Goal: Task Accomplishment & Management: Use online tool/utility

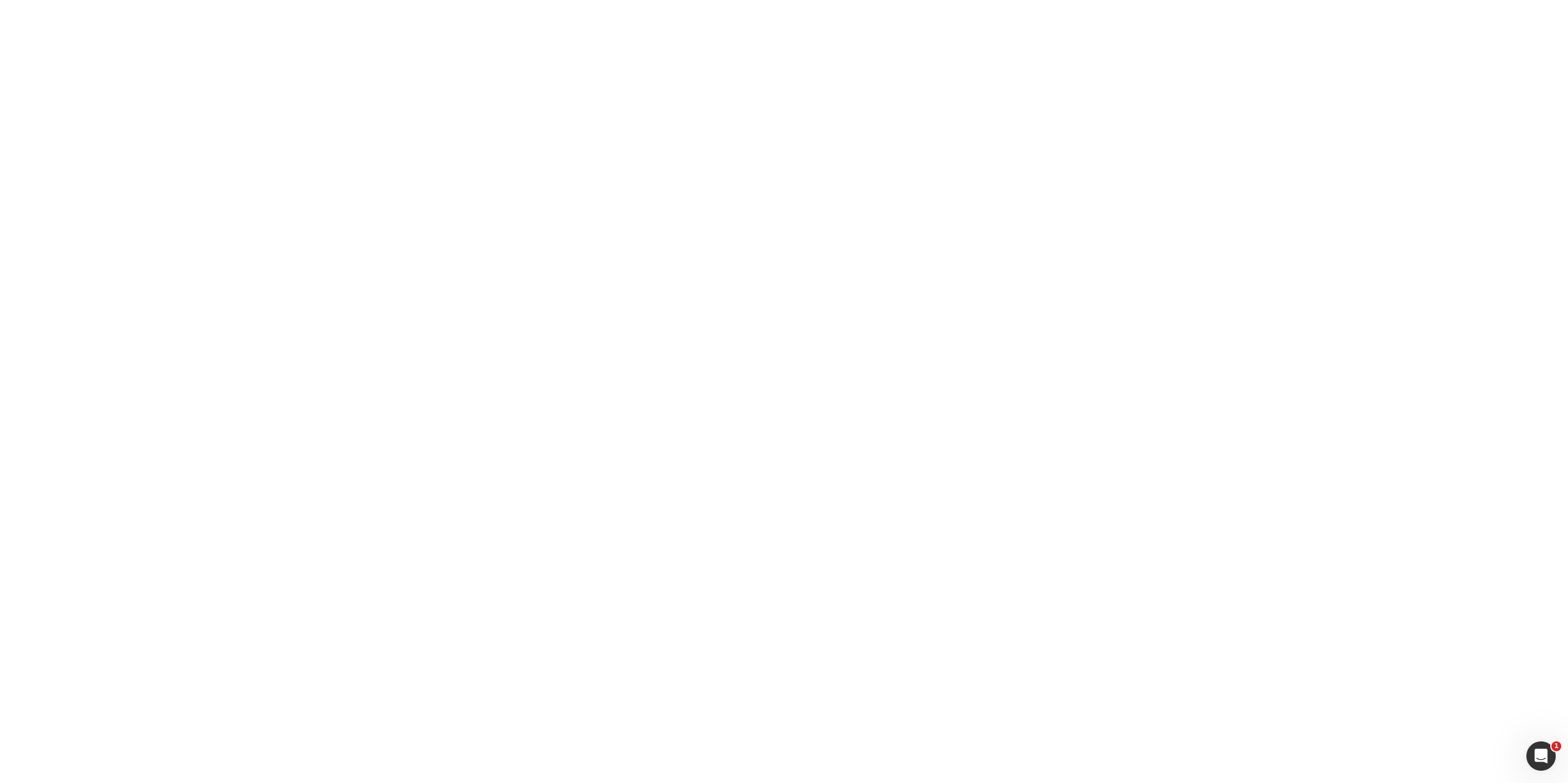
click at [854, 125] on body "1" at bounding box center [784, 391] width 1568 height 783
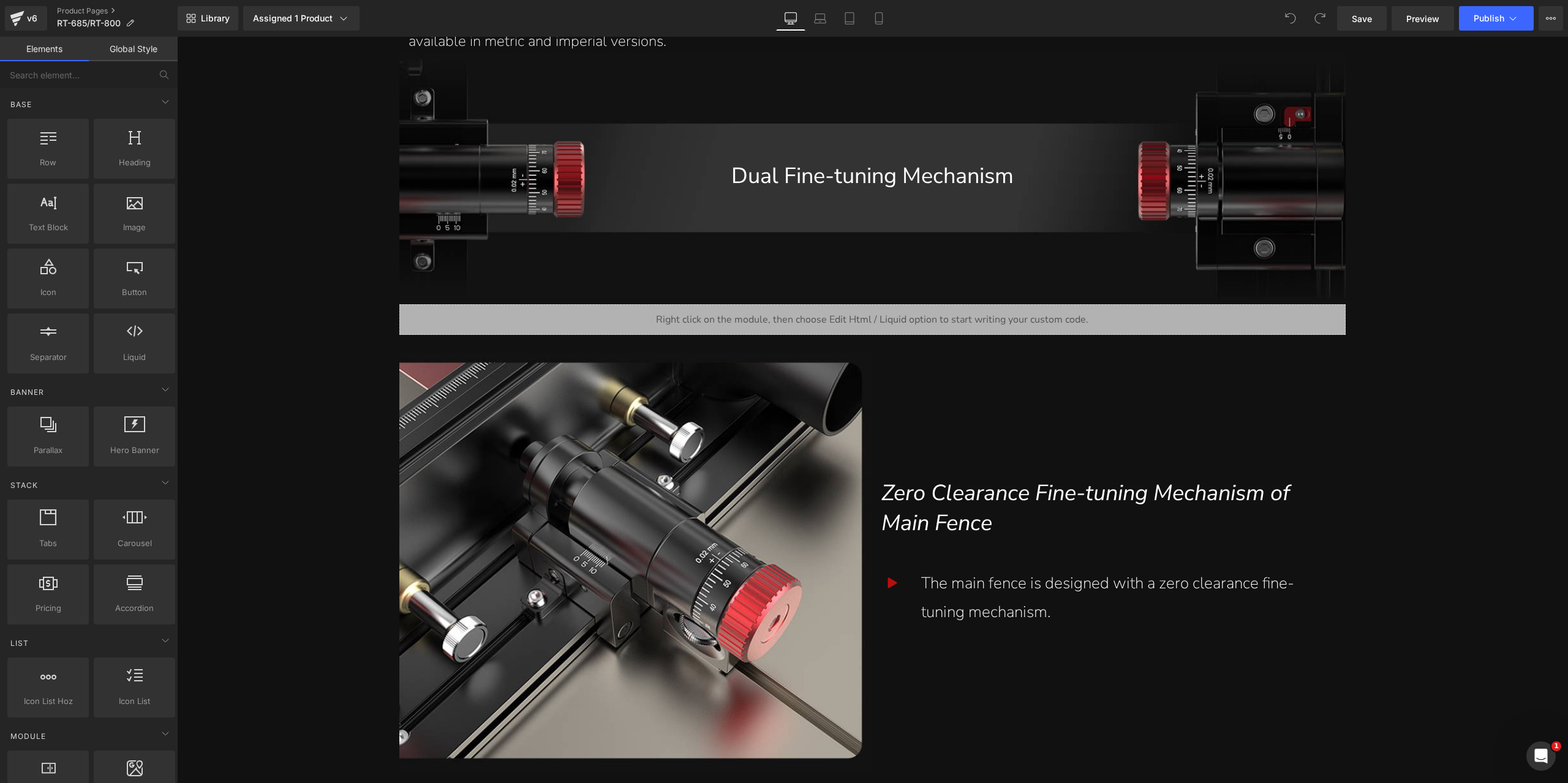
scroll to position [2510, 0]
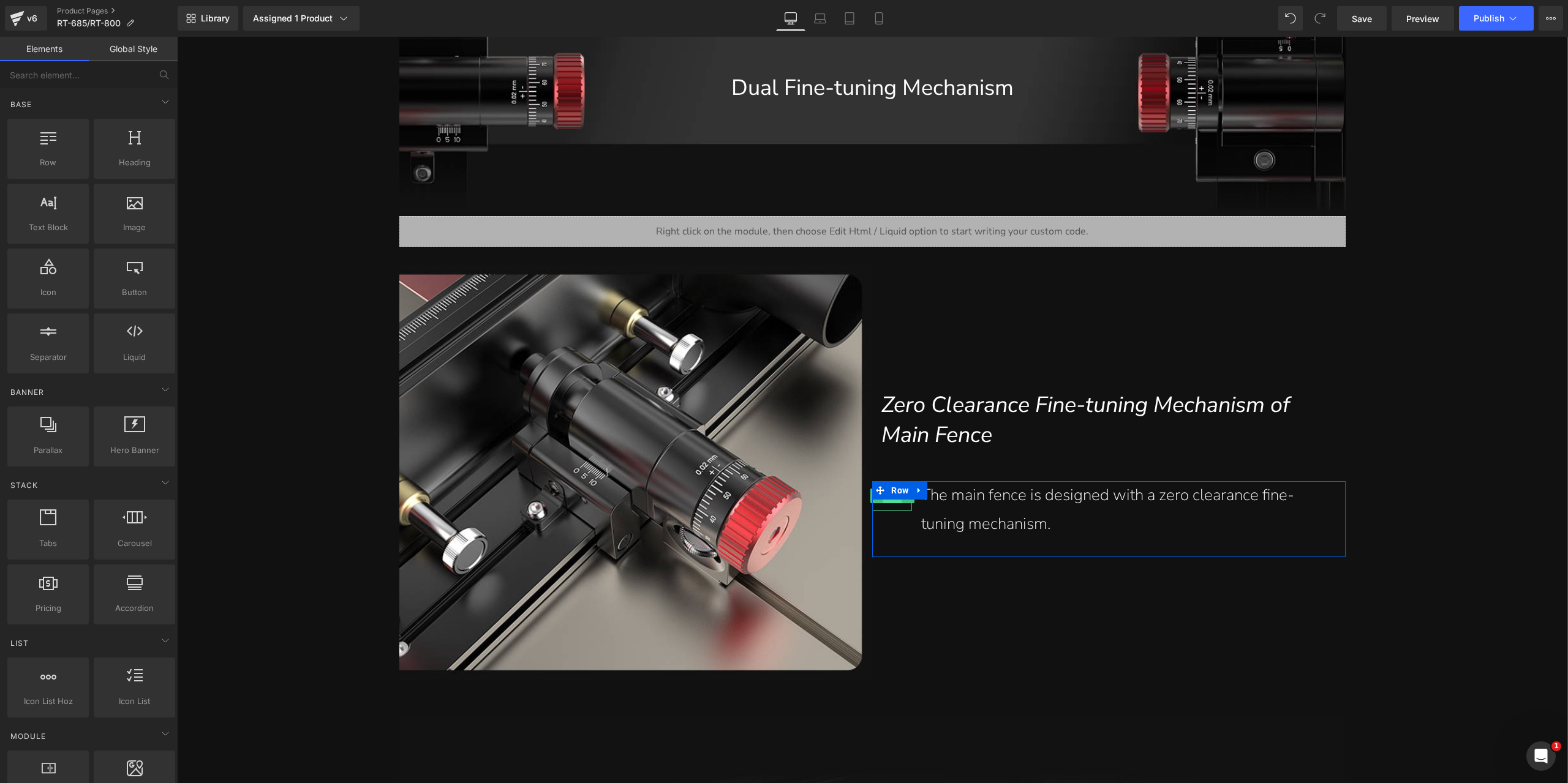
click at [887, 503] on span "Icon" at bounding box center [892, 496] width 19 height 15
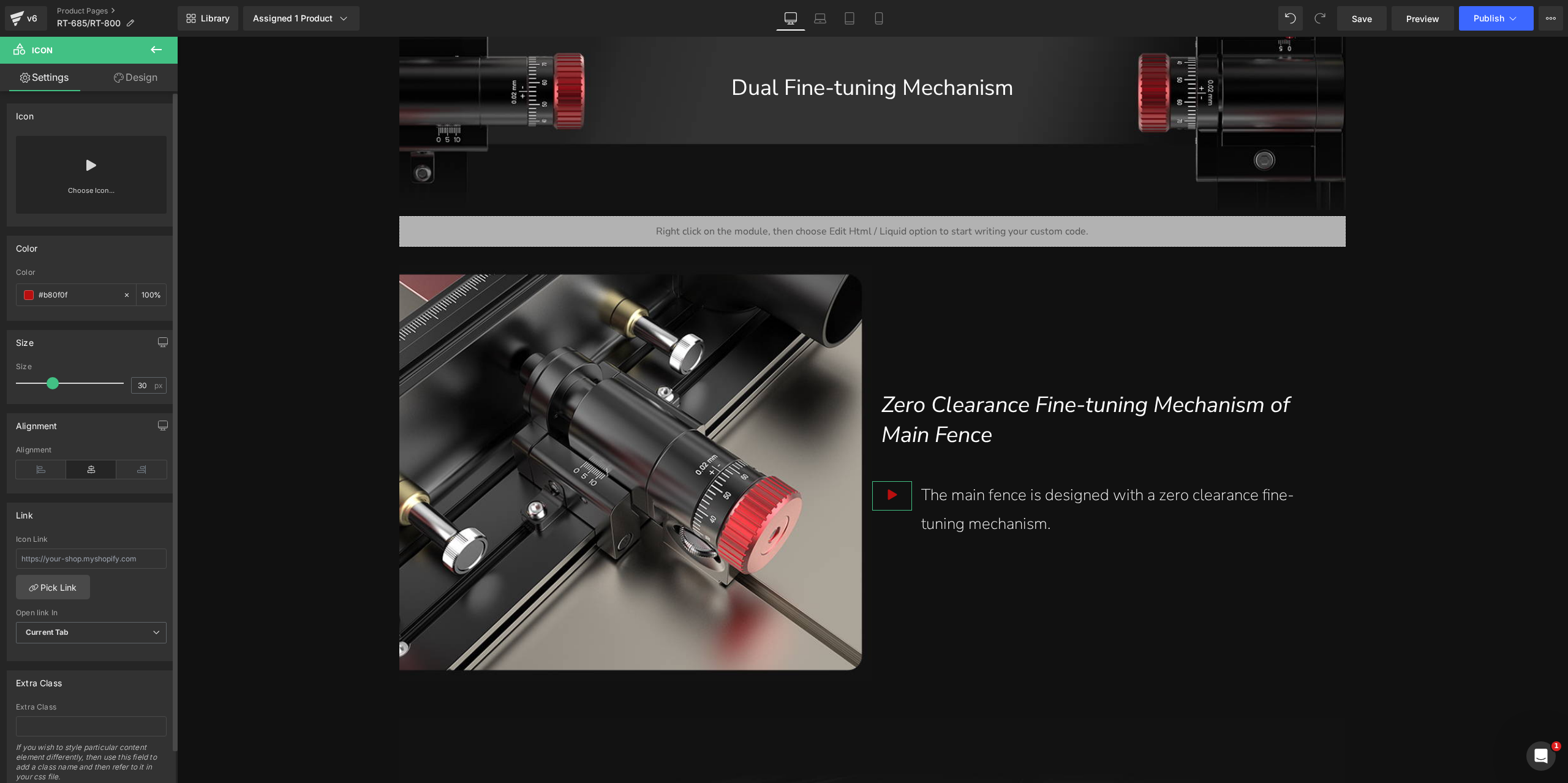
click at [96, 195] on link "Choose Icon..." at bounding box center [90, 199] width 150 height 29
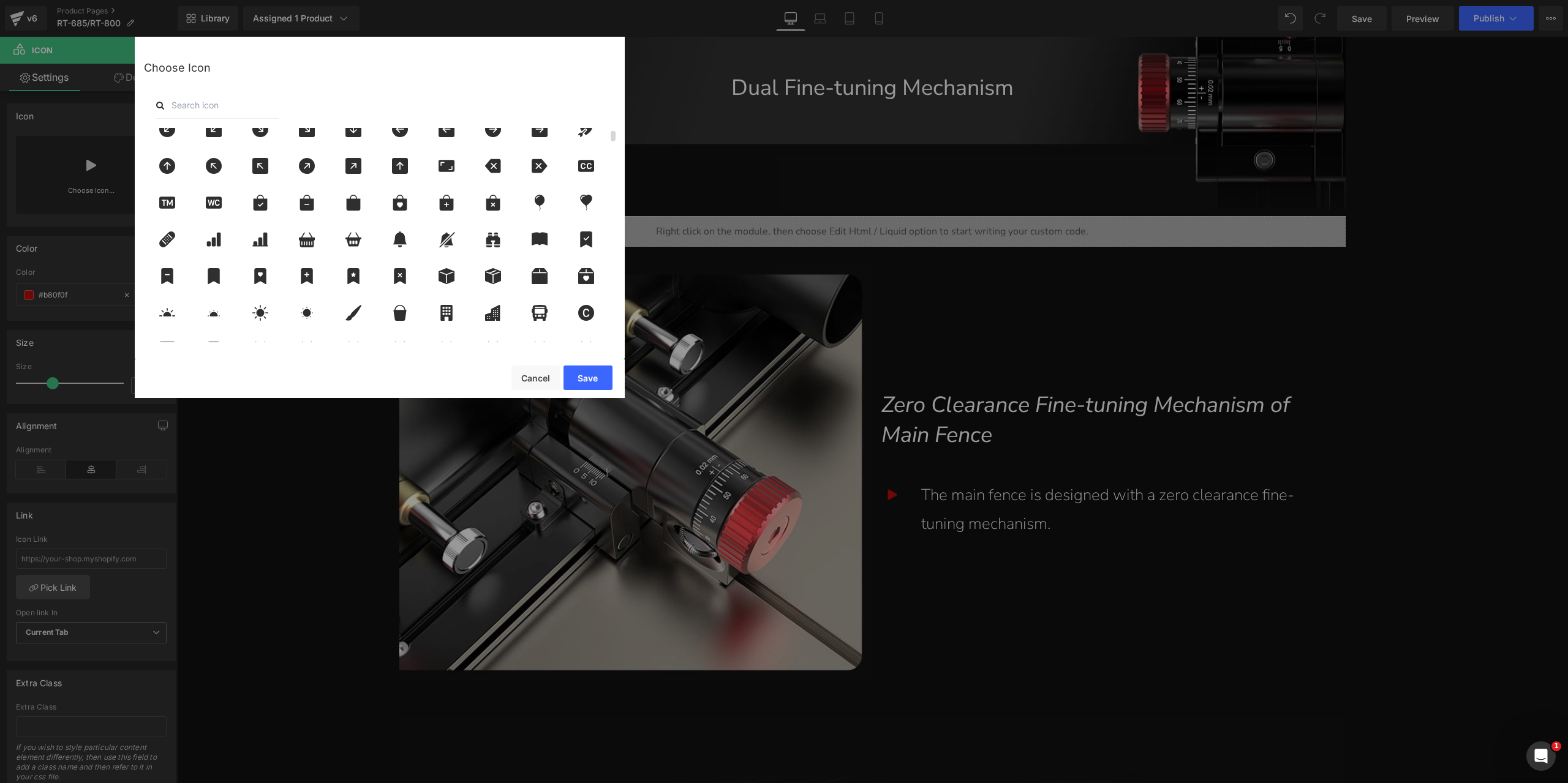
scroll to position [245, 0]
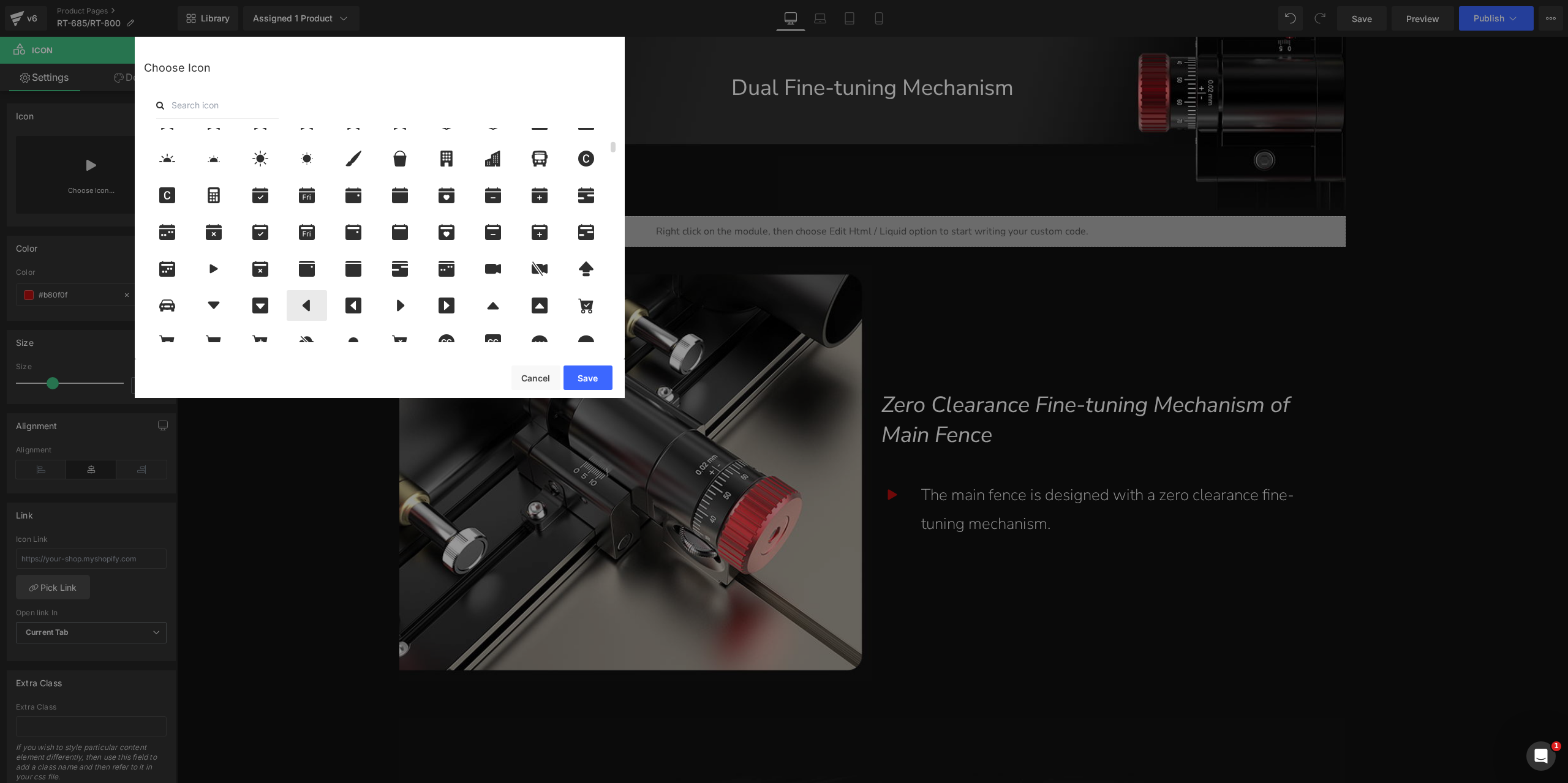
click at [313, 311] on icon at bounding box center [307, 305] width 26 height 16
click at [597, 381] on button "Save" at bounding box center [588, 377] width 49 height 24
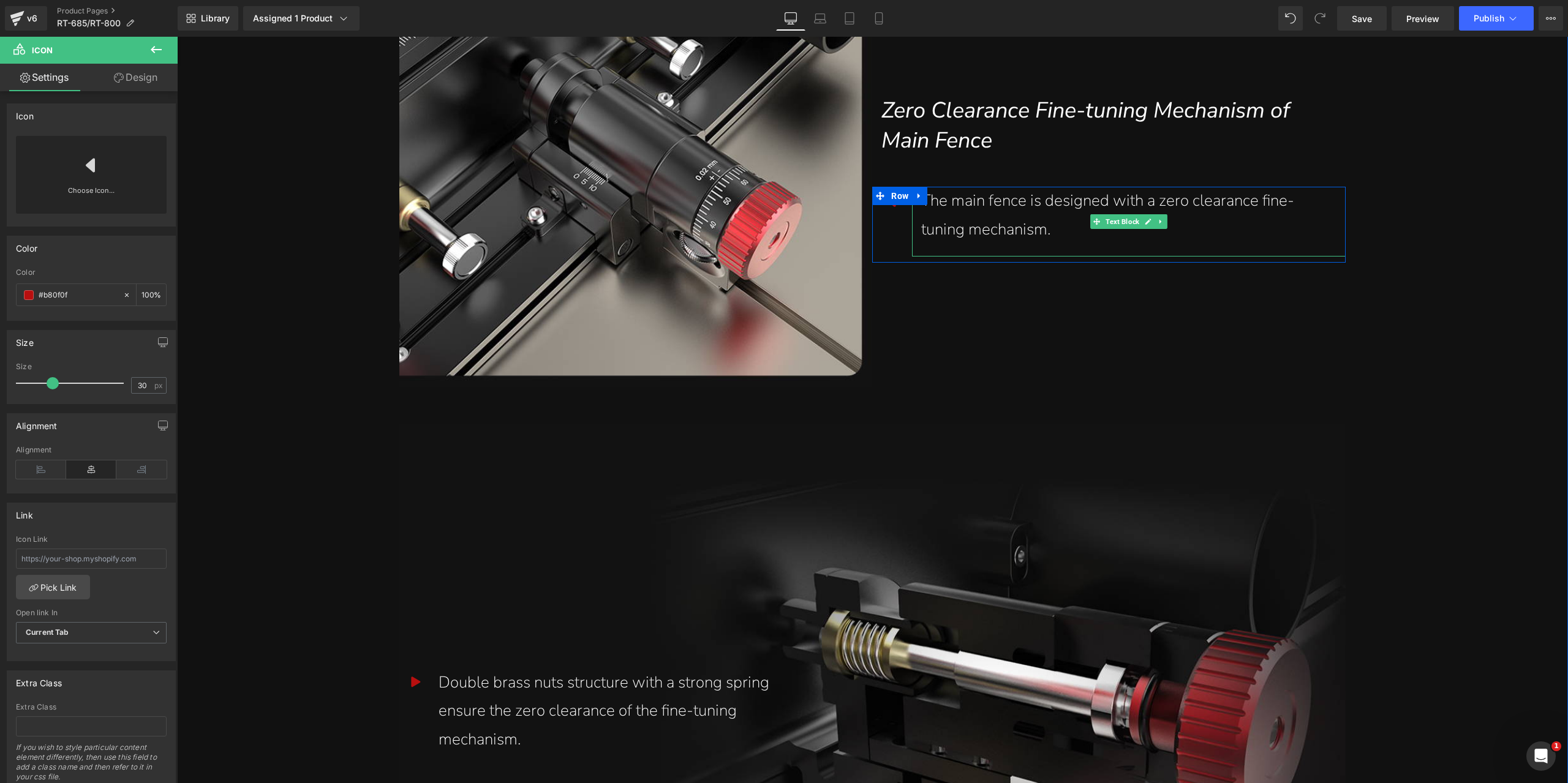
scroll to position [2816, 0]
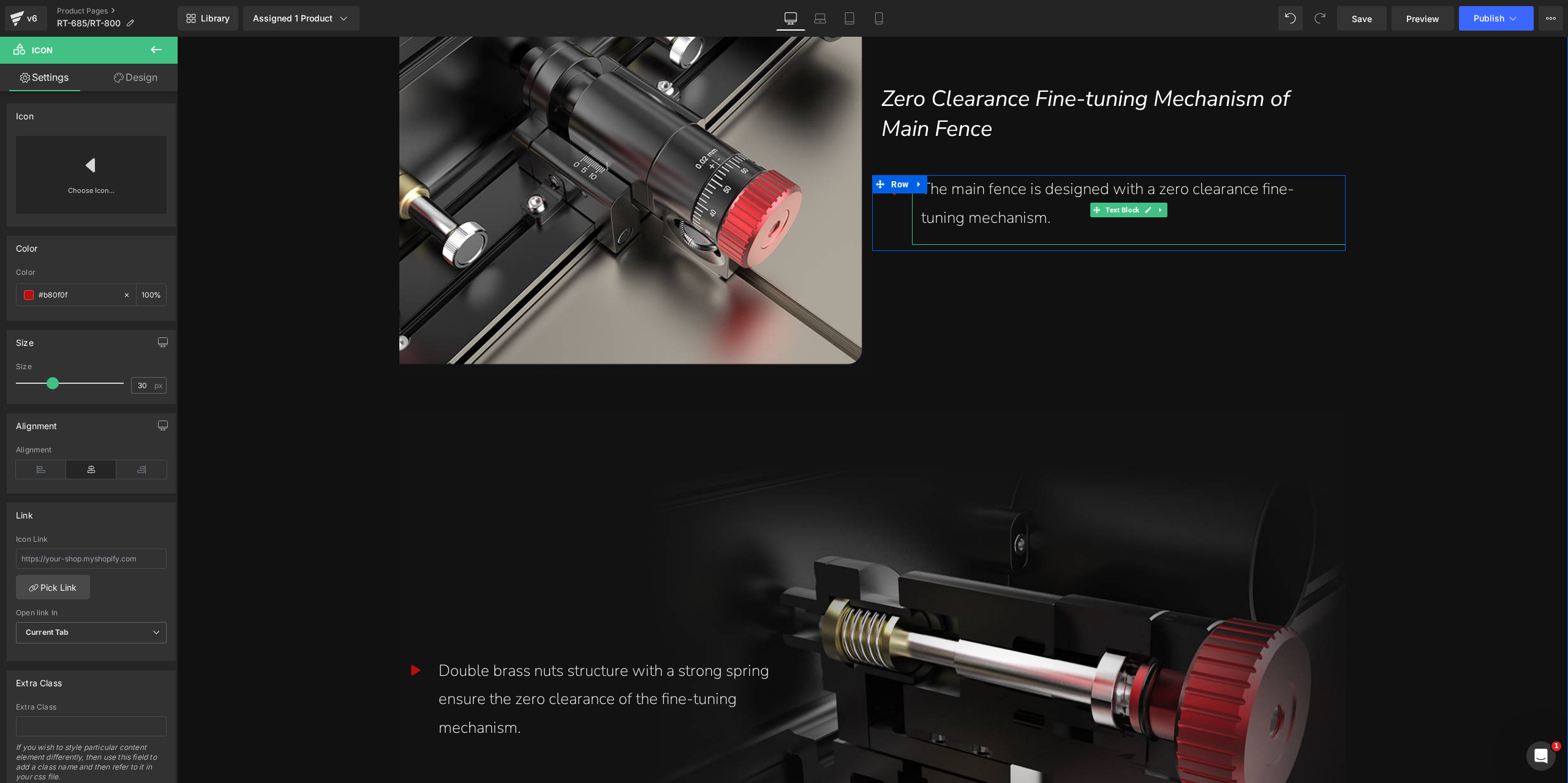
click at [969, 198] on div "The main fence is designed with a zero clearance fine-tuning mechanism." at bounding box center [1129, 204] width 415 height 58
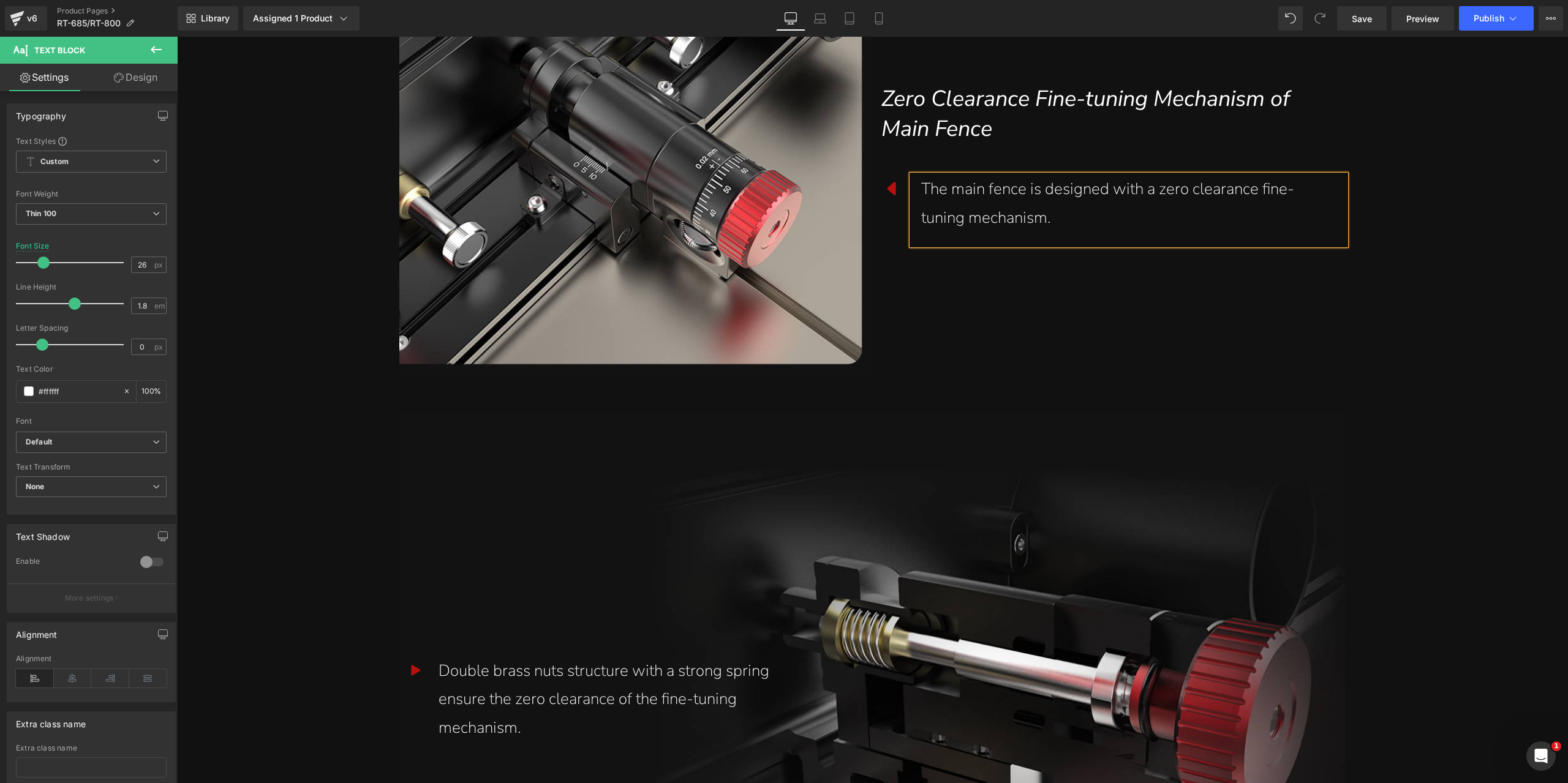
click at [140, 79] on link "Design" at bounding box center [136, 77] width 89 height 27
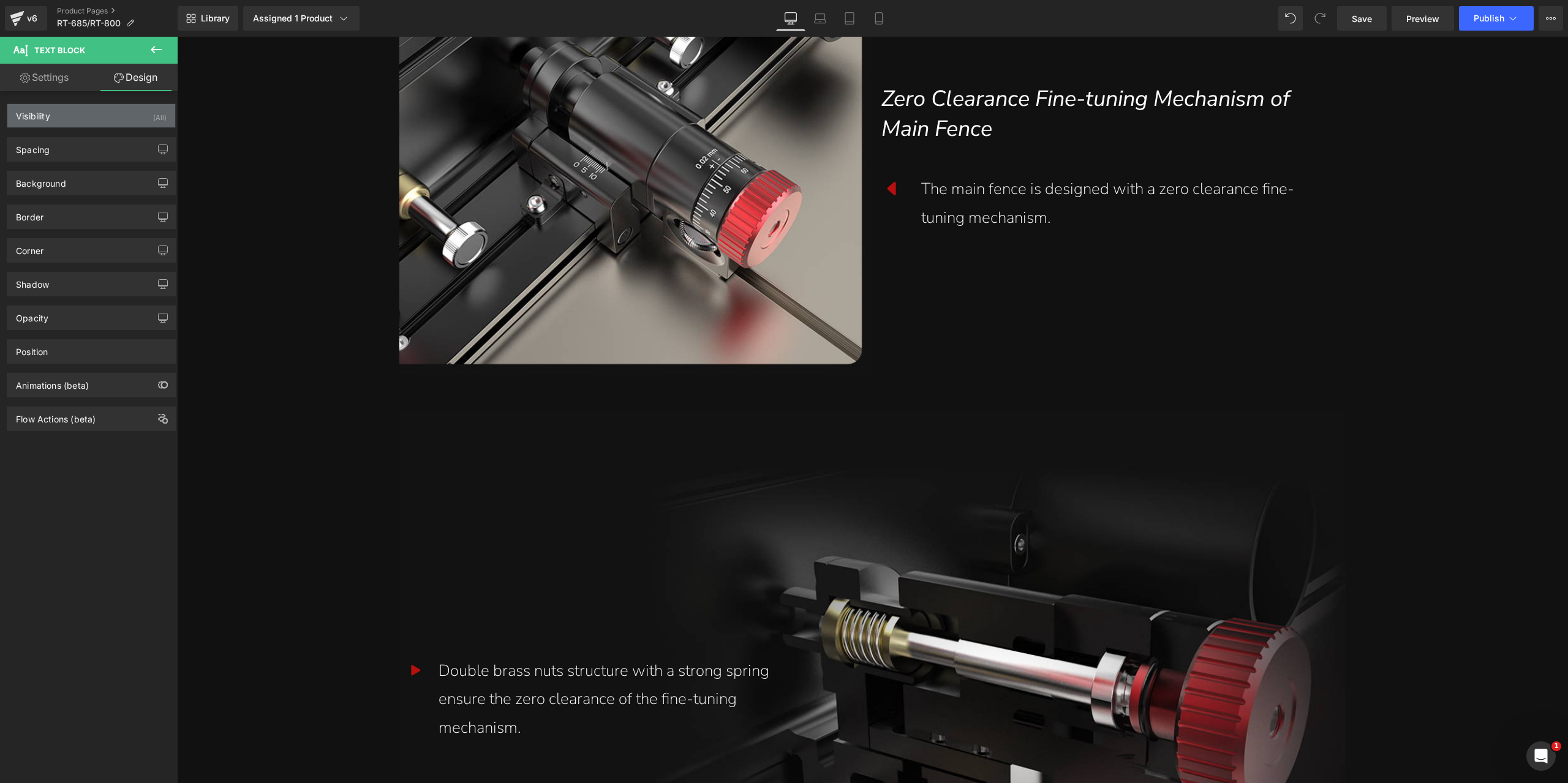
click at [91, 125] on div "Visibility (All)" at bounding box center [91, 116] width 167 height 23
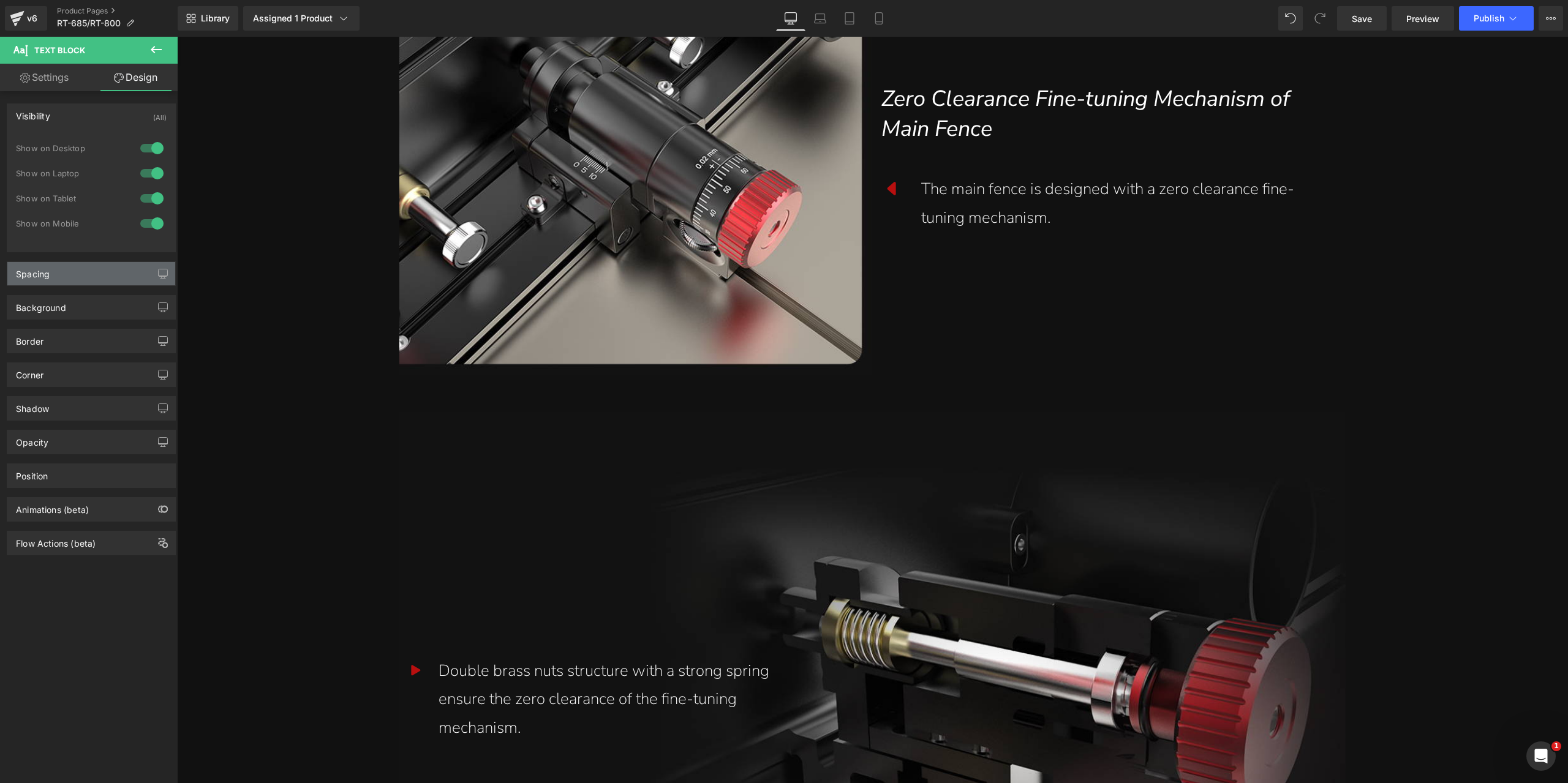
click at [65, 278] on div "Spacing" at bounding box center [91, 273] width 167 height 23
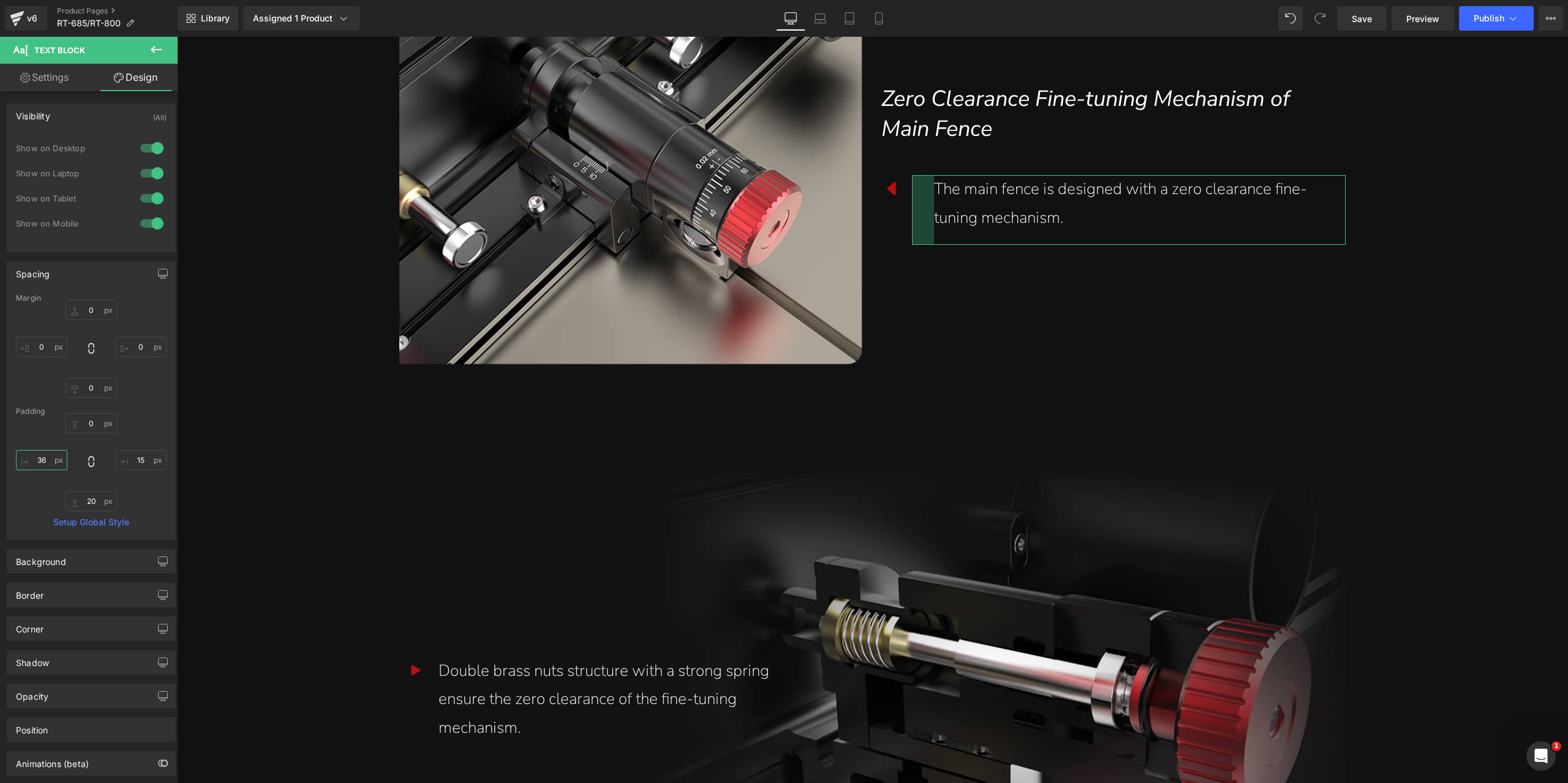
click at [43, 461] on input "36" at bounding box center [41, 460] width 51 height 20
type input "0"
click at [150, 422] on div "0px 0 15px 15 20px 20 0 0" at bounding box center [90, 462] width 150 height 98
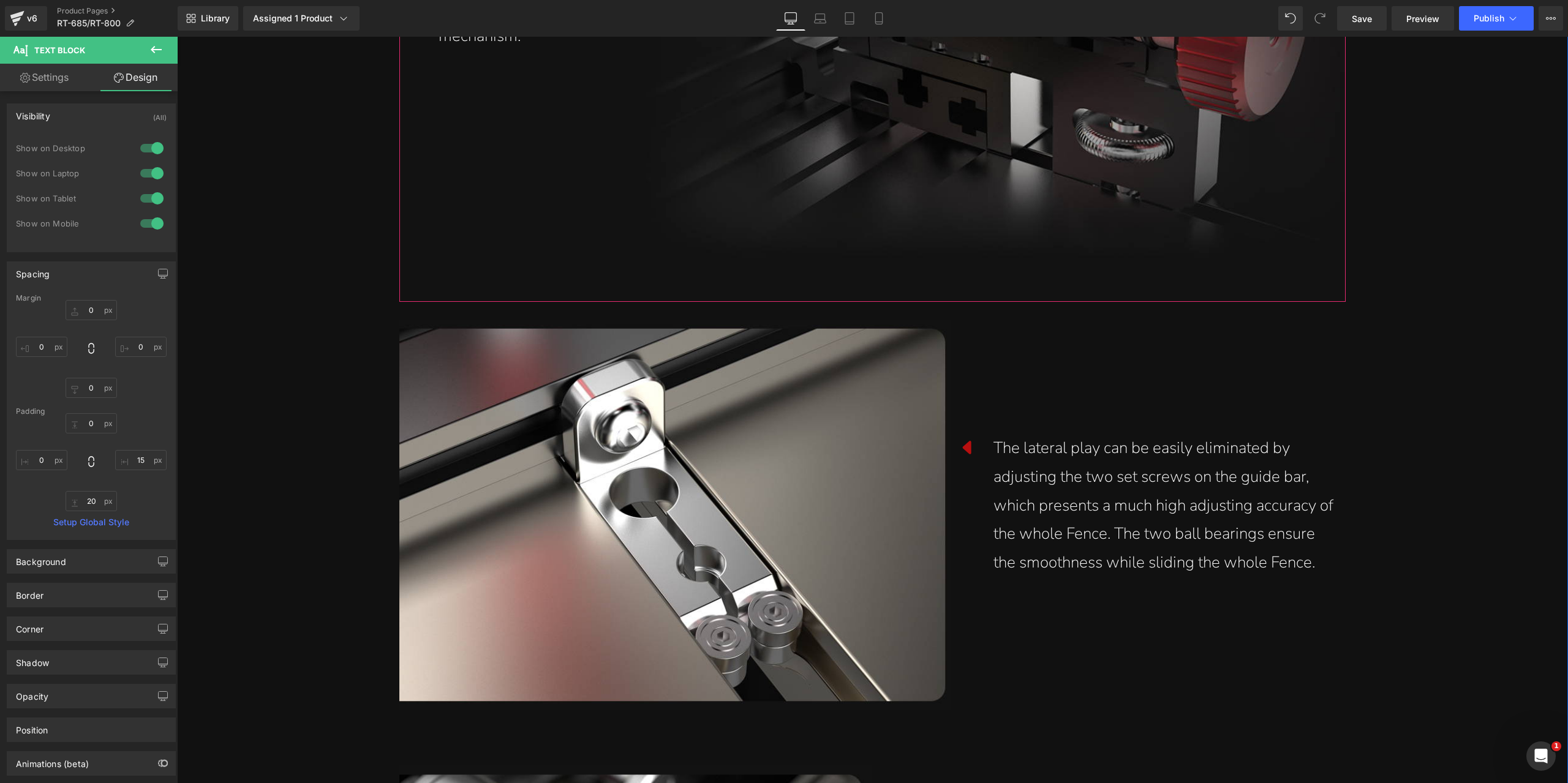
scroll to position [3551, 0]
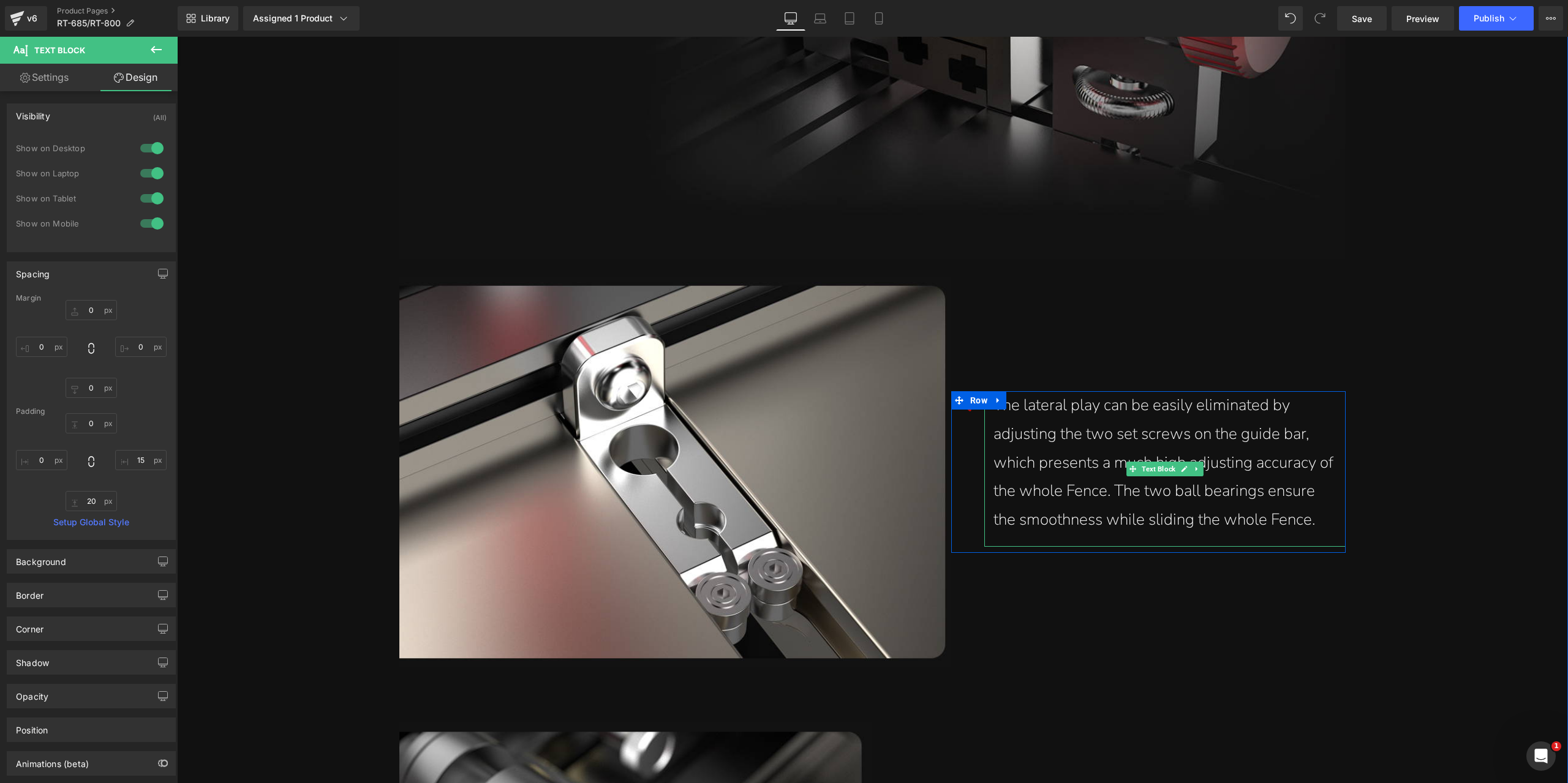
click at [1054, 433] on div "The lateral play can be easily eliminated by adjusting the two set screws on th…" at bounding box center [1165, 462] width 343 height 143
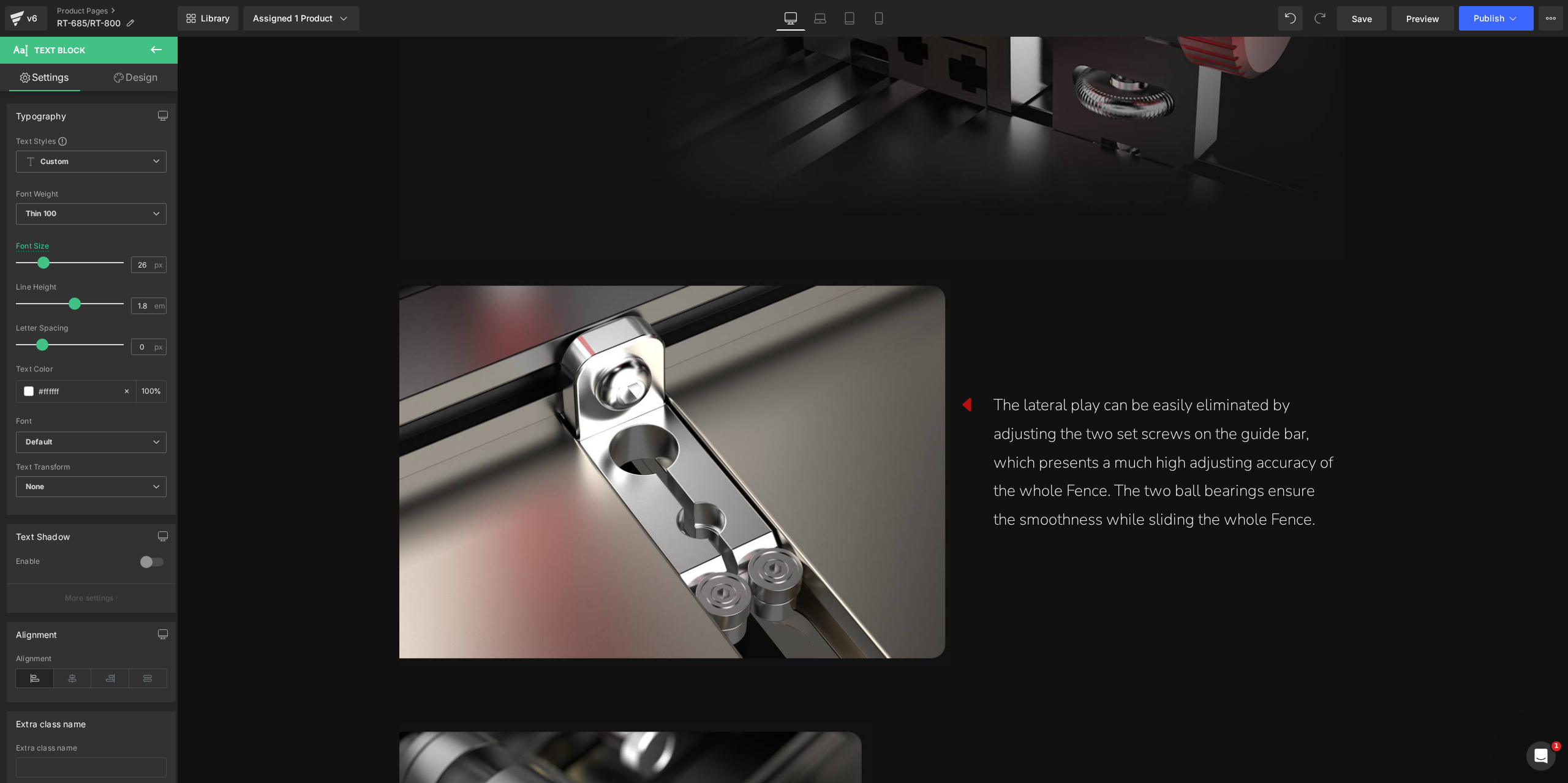
click at [153, 79] on link "Design" at bounding box center [136, 77] width 89 height 27
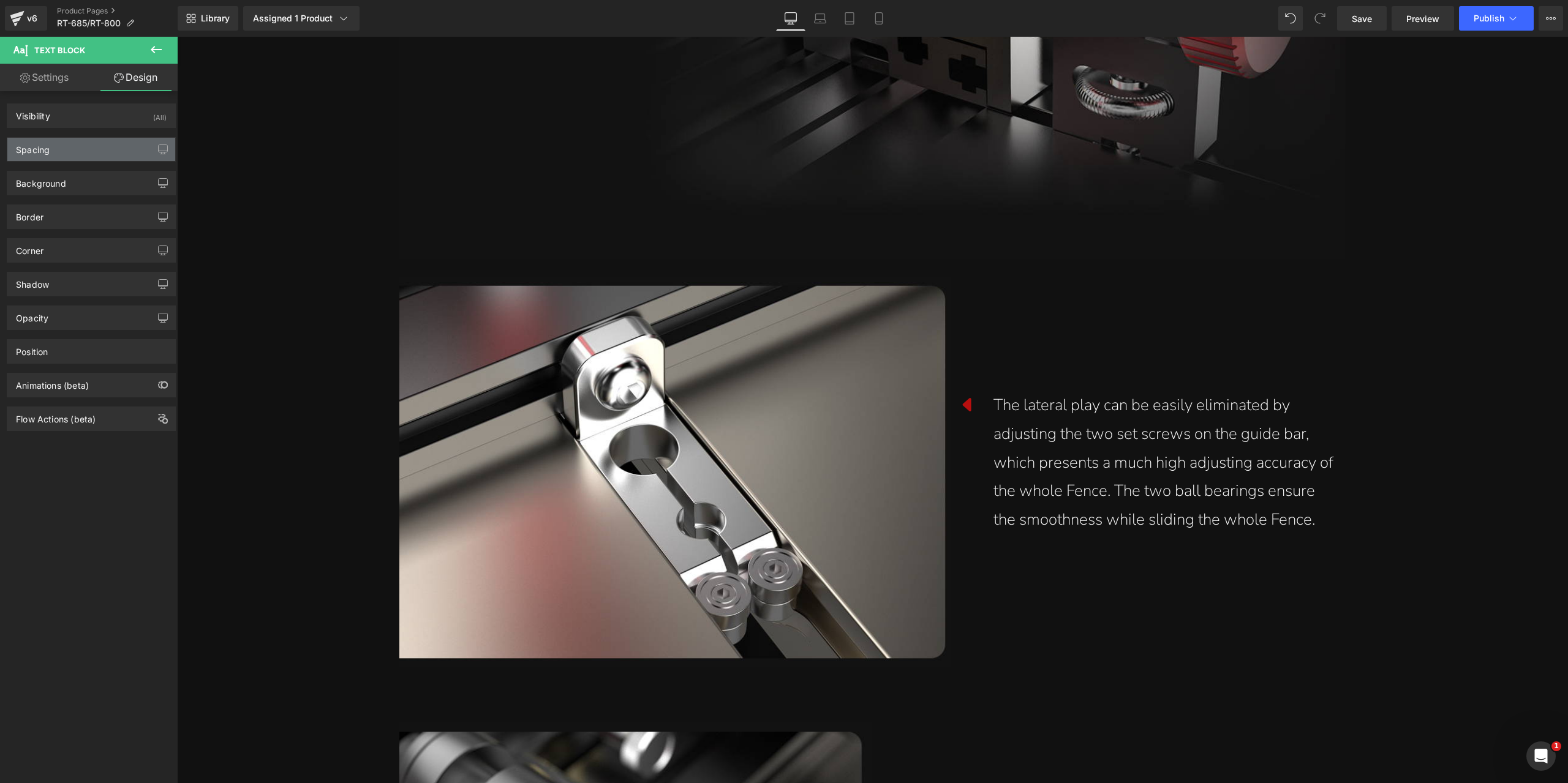
click at [73, 150] on div "Spacing" at bounding box center [91, 149] width 167 height 23
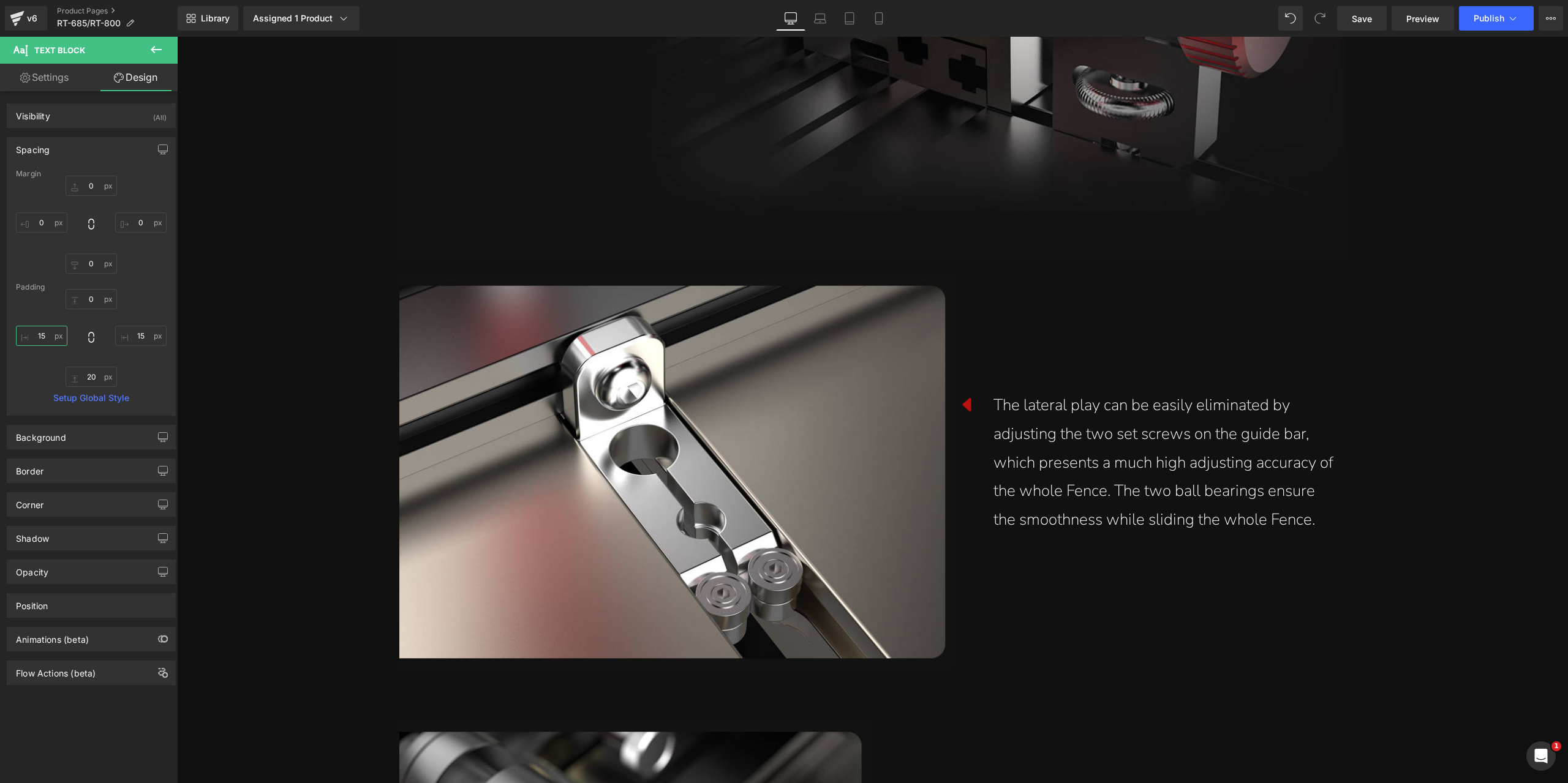
click at [39, 332] on input "15" at bounding box center [41, 336] width 51 height 20
type input "0"
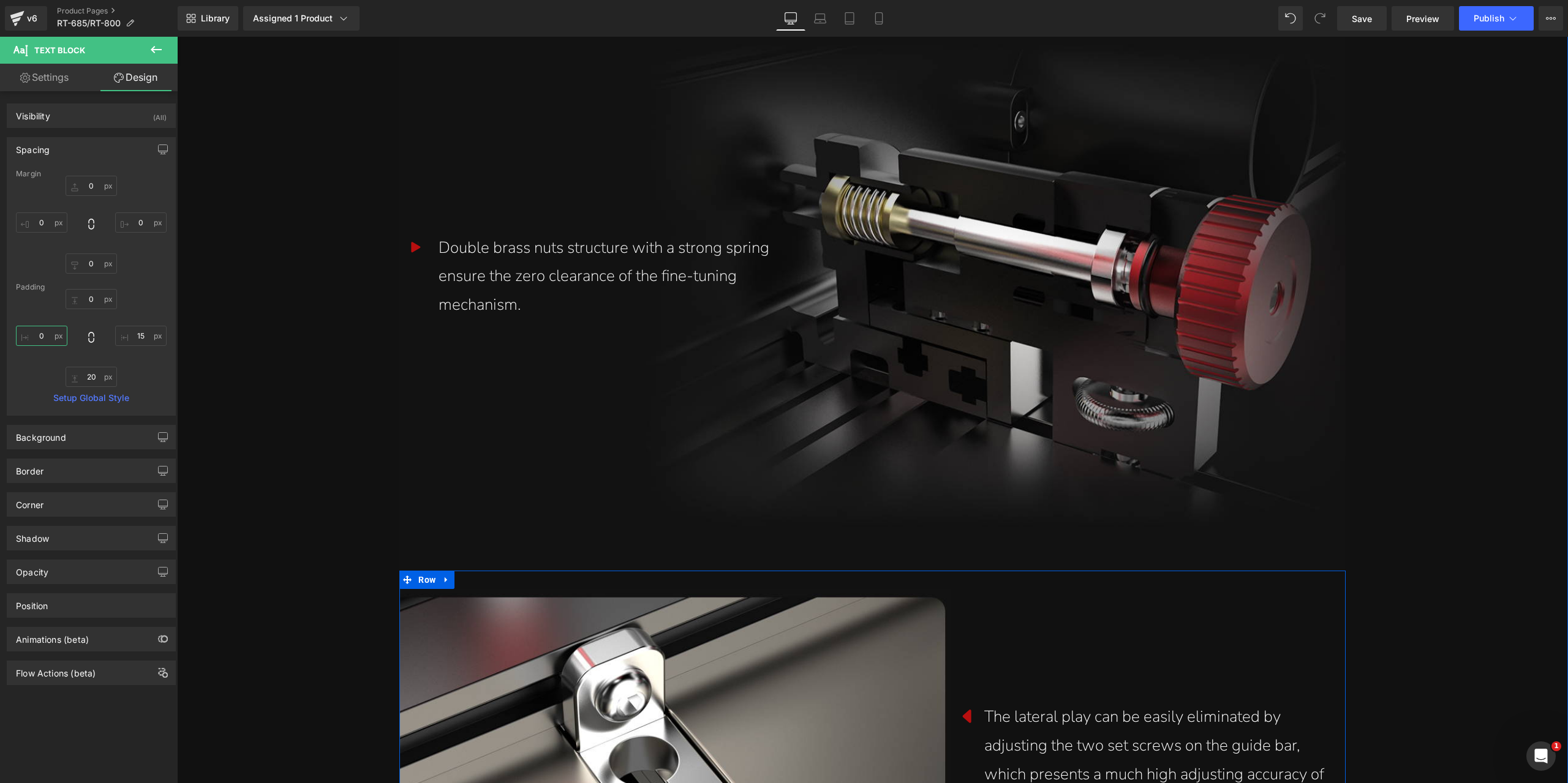
scroll to position [3184, 0]
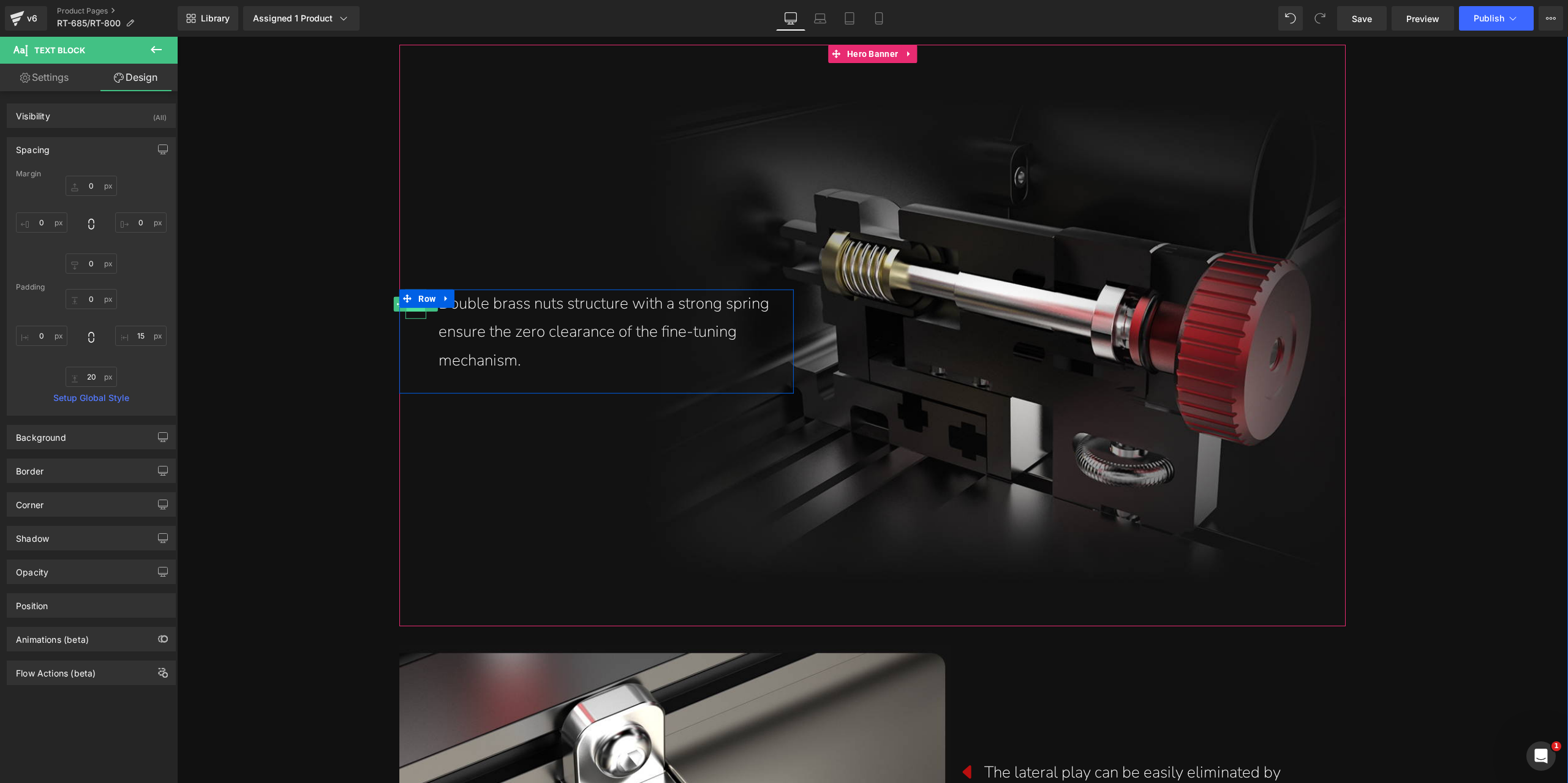
click at [408, 310] on span "Icon" at bounding box center [416, 304] width 19 height 15
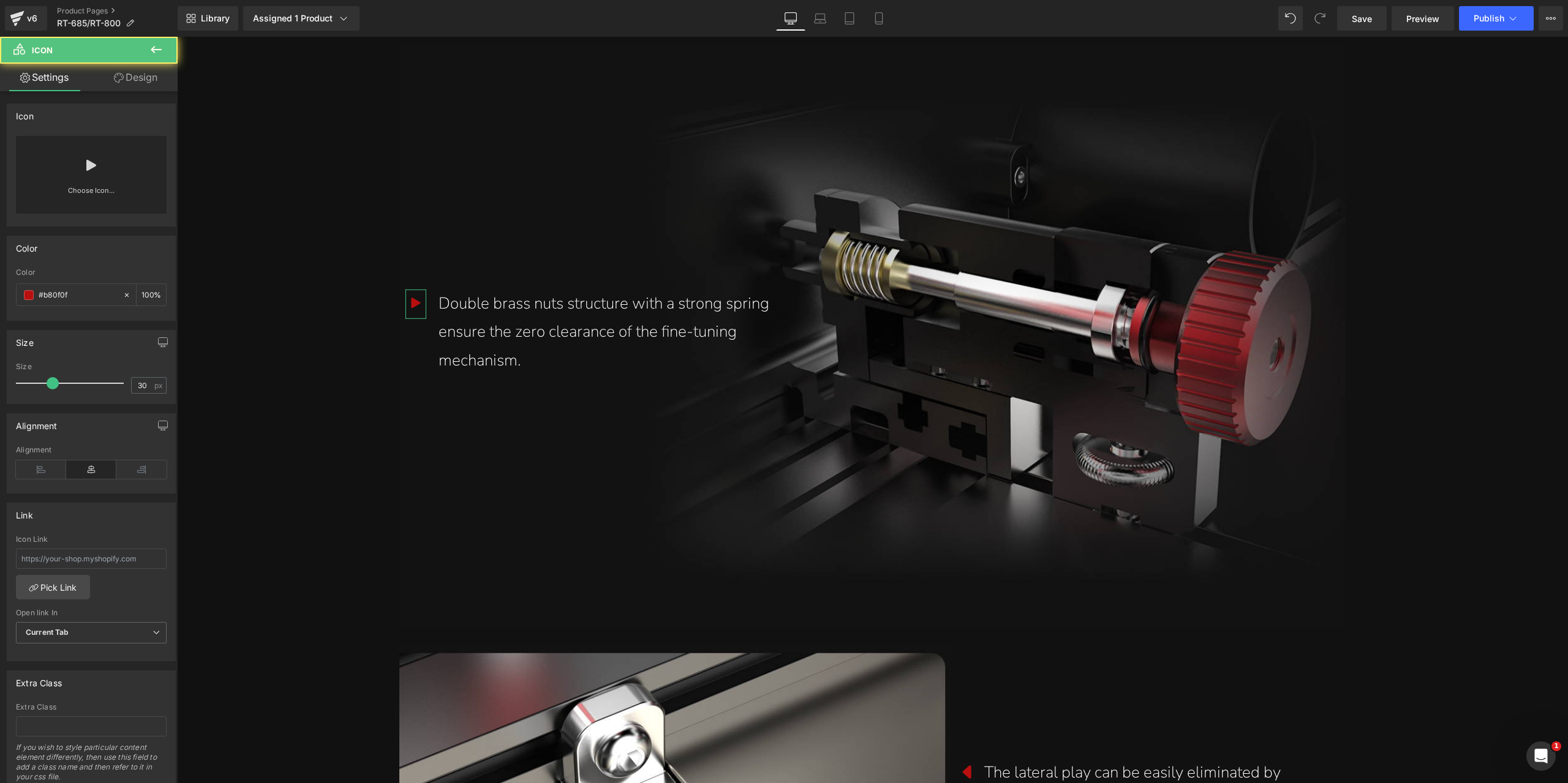
click at [146, 83] on link "Design" at bounding box center [136, 77] width 89 height 27
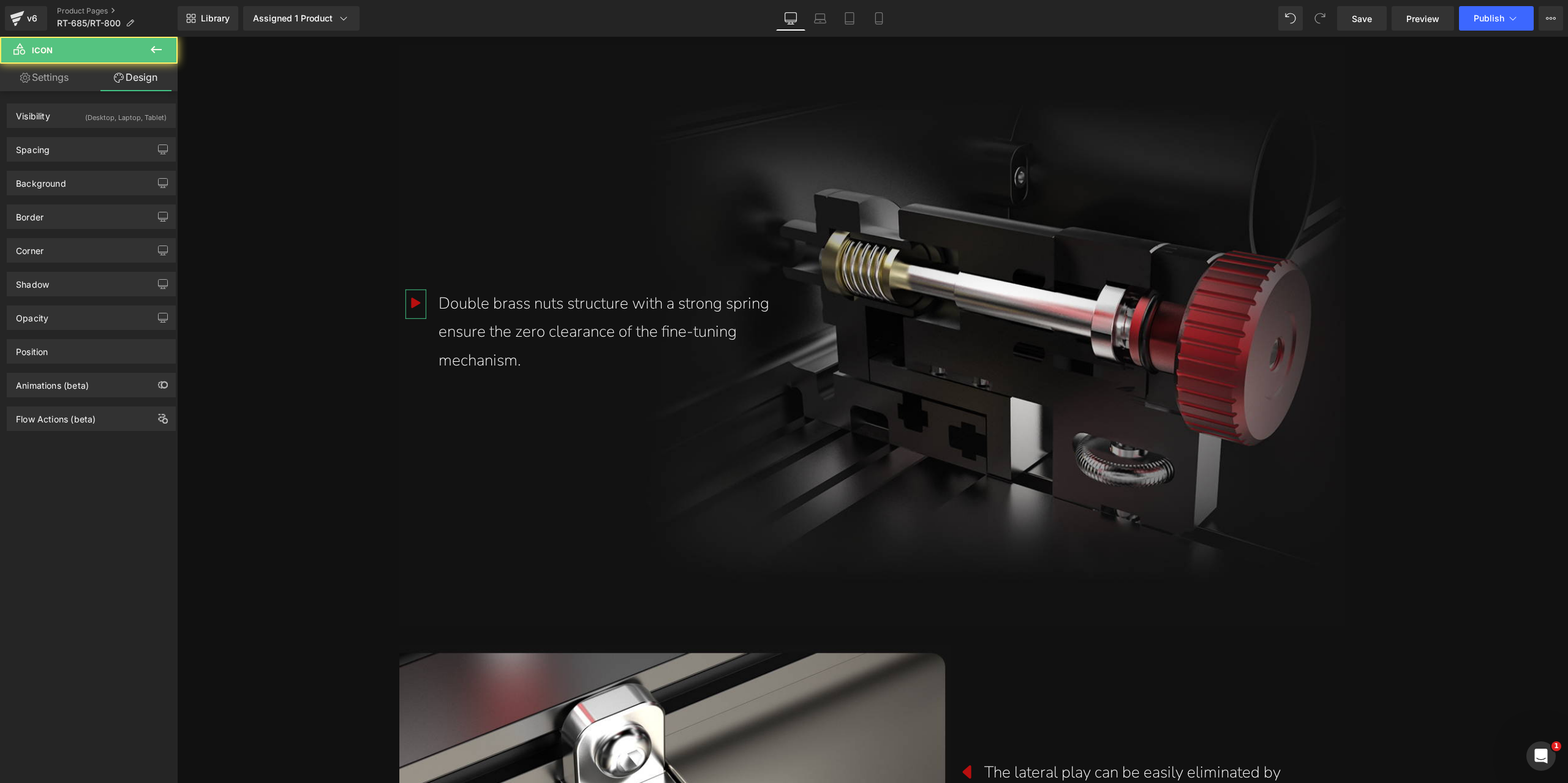
type input "0"
type input "7"
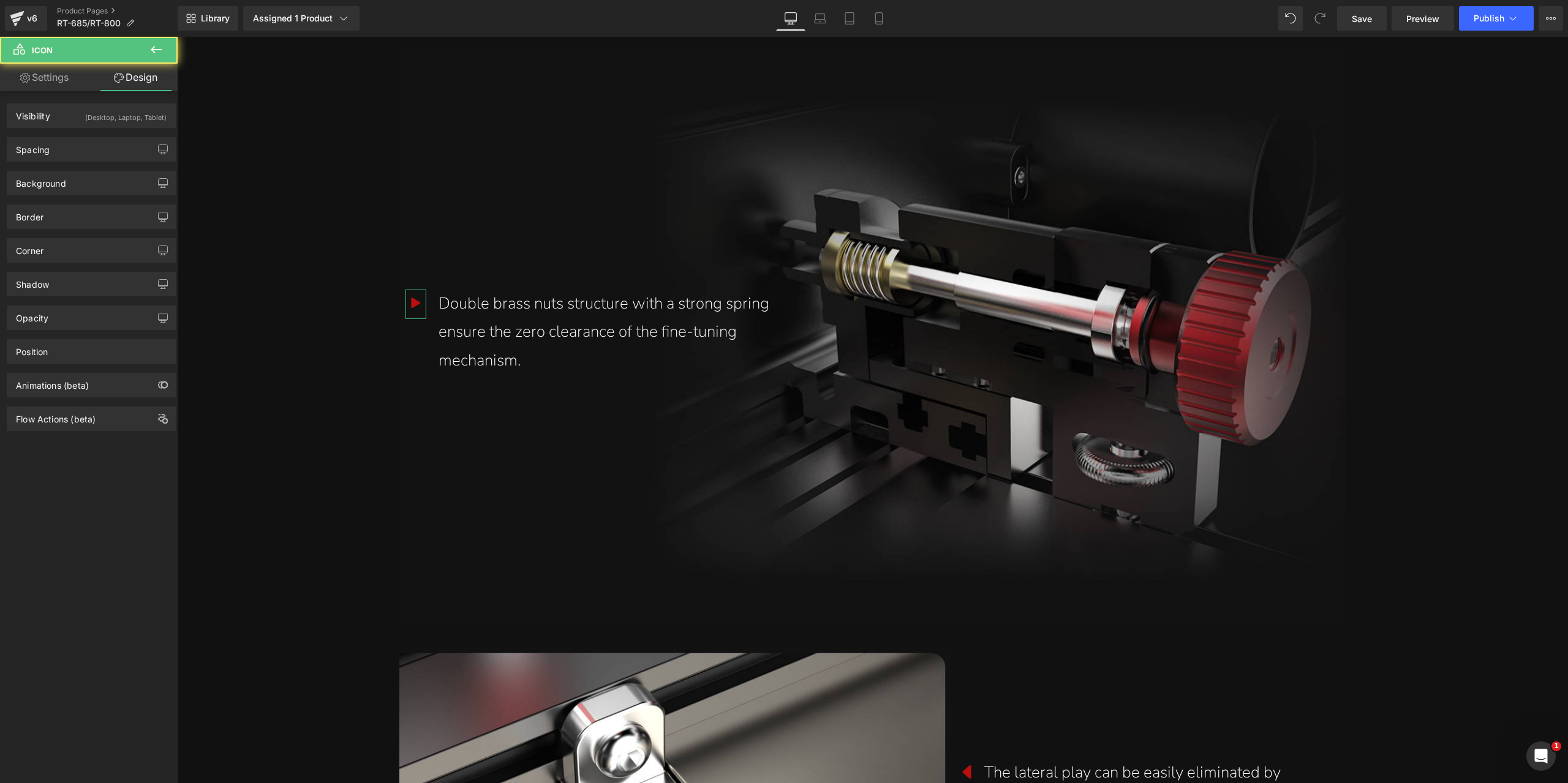
type input "0"
click at [96, 161] on div "Background Color & Image color transparent Color transparent 0 % Image Replace …" at bounding box center [91, 178] width 183 height 33
click at [96, 155] on div "Spacing" at bounding box center [91, 149] width 167 height 23
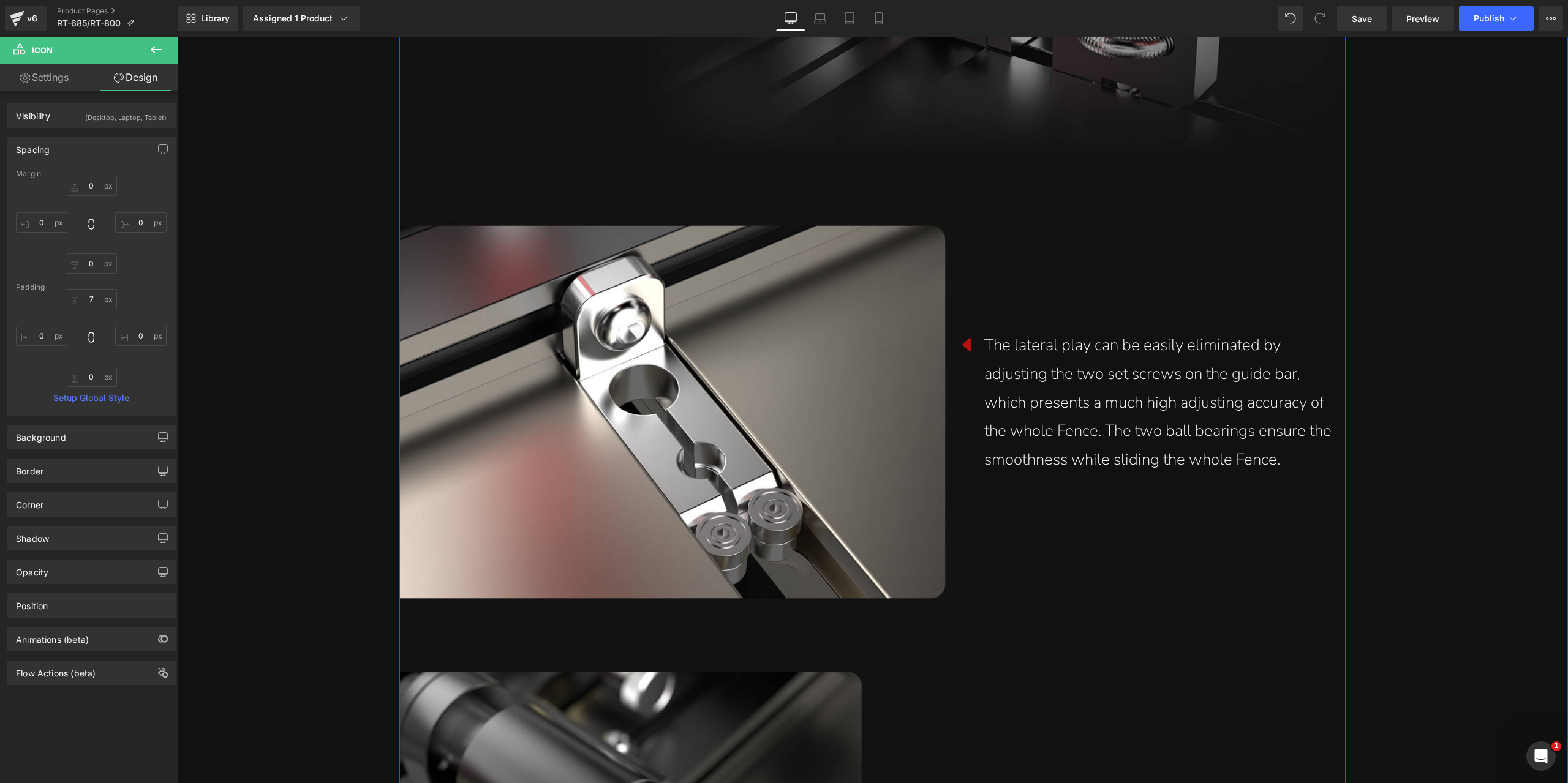
scroll to position [3674, 0]
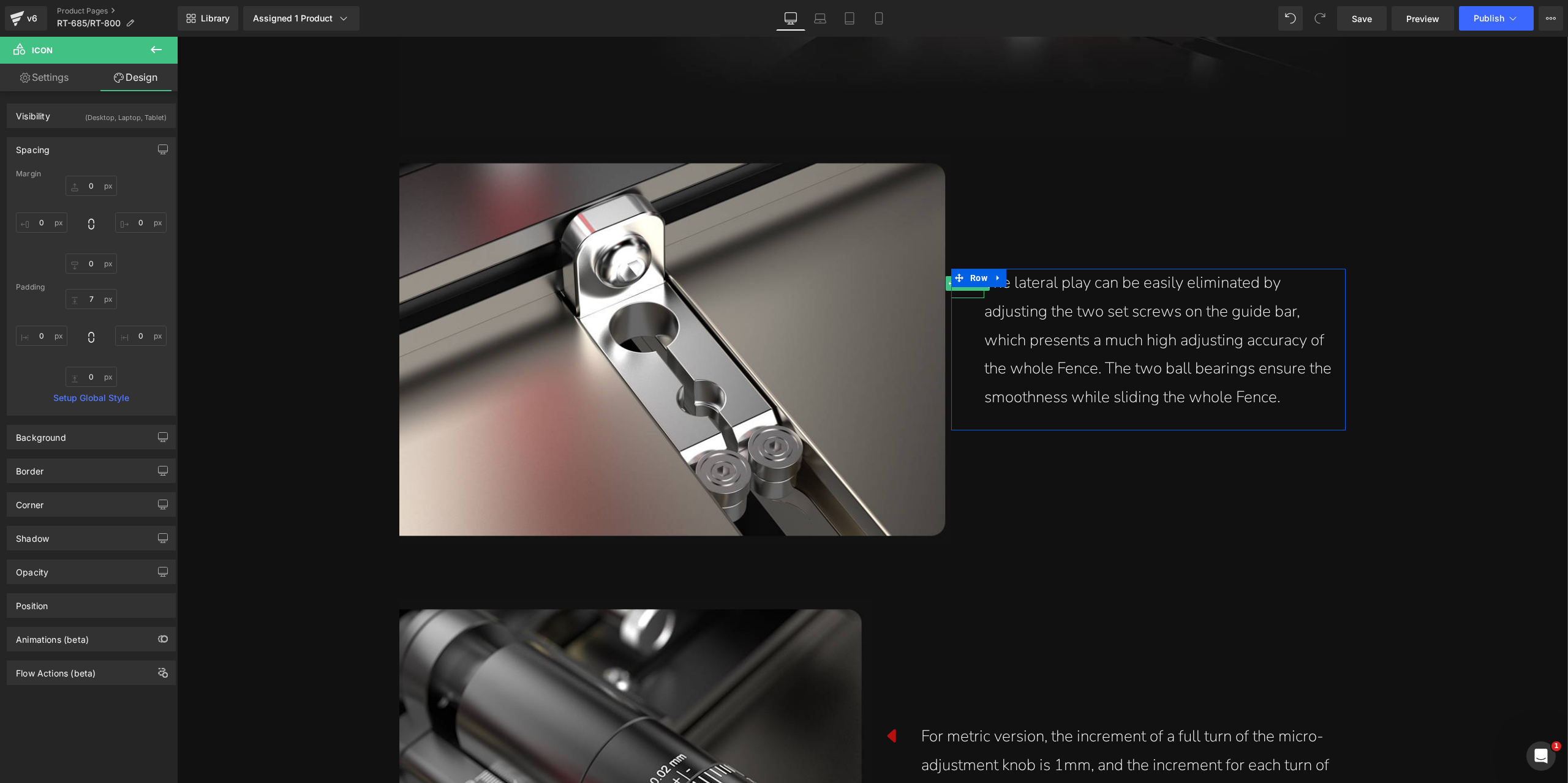
click at [965, 291] on icon at bounding box center [968, 282] width 19 height 19
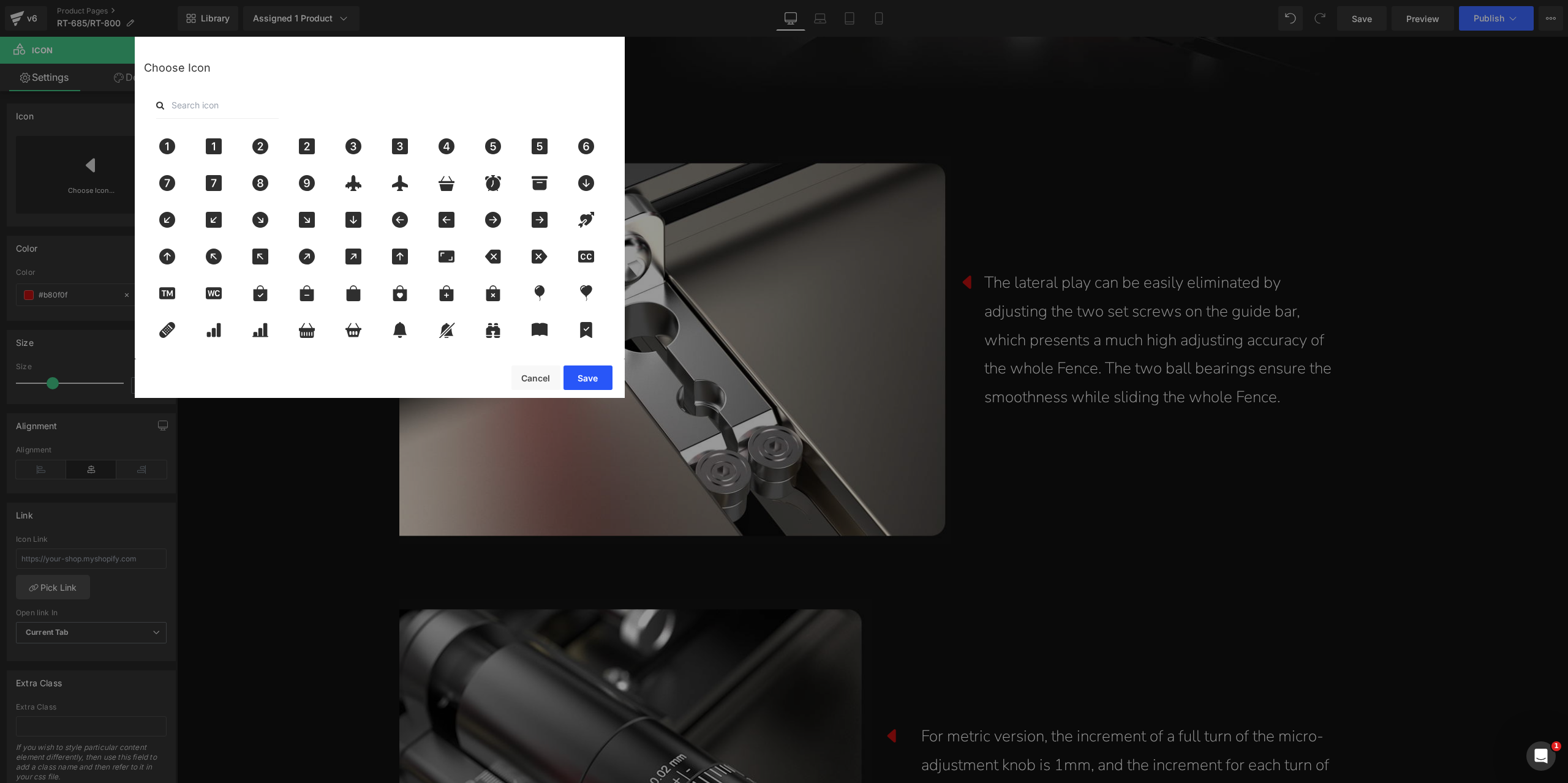
click at [573, 379] on button "Save" at bounding box center [588, 377] width 49 height 24
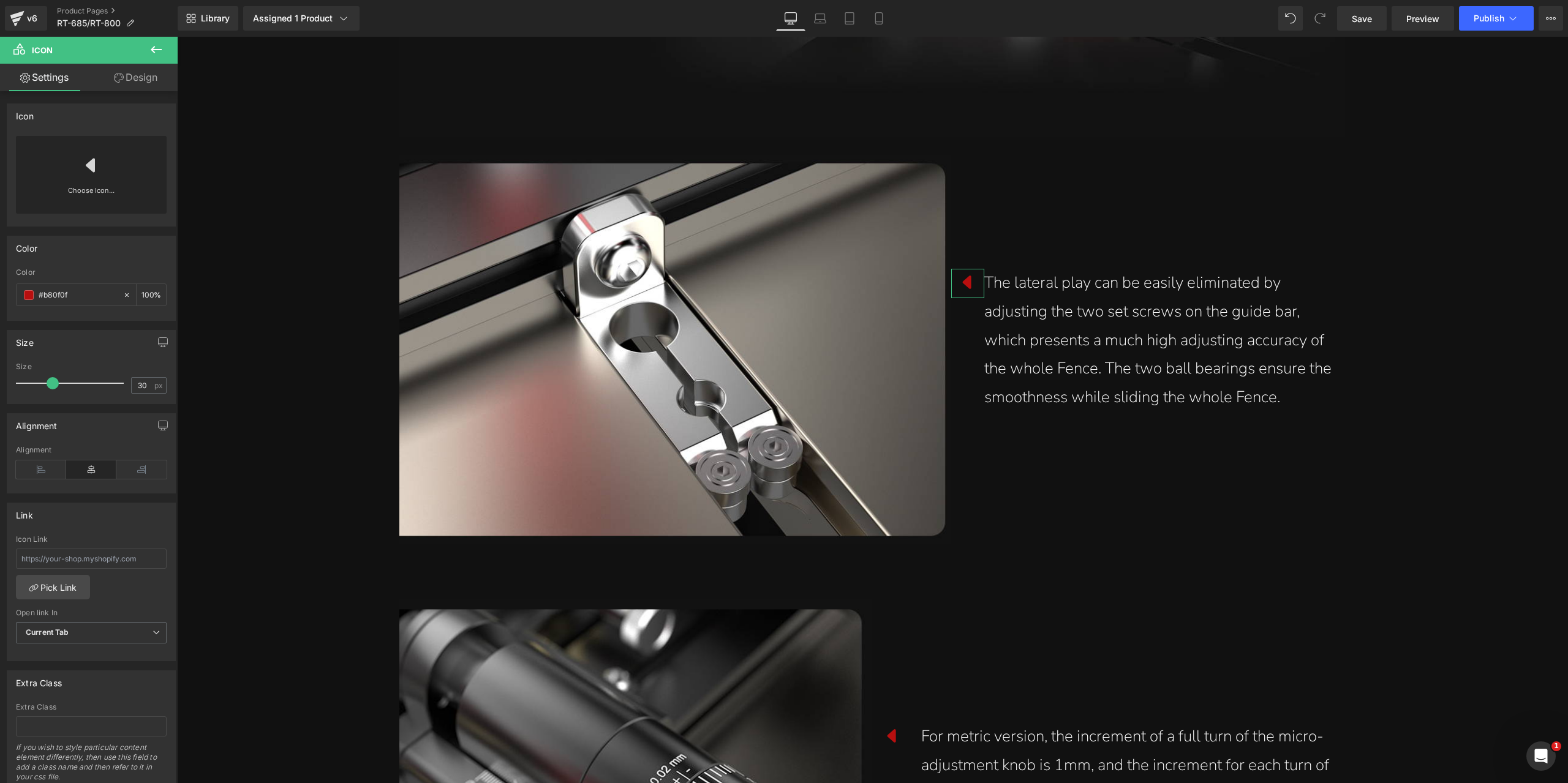
click at [109, 69] on link "Design" at bounding box center [136, 77] width 89 height 27
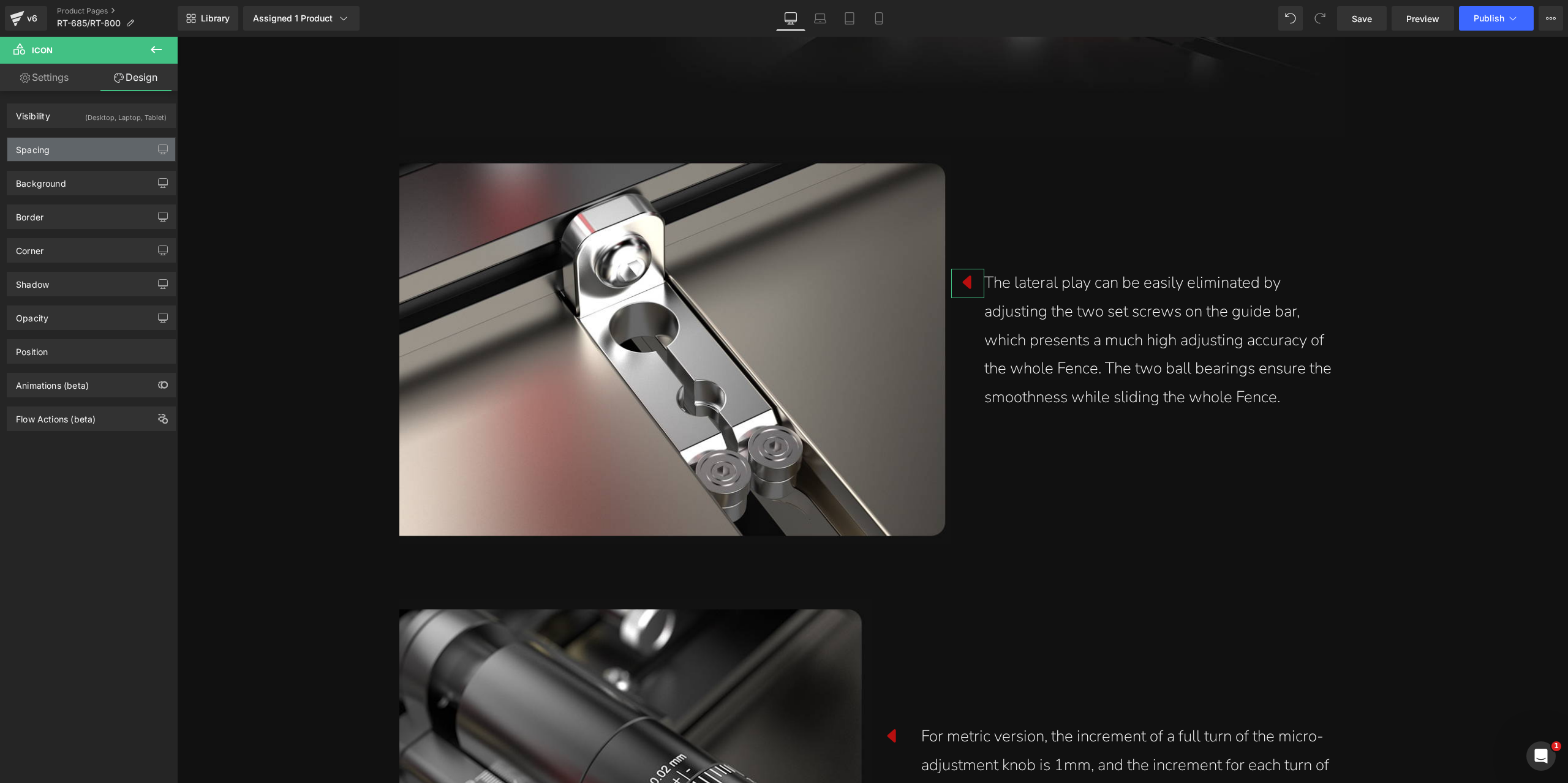
click at [90, 145] on div "Spacing" at bounding box center [91, 149] width 167 height 23
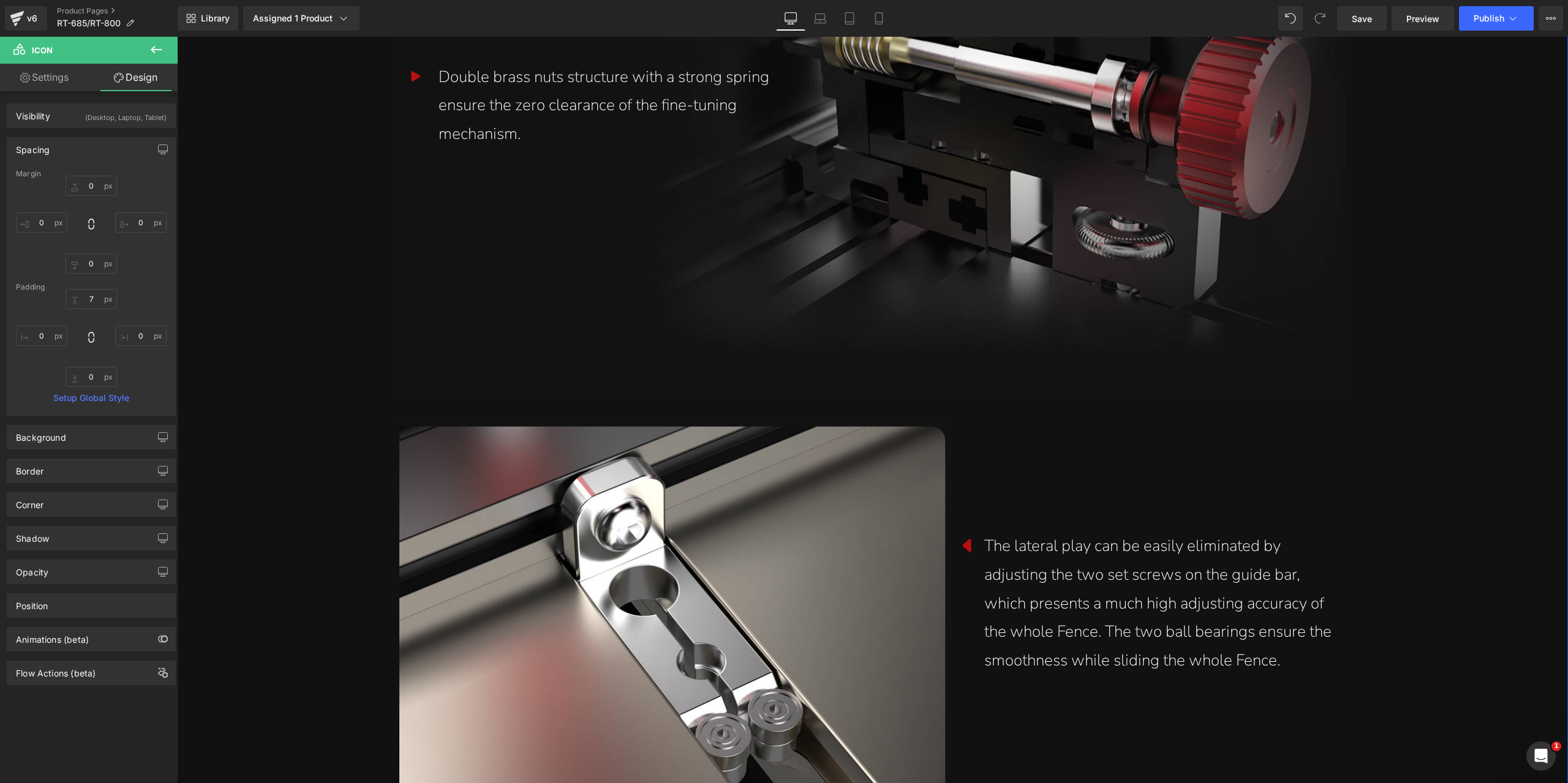
scroll to position [3307, 0]
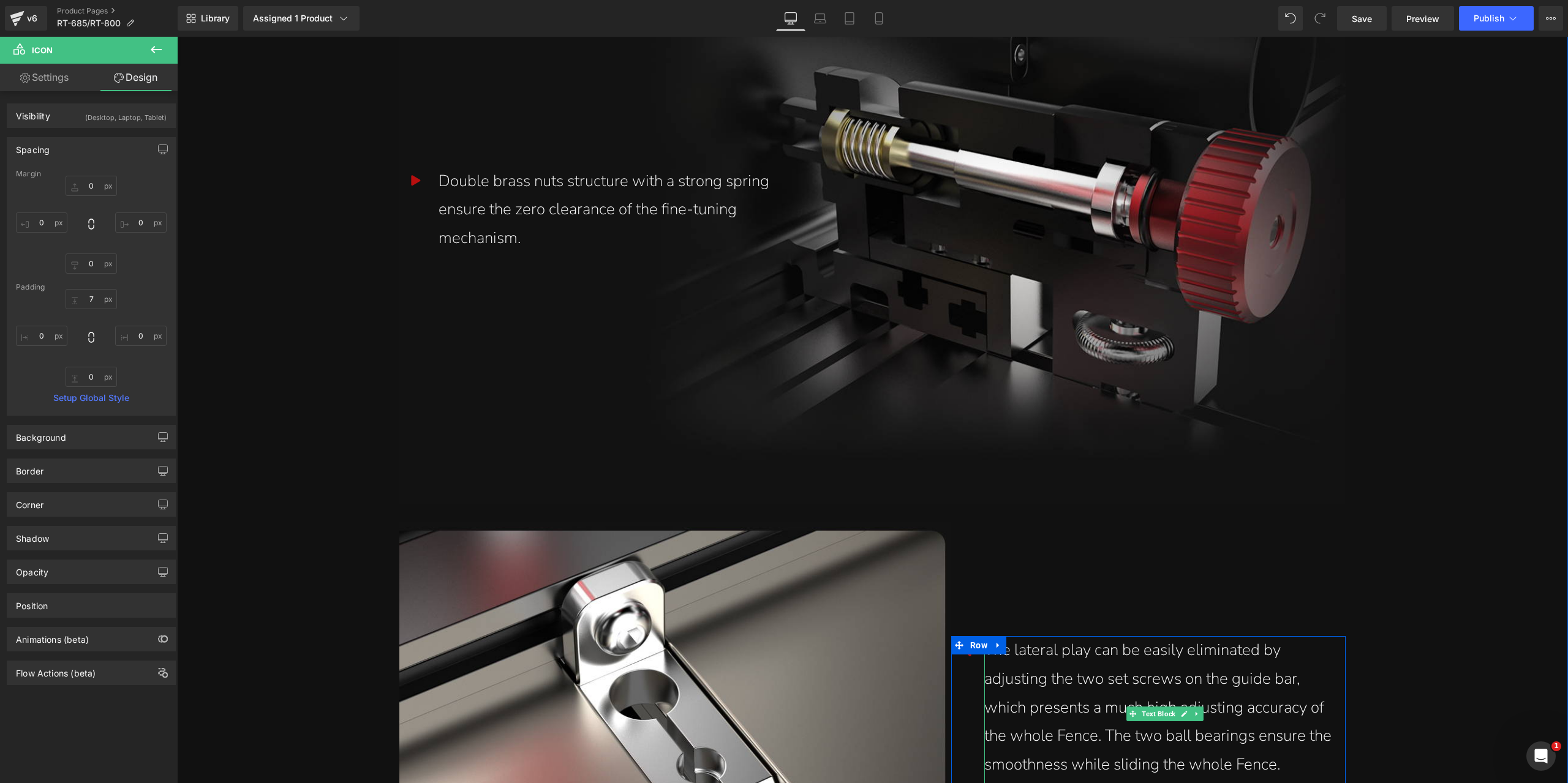
click at [1030, 687] on div "The lateral play can be easily eliminated by adjusting the two set screws on th…" at bounding box center [1160, 707] width 352 height 143
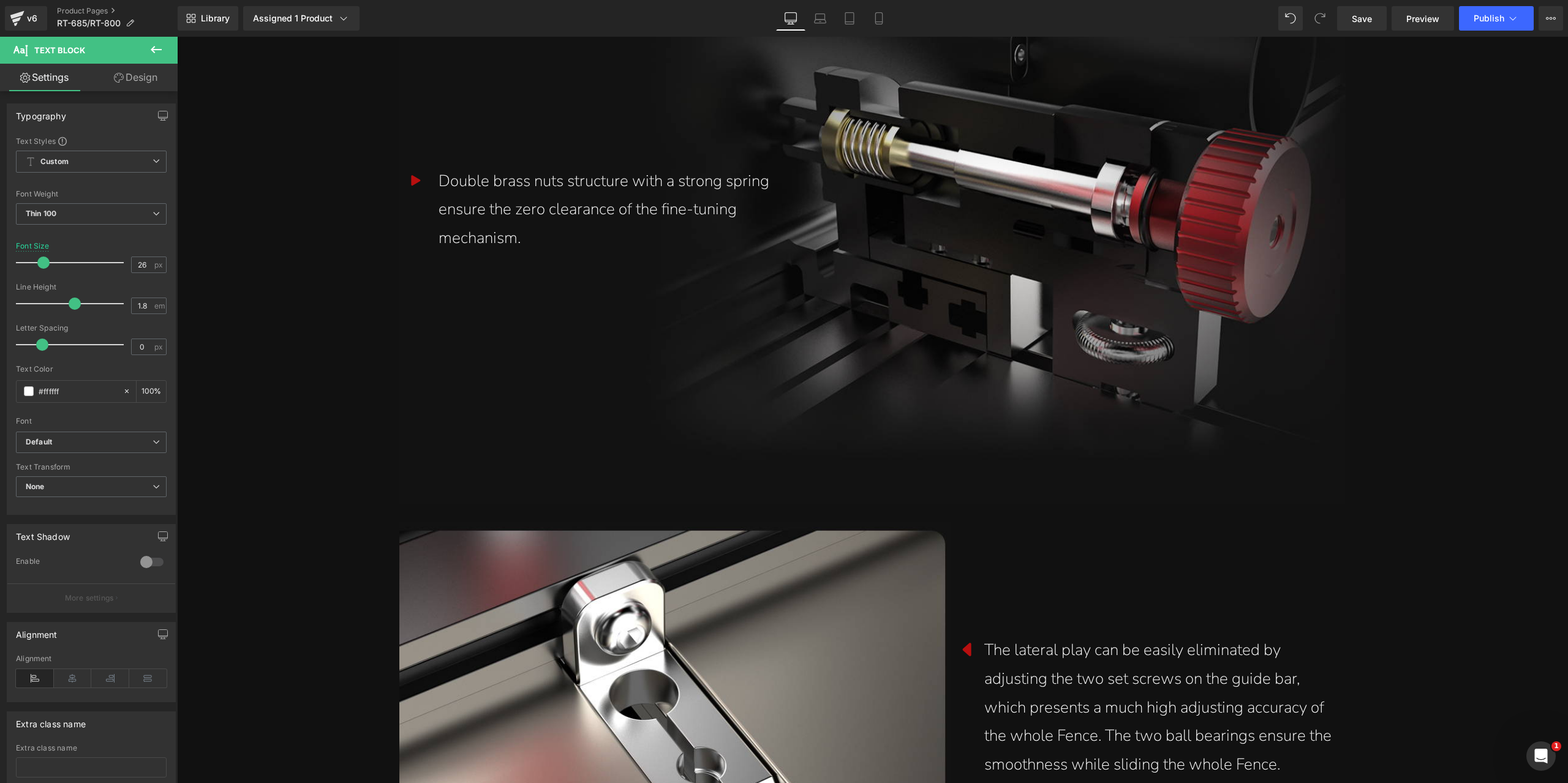
click at [150, 90] on link "Design" at bounding box center [136, 77] width 89 height 27
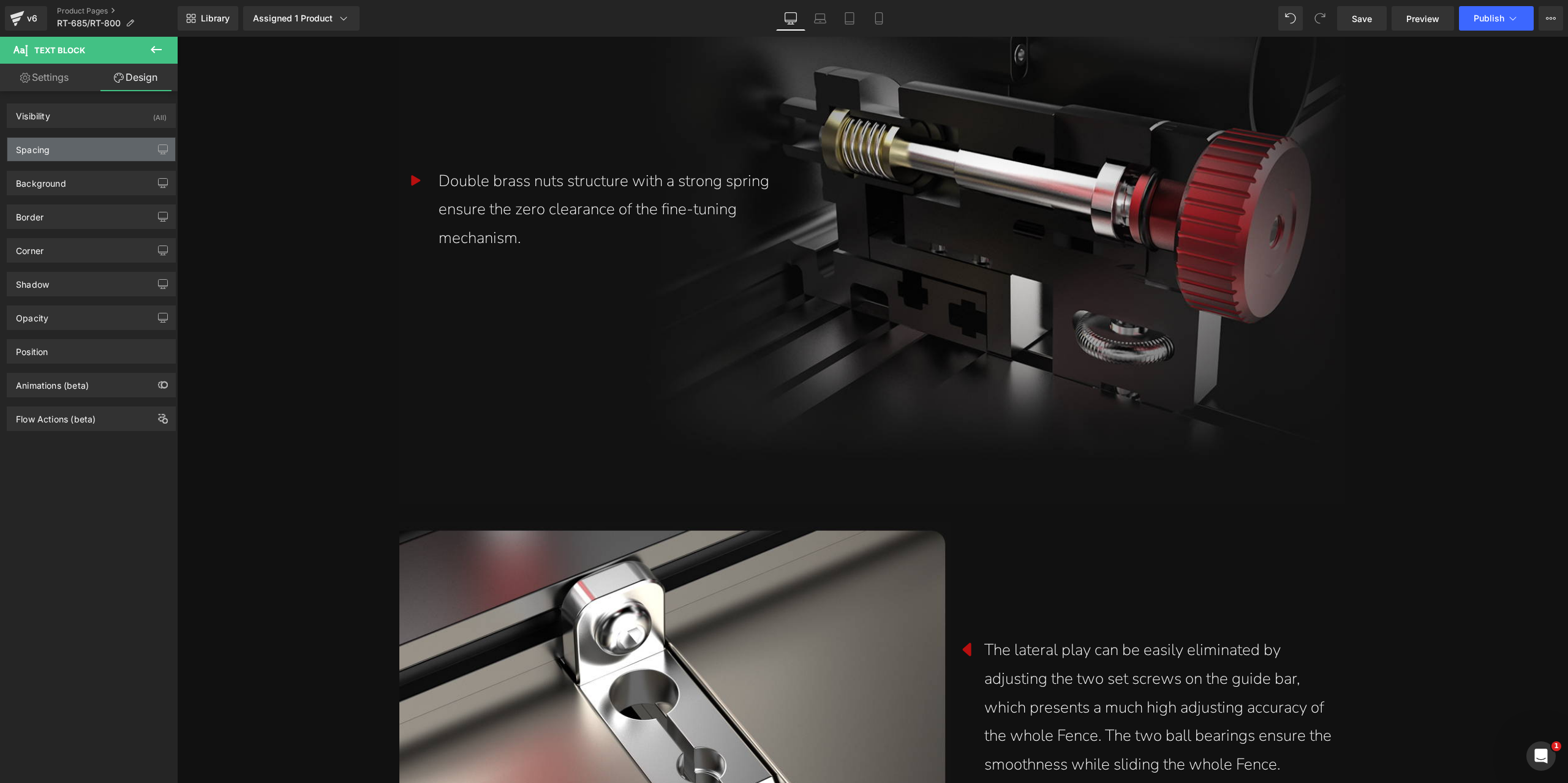
click at [86, 151] on div "Spacing" at bounding box center [91, 149] width 167 height 23
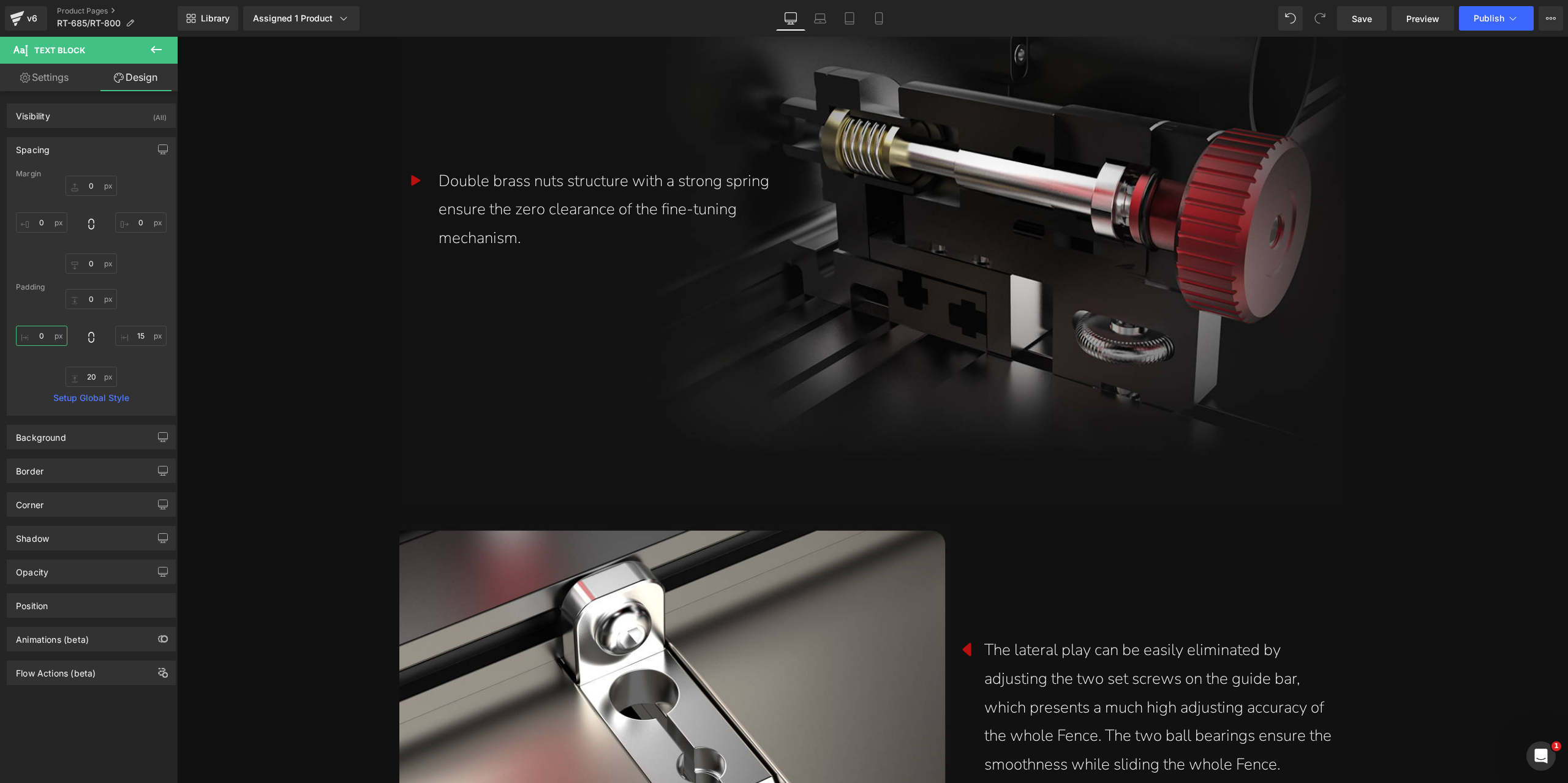
click at [52, 329] on input "0" at bounding box center [41, 336] width 51 height 20
click at [44, 331] on input "5" at bounding box center [41, 336] width 51 height 20
type input "10"
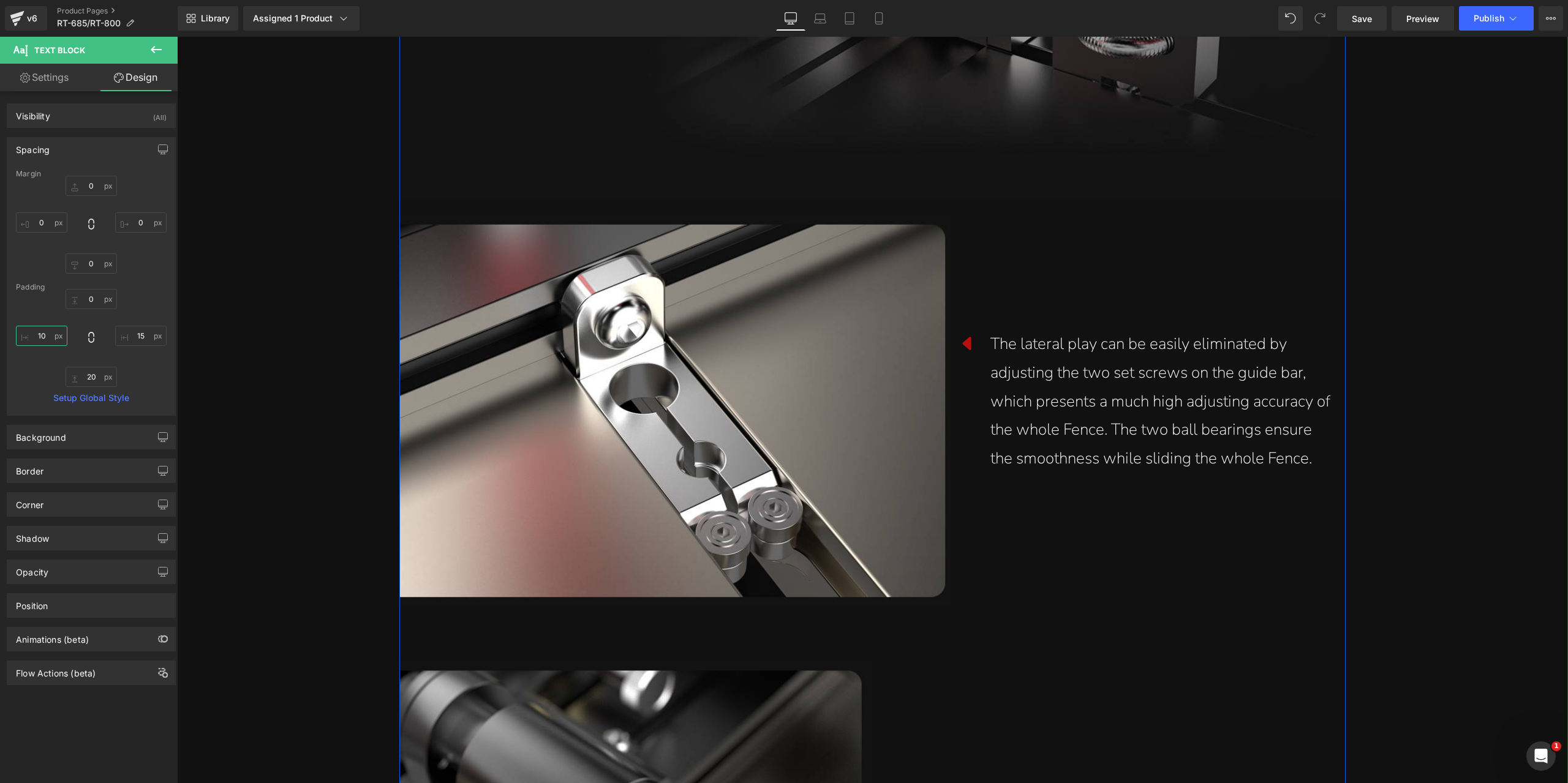
scroll to position [3980, 0]
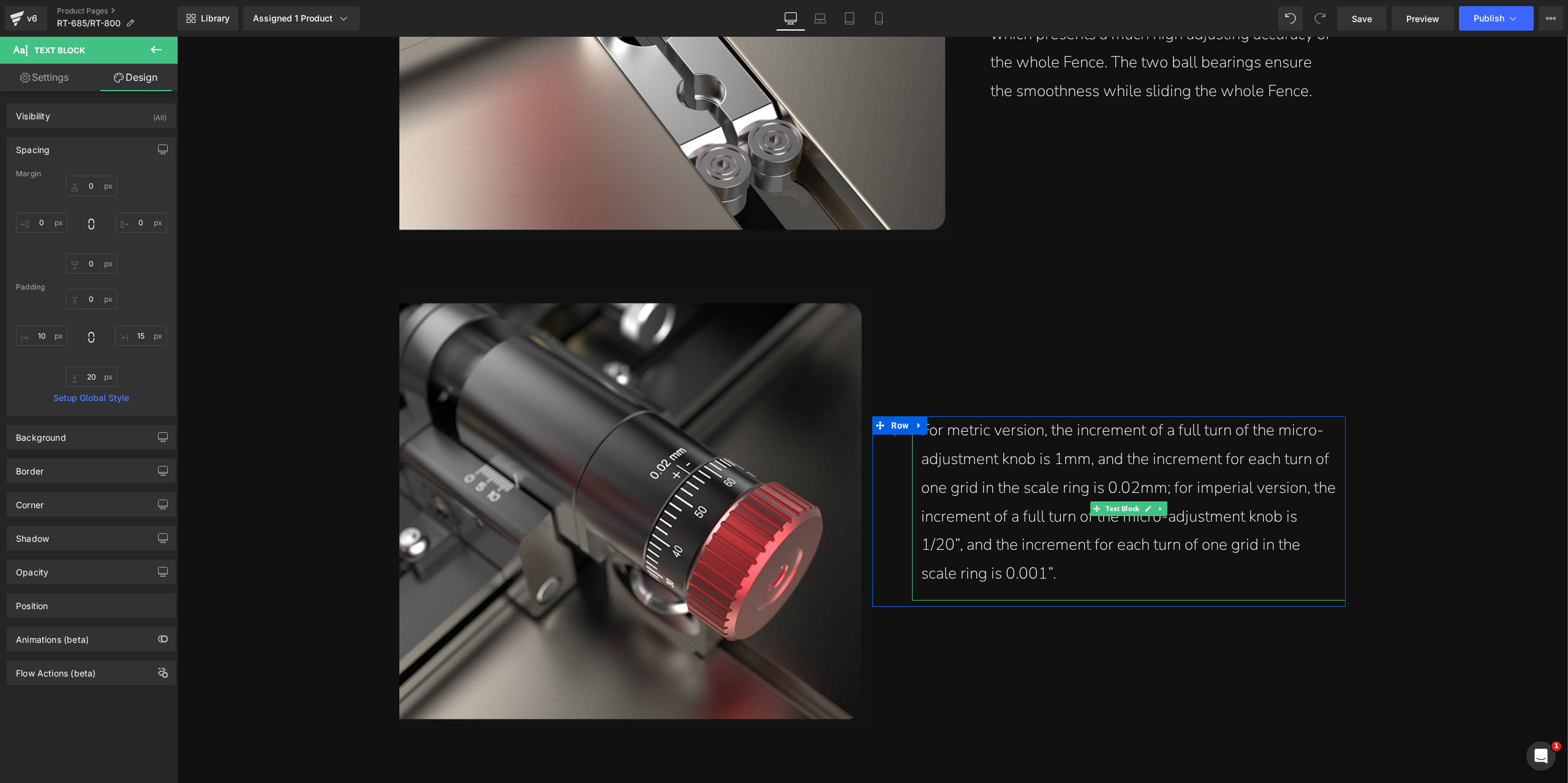
click at [959, 451] on div "For metric version, the increment of a full turn of the micro-adjustment knob i…" at bounding box center [1129, 502] width 415 height 172
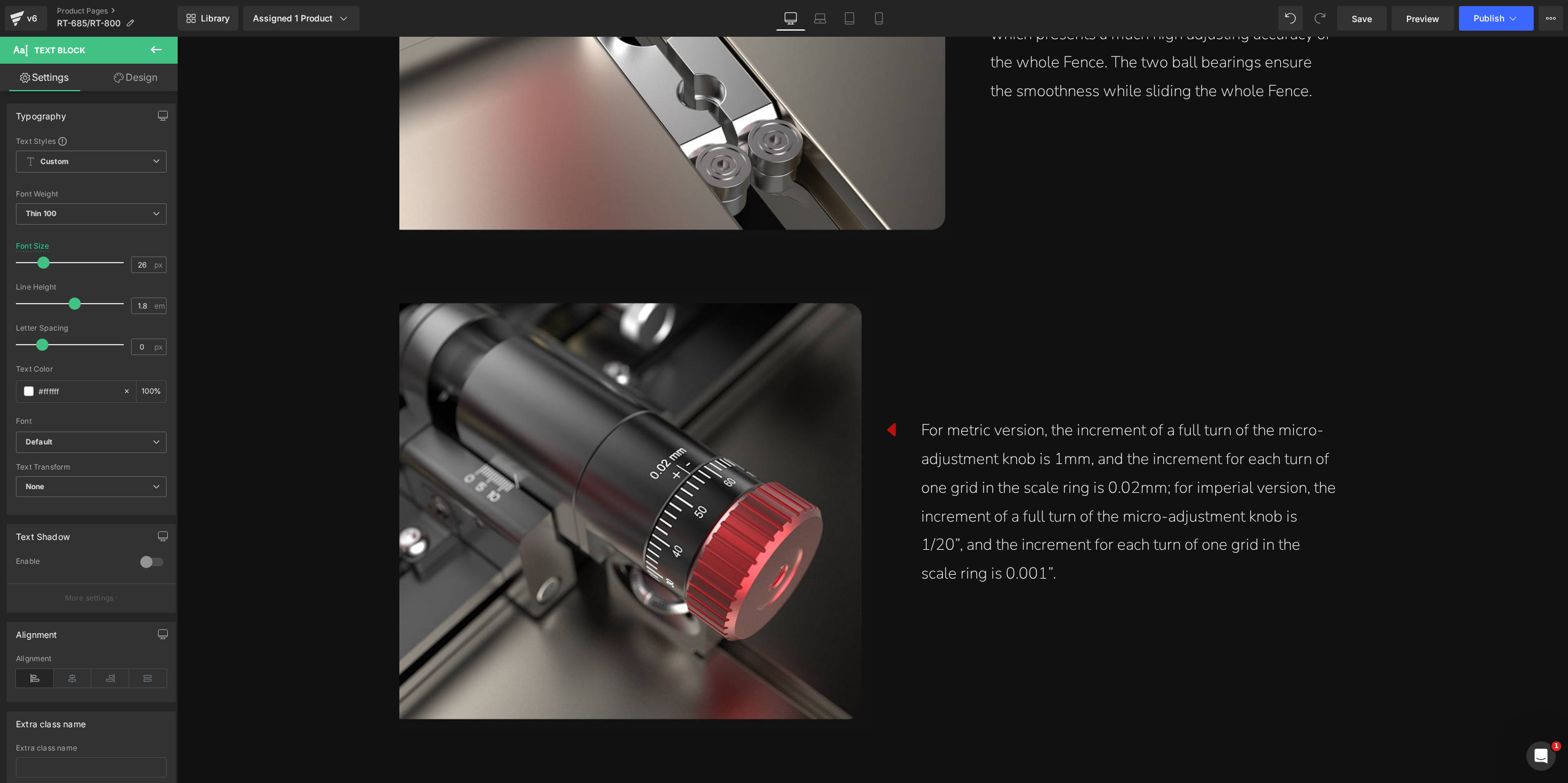
click at [103, 79] on link "Design" at bounding box center [136, 77] width 89 height 27
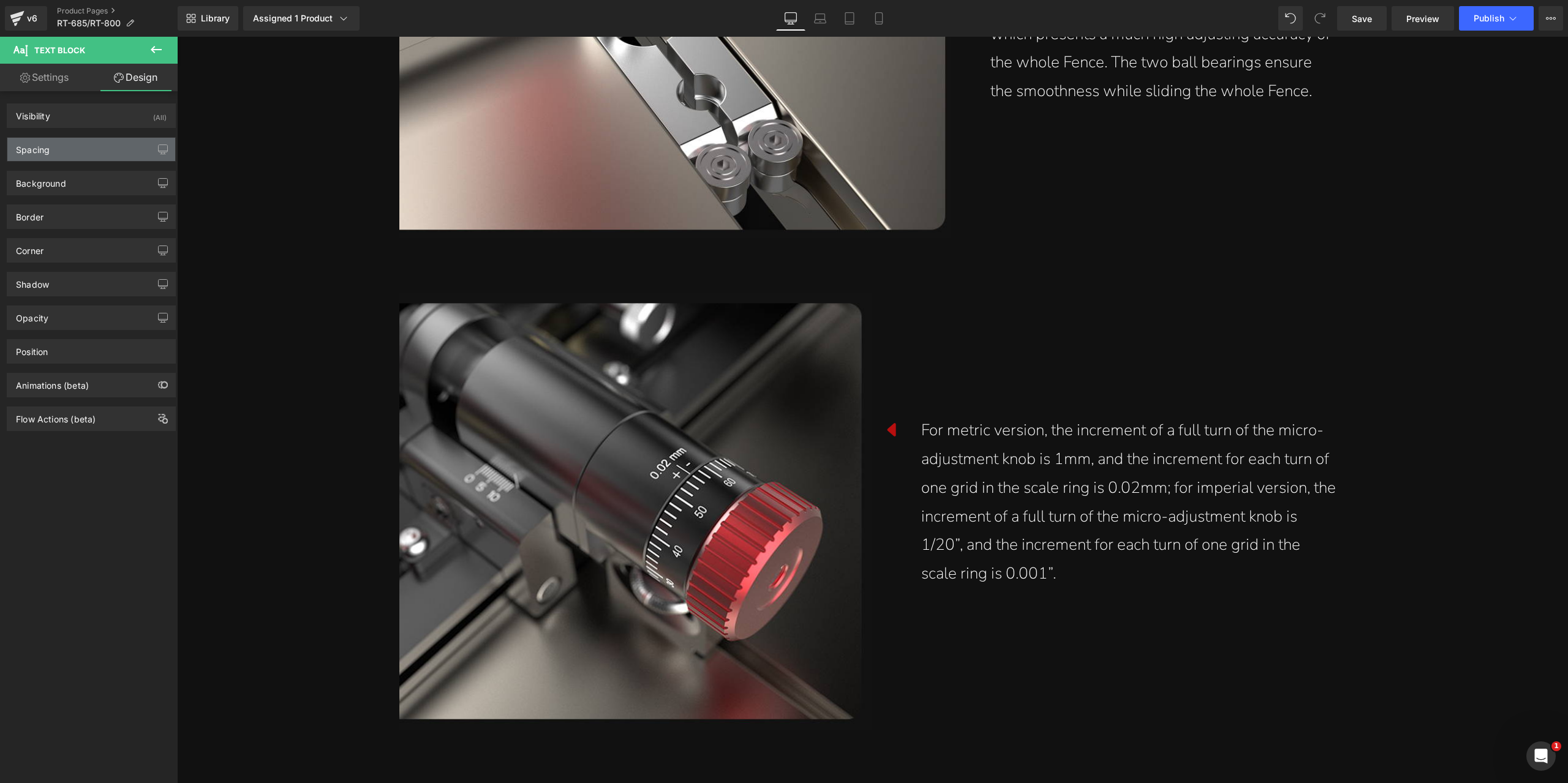
click at [69, 143] on div "Spacing" at bounding box center [91, 149] width 167 height 23
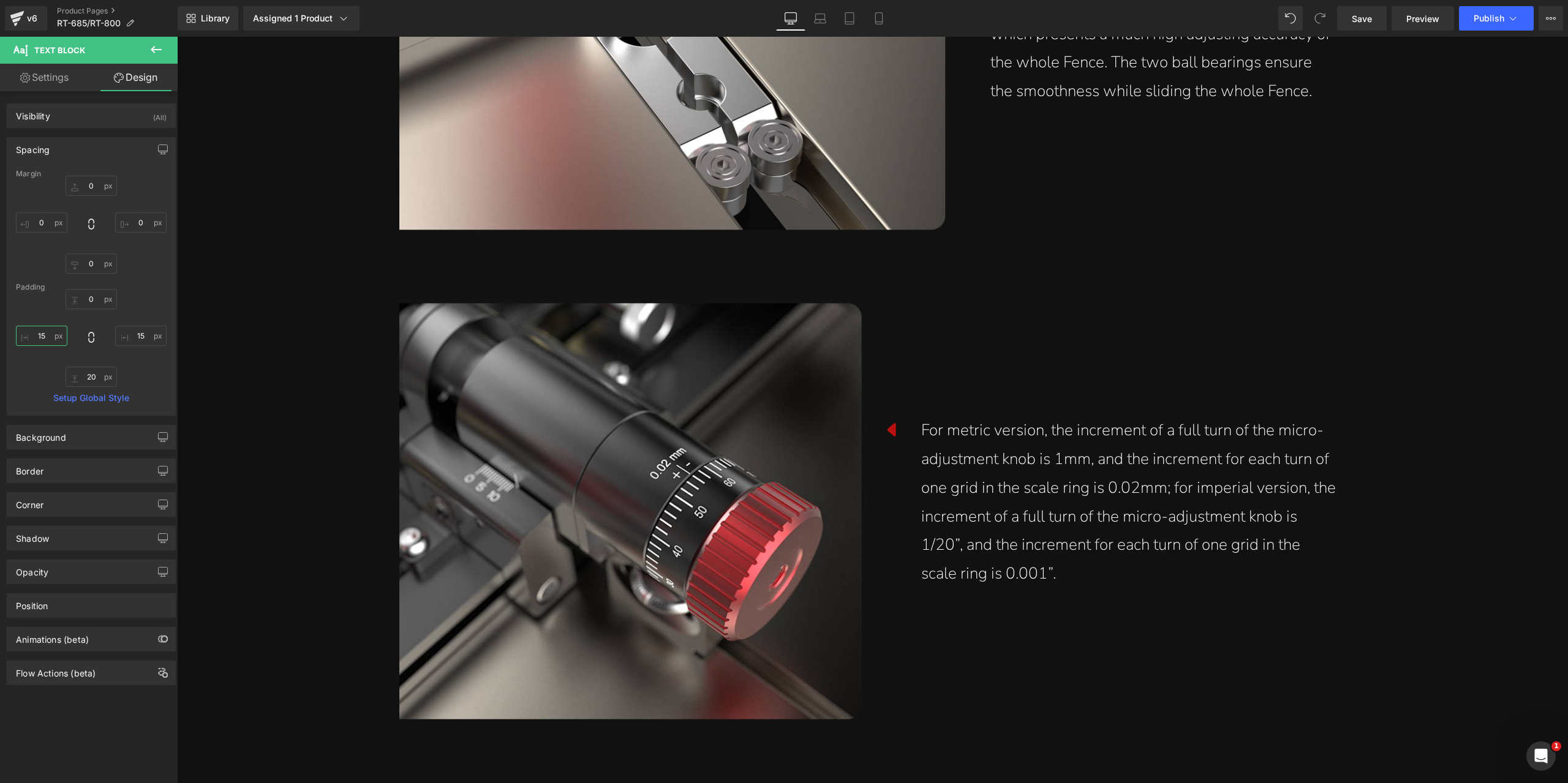
click at [44, 330] on input "15" at bounding box center [41, 336] width 51 height 20
type input "5"
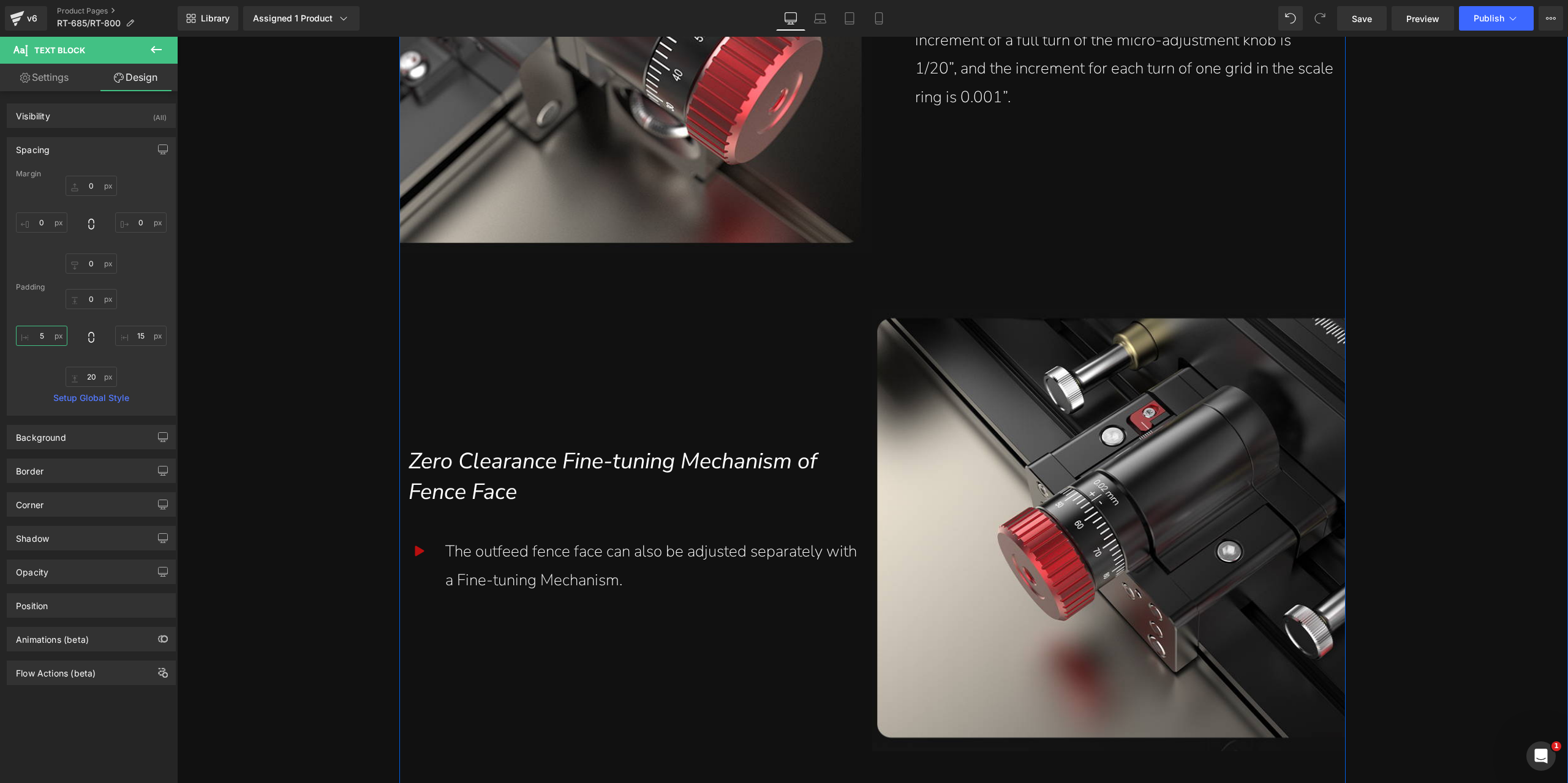
scroll to position [4593, 0]
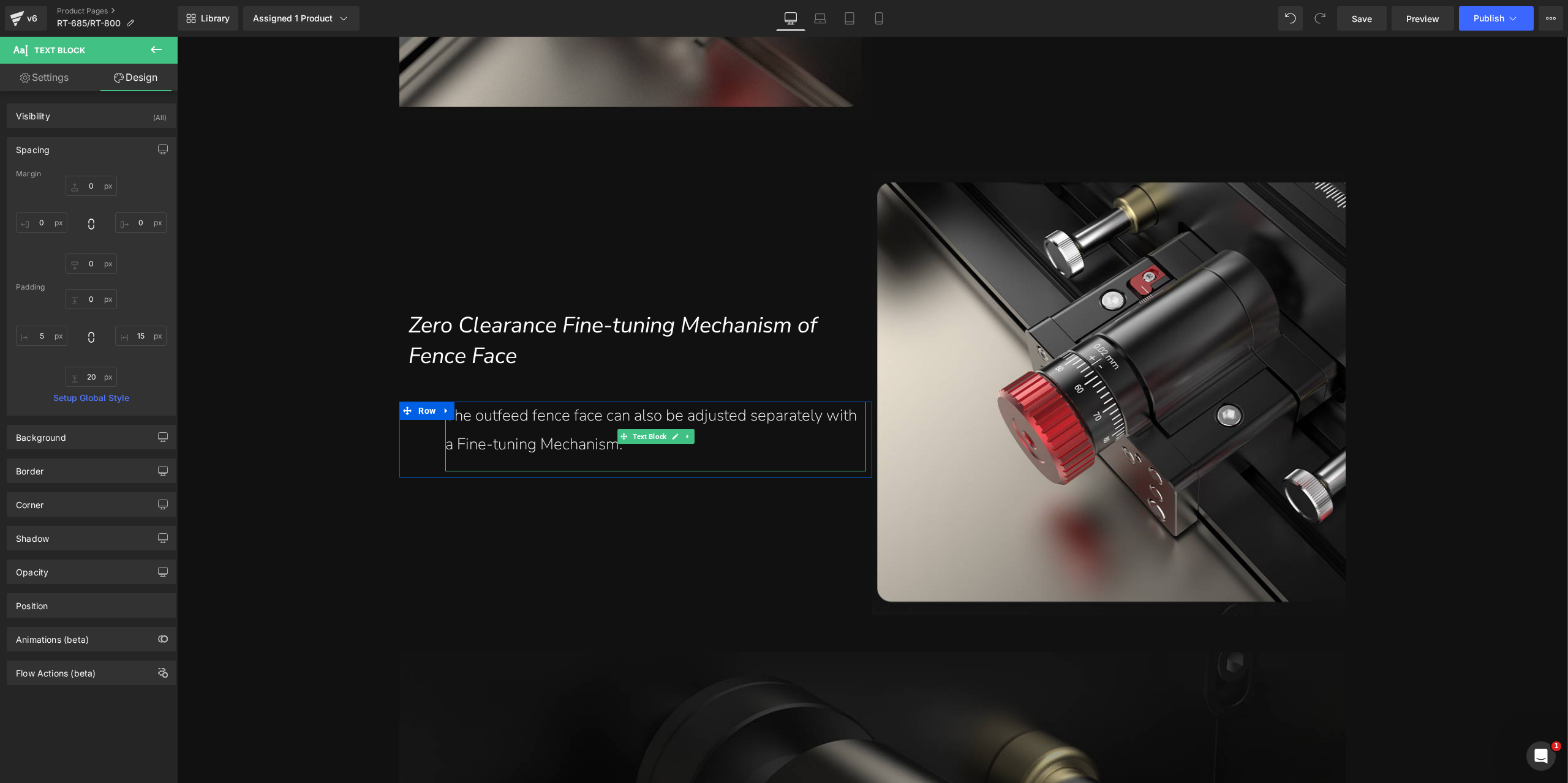
click at [479, 419] on div "The outfeed fence face can also be adjusted separately with a Fine-tuning Mecha…" at bounding box center [651, 430] width 412 height 58
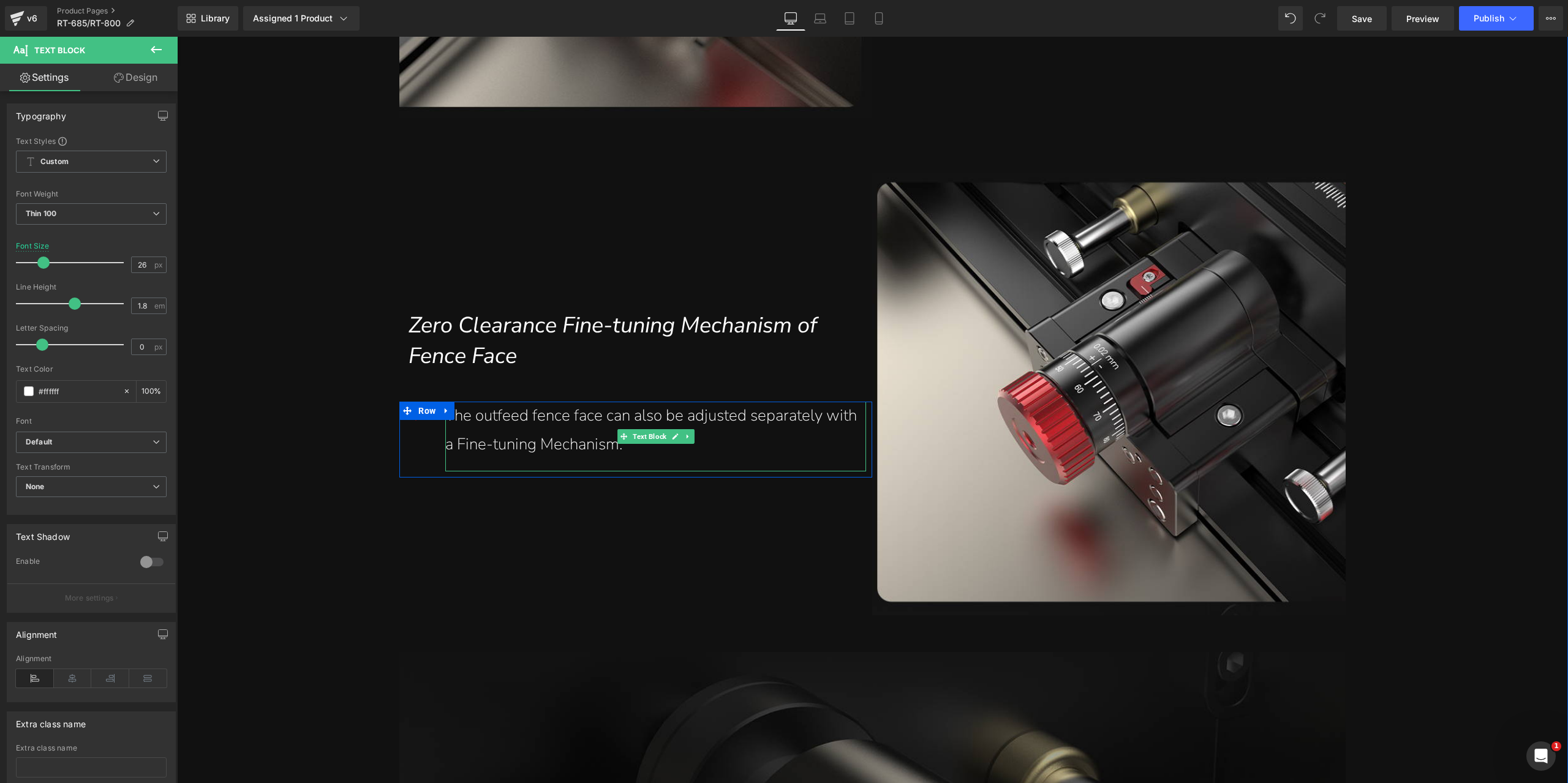
click at [471, 424] on div "The outfeed fence face can also be adjusted separately with a Fine-tuning Mecha…" at bounding box center [651, 430] width 412 height 58
click at [133, 81] on link "Design" at bounding box center [136, 77] width 89 height 27
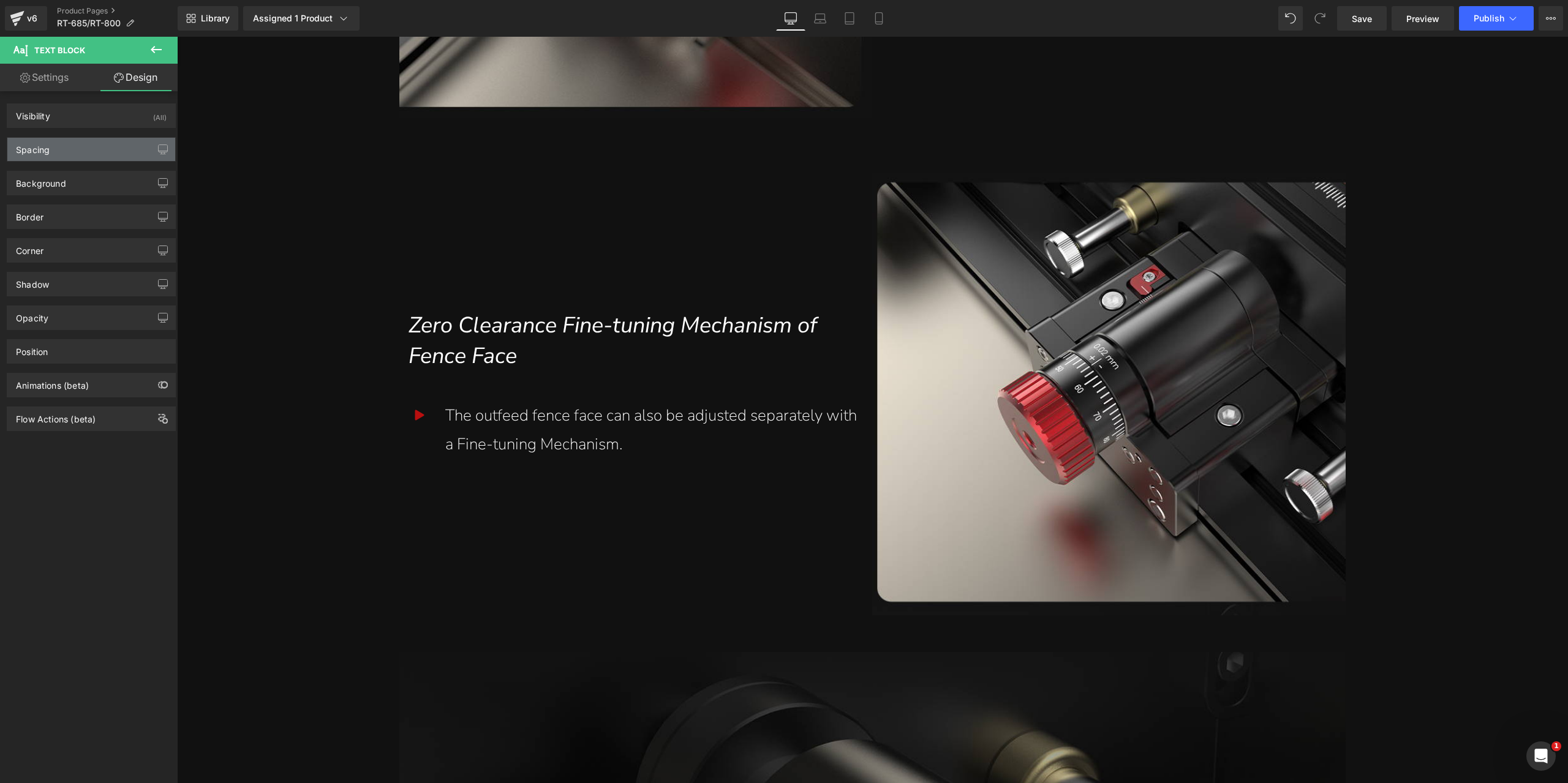
click at [67, 147] on div "Spacing" at bounding box center [91, 149] width 167 height 23
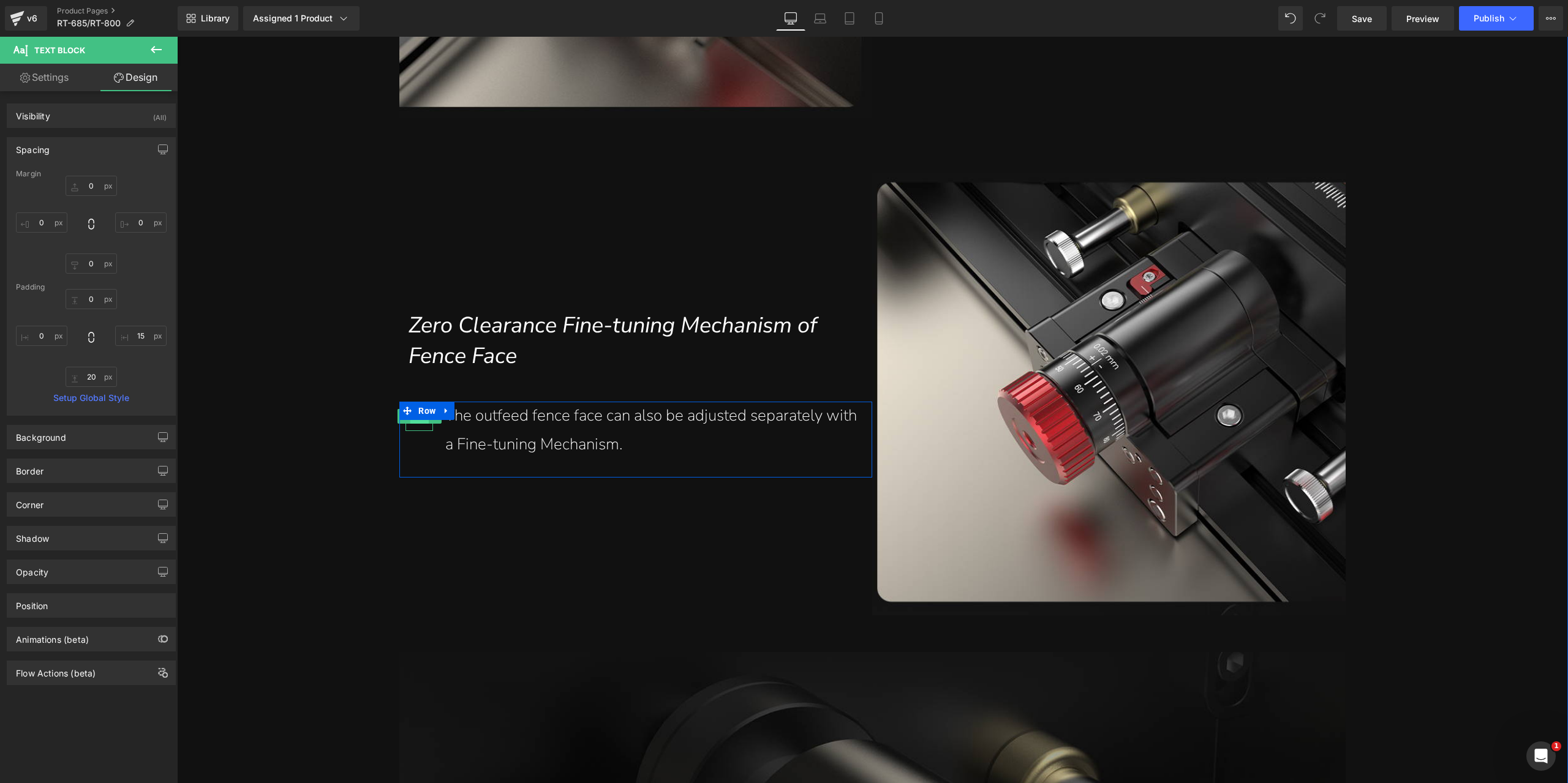
click at [419, 424] on span "Icon" at bounding box center [419, 417] width 19 height 15
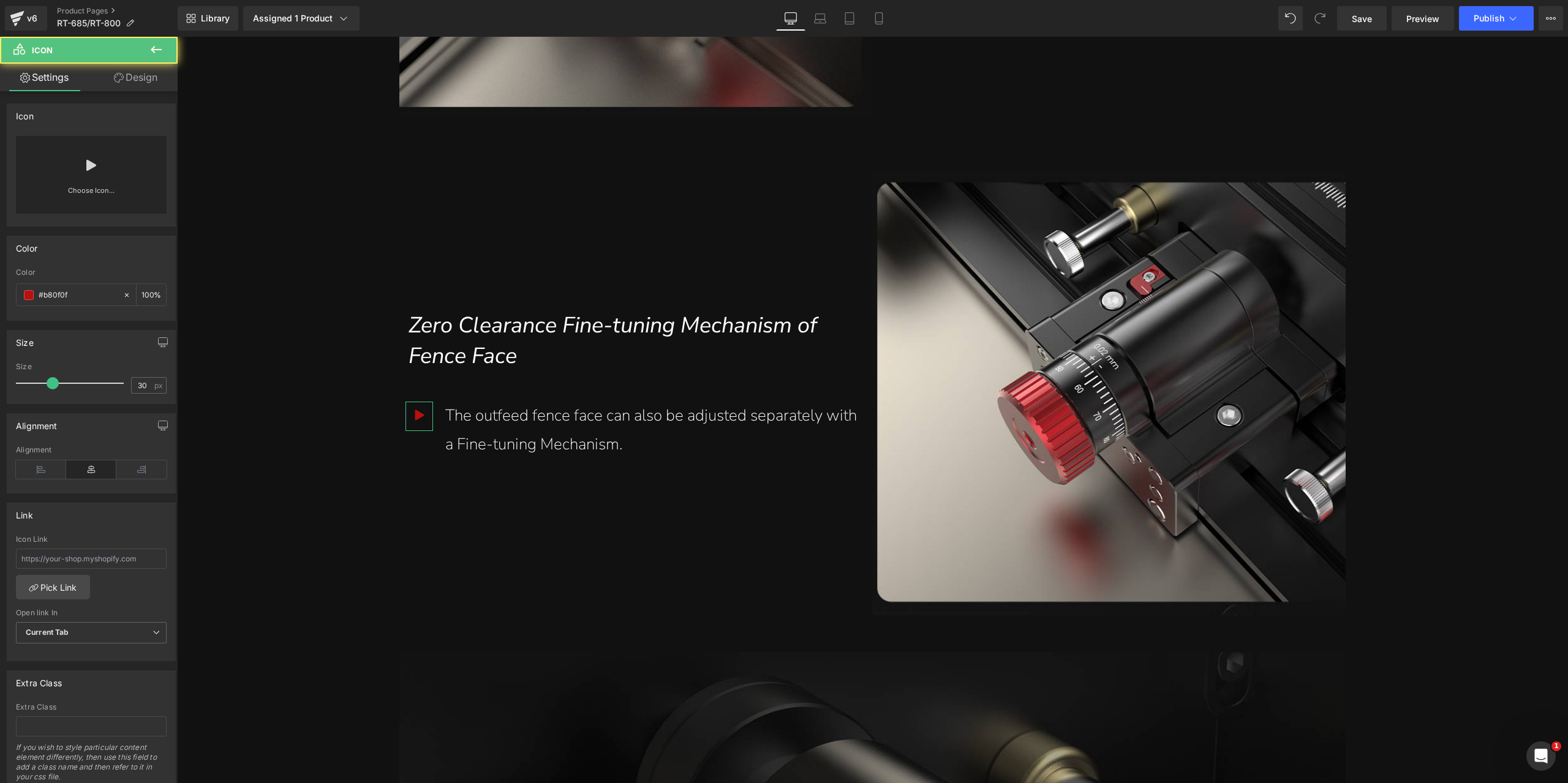
click at [147, 69] on link "Design" at bounding box center [136, 77] width 89 height 27
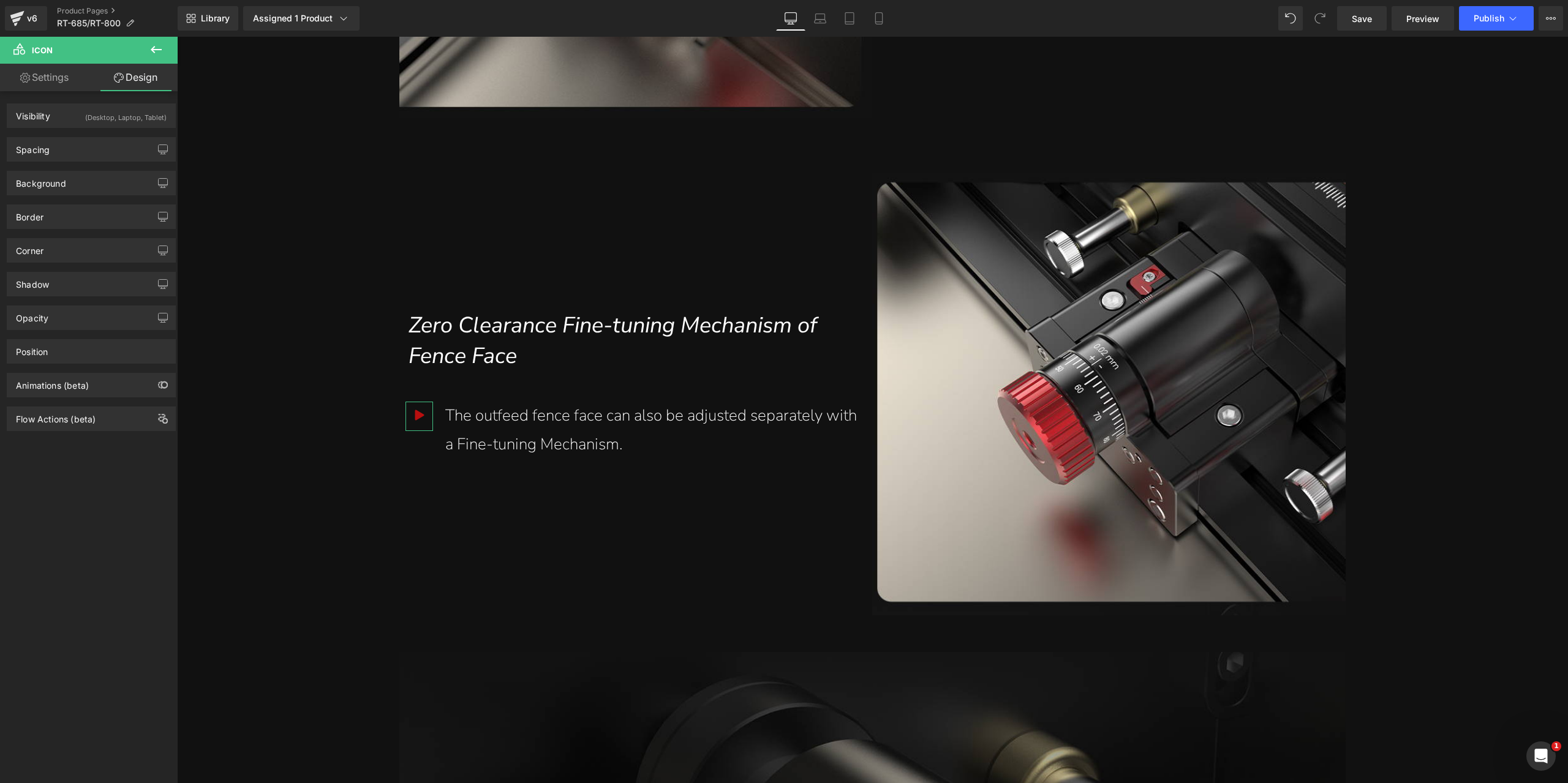
click at [102, 164] on div "Background Color & Image color transparent Color transparent 0 % Image Replace …" at bounding box center [91, 178] width 183 height 33
click at [102, 159] on div "Spacing" at bounding box center [91, 149] width 167 height 23
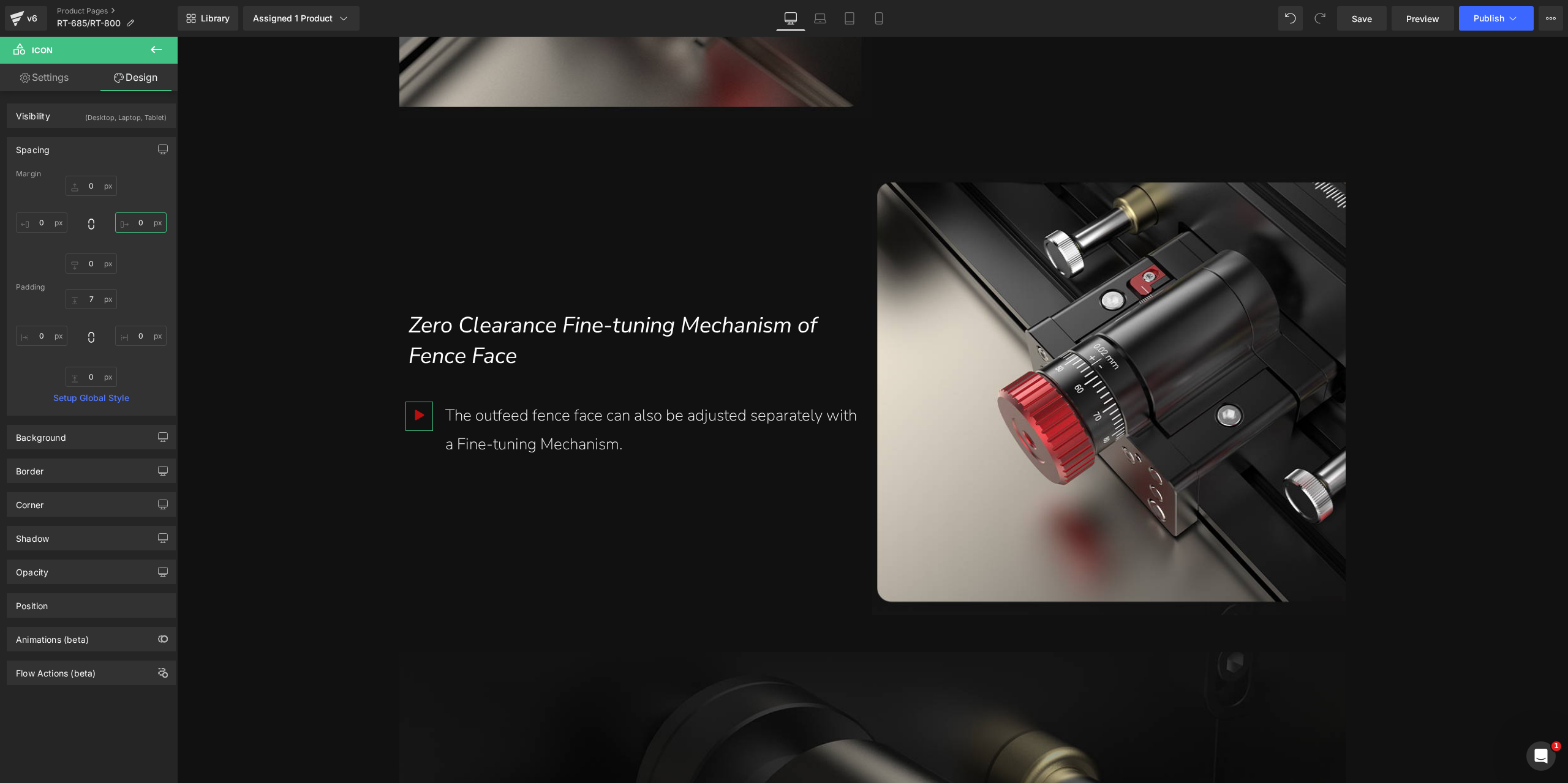
click at [147, 221] on input "0" at bounding box center [140, 222] width 51 height 20
type input "-5"
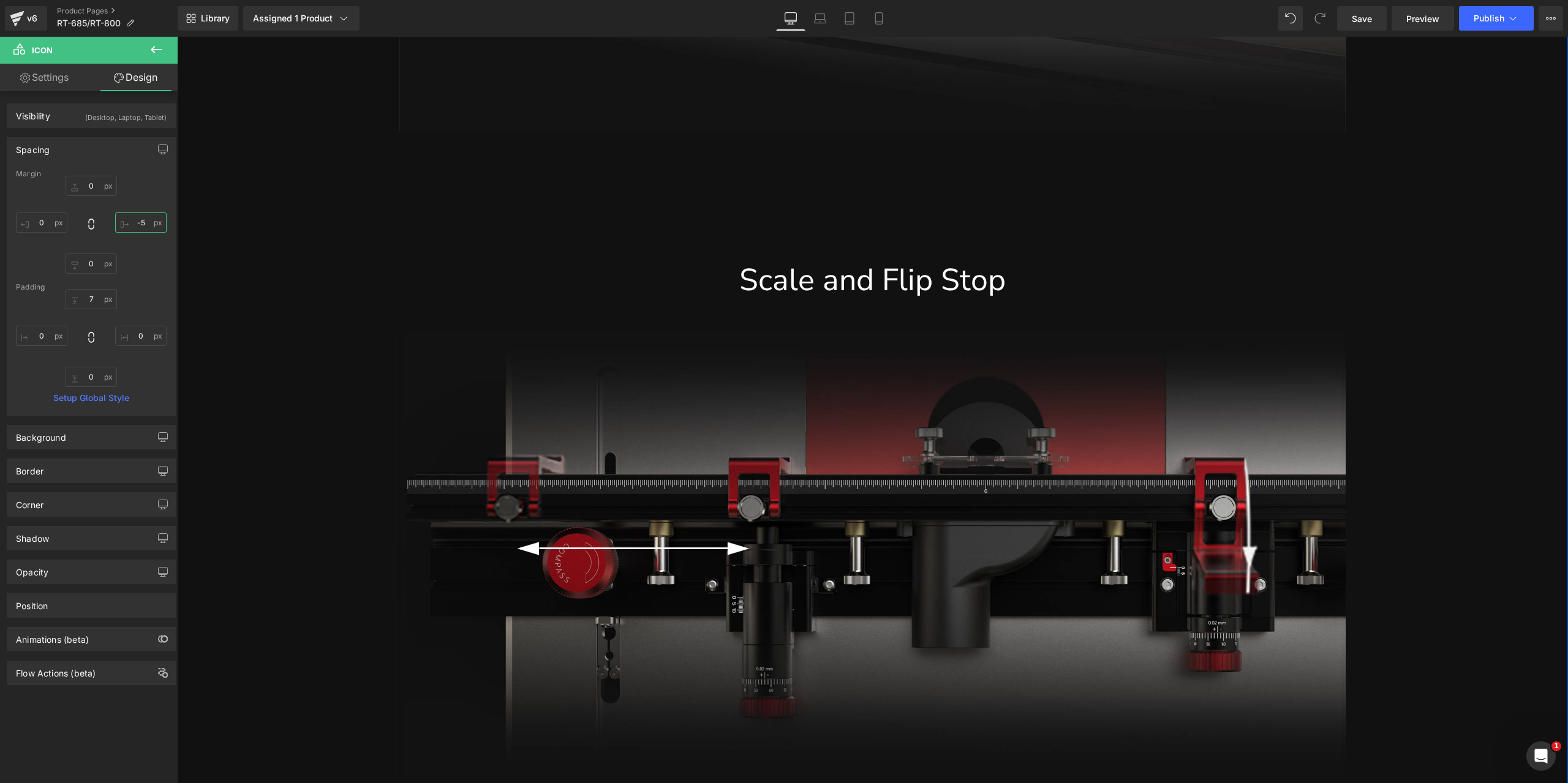
scroll to position [8573, 0]
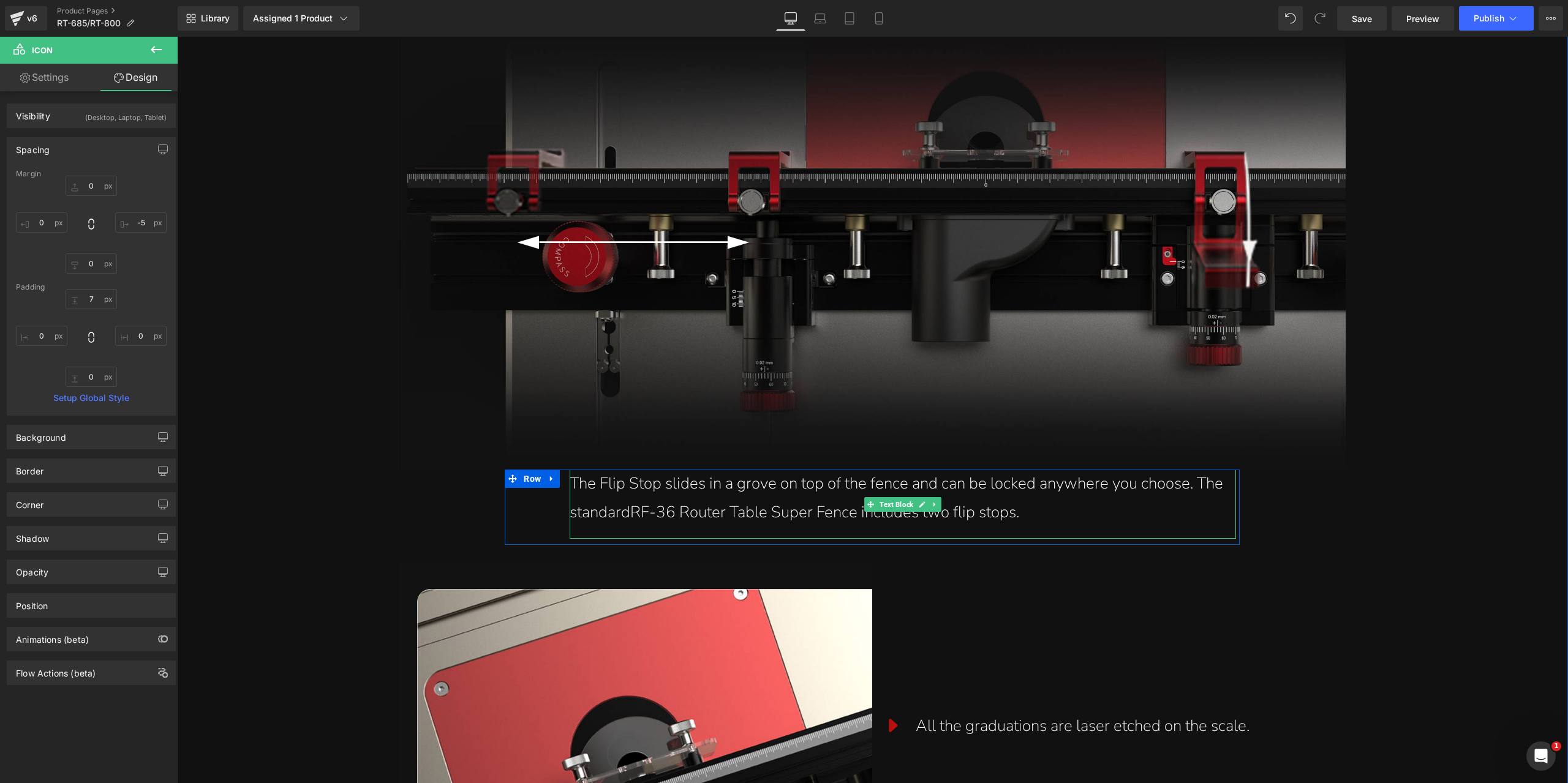
click at [596, 487] on div "The Flip Stop slides in a grove on top of the fence and can be locked anywhere …" at bounding box center [898, 499] width 657 height 58
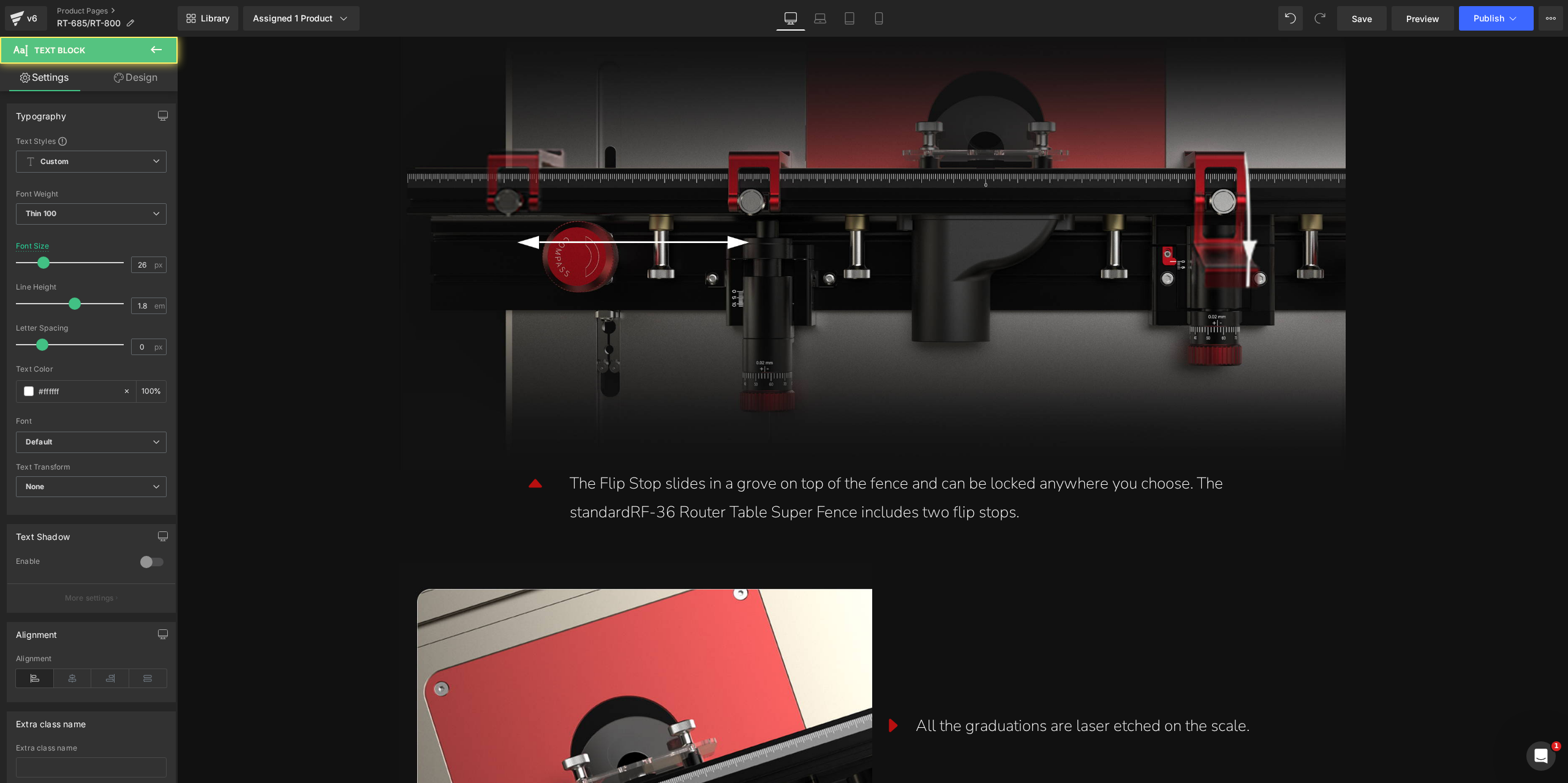
click at [161, 90] on link "Design" at bounding box center [136, 77] width 89 height 27
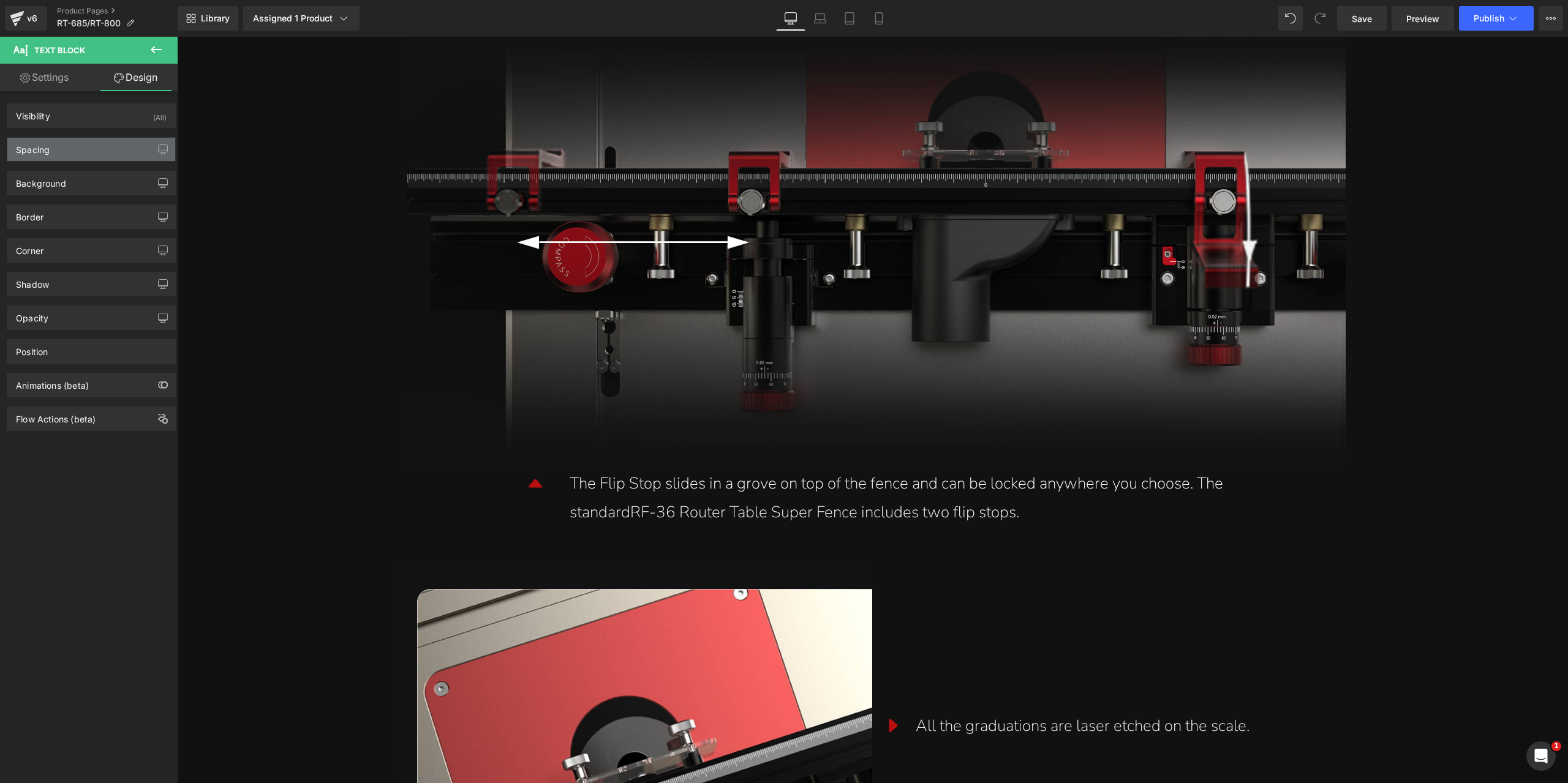
click at [99, 140] on div "Spacing" at bounding box center [91, 149] width 167 height 23
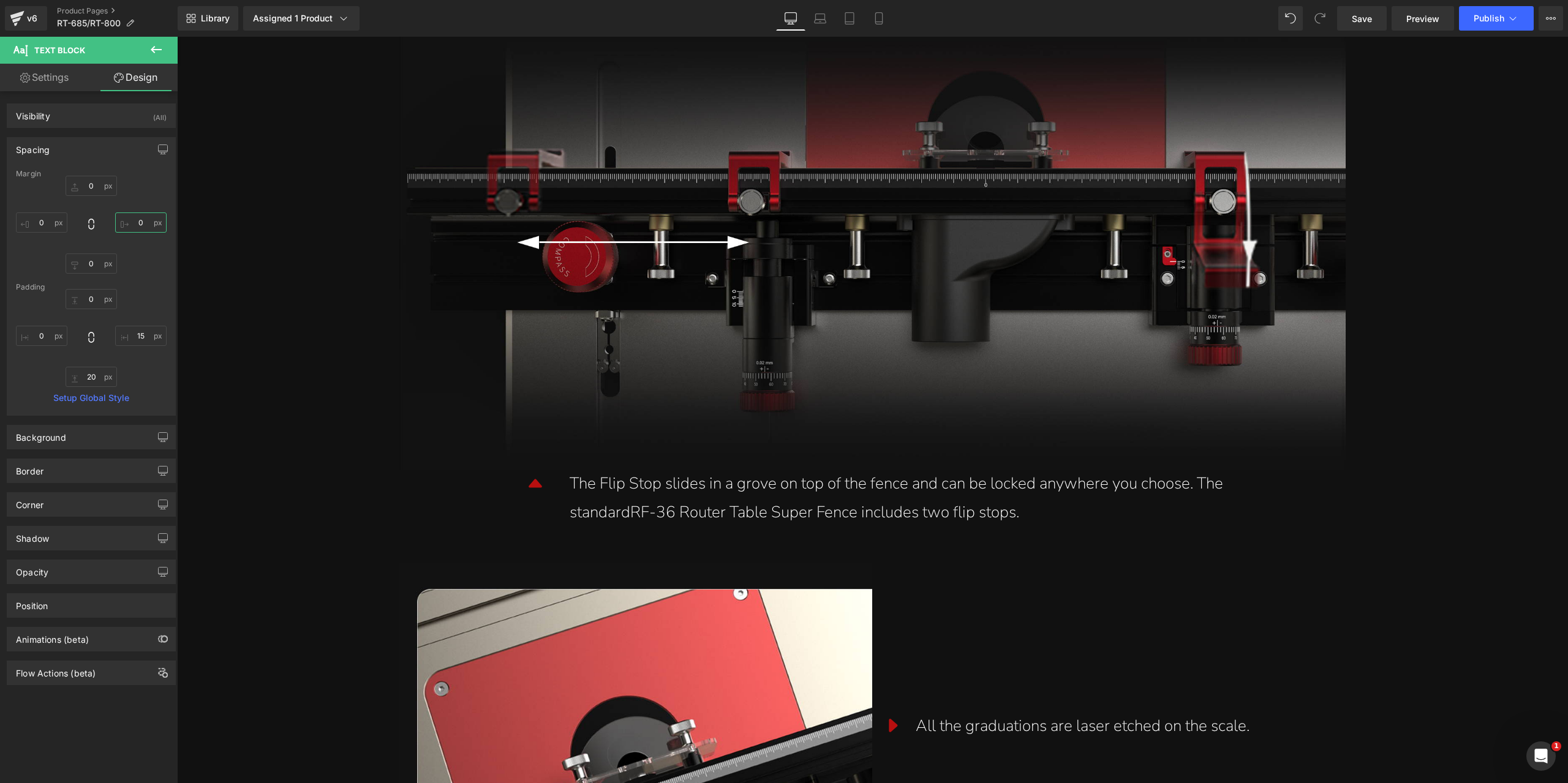
click at [134, 220] on input "0" at bounding box center [140, 222] width 51 height 20
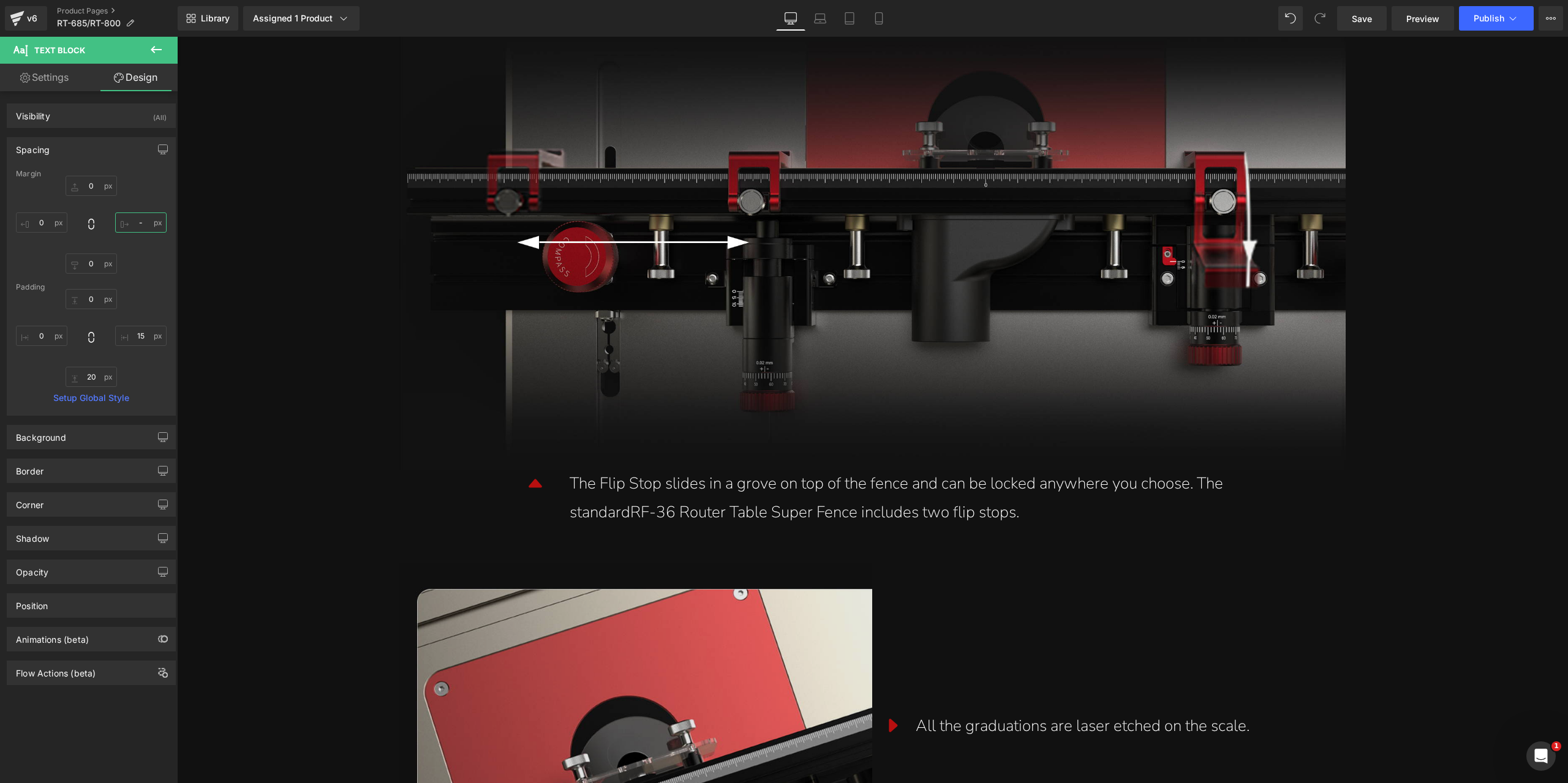
type input "-"
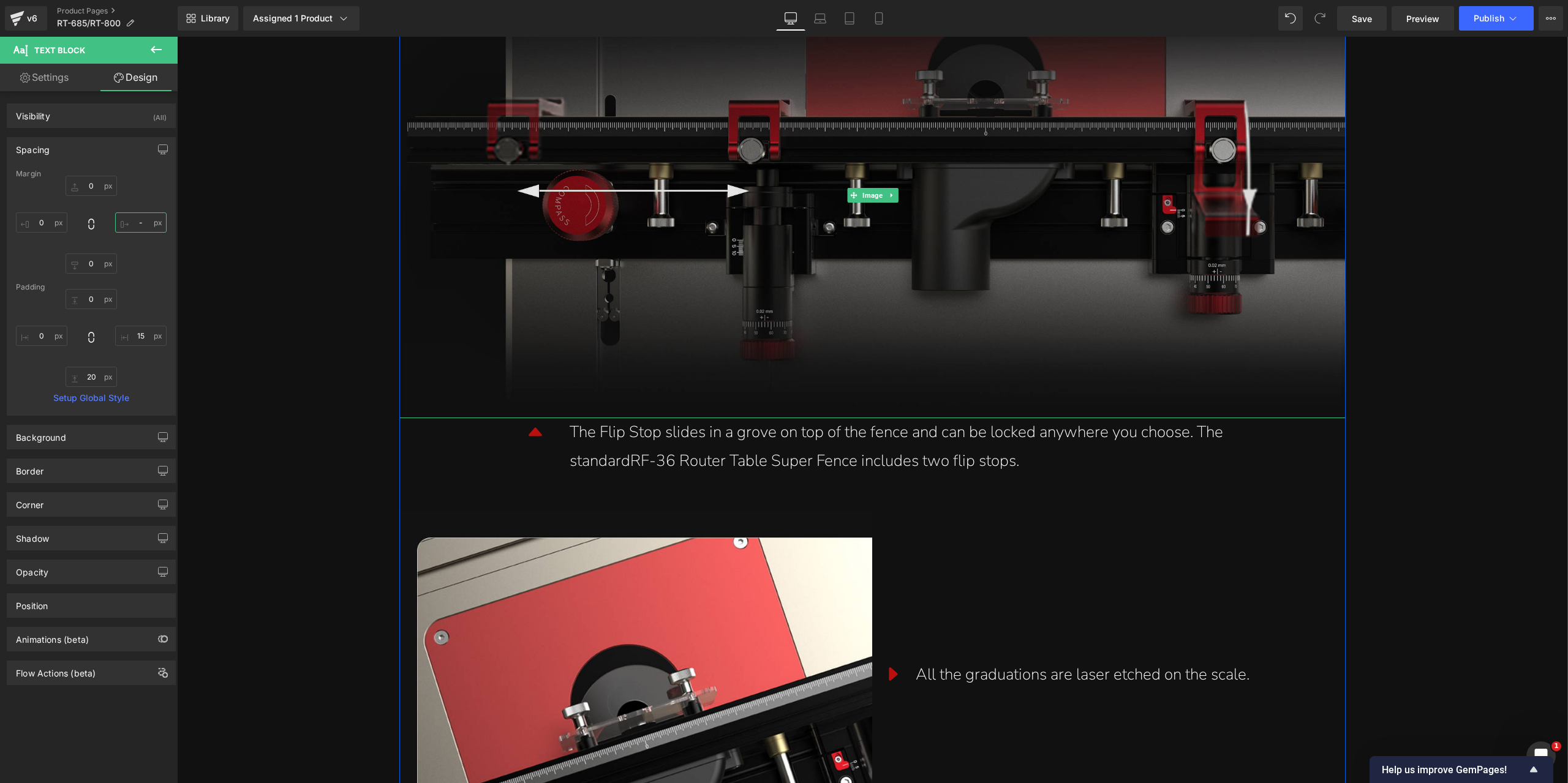
scroll to position [8695, 0]
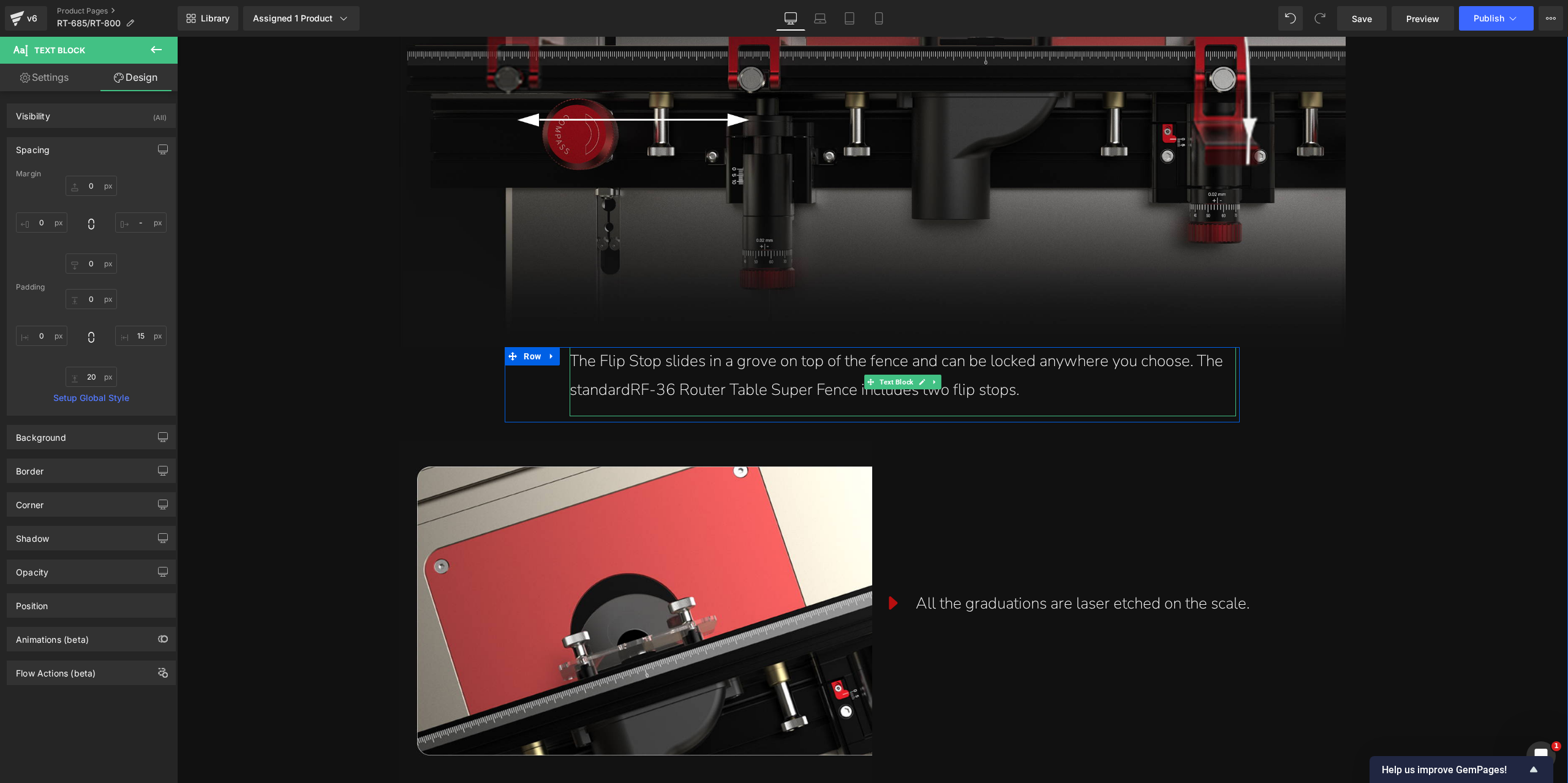
click at [648, 376] on div "The Flip Stop slides in a grove on top of the fence and can be locked anywhere …" at bounding box center [898, 376] width 657 height 58
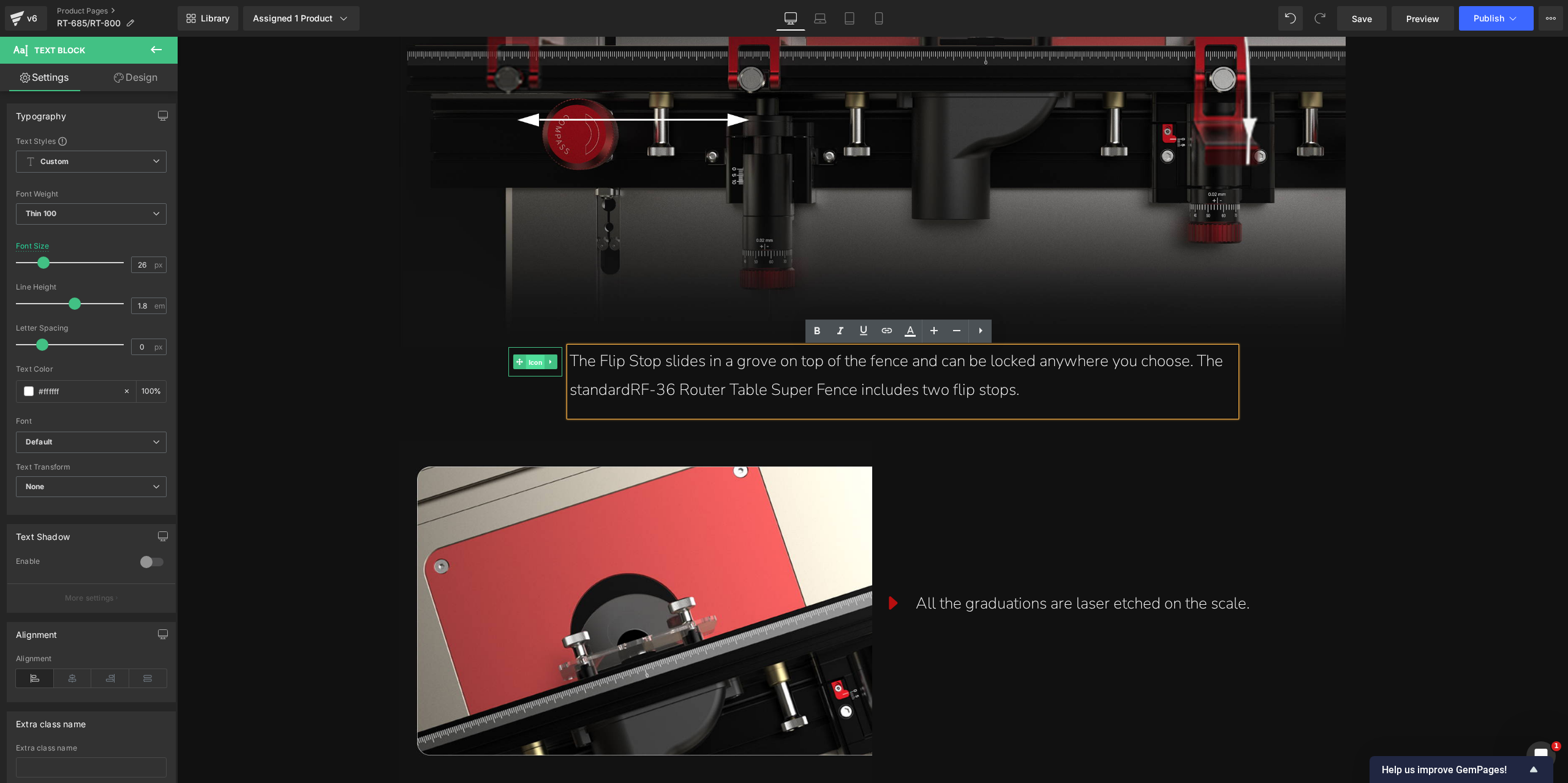
click at [536, 363] on span "Icon" at bounding box center [536, 362] width 19 height 15
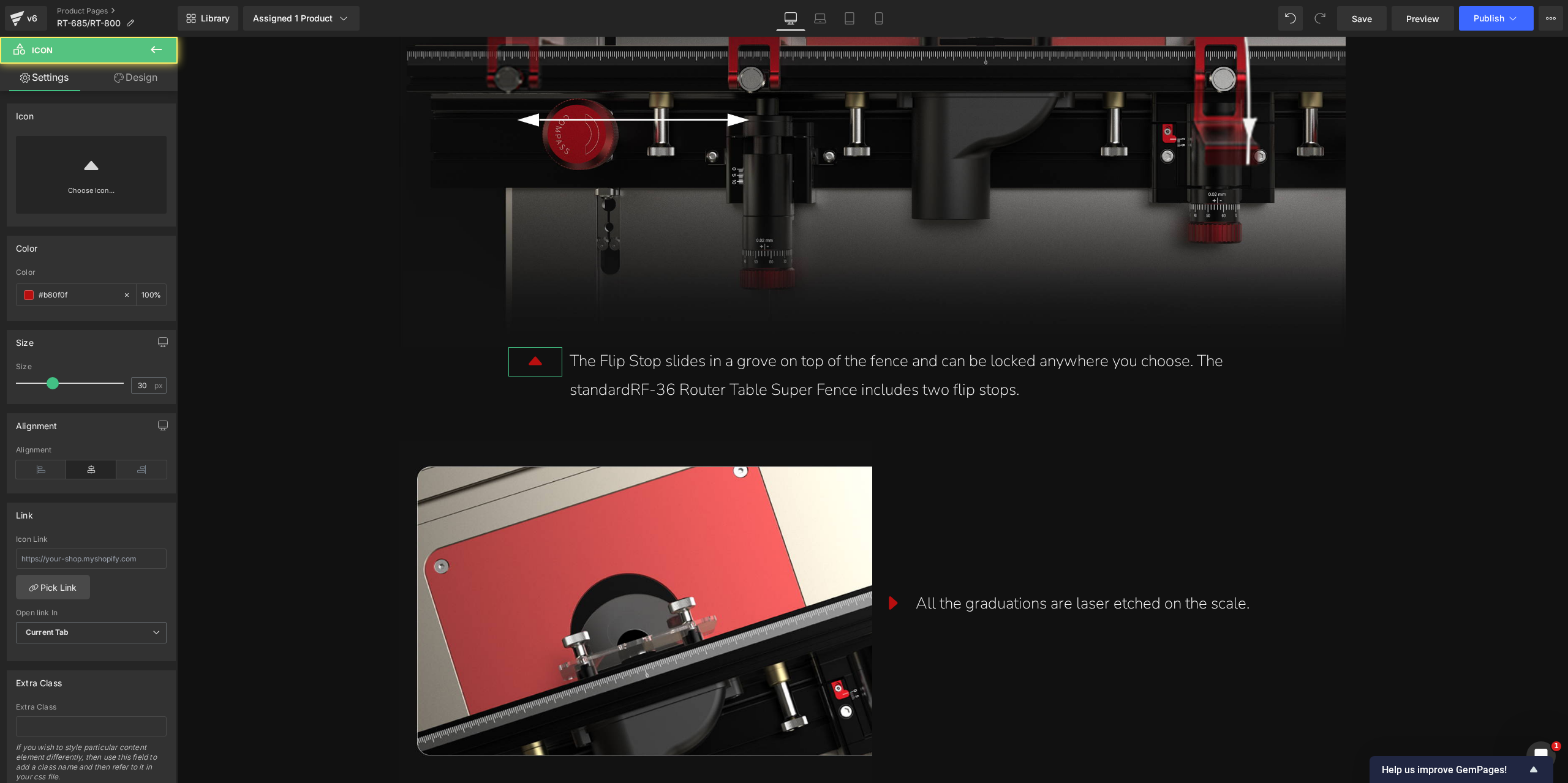
click at [159, 79] on link "Design" at bounding box center [136, 77] width 89 height 27
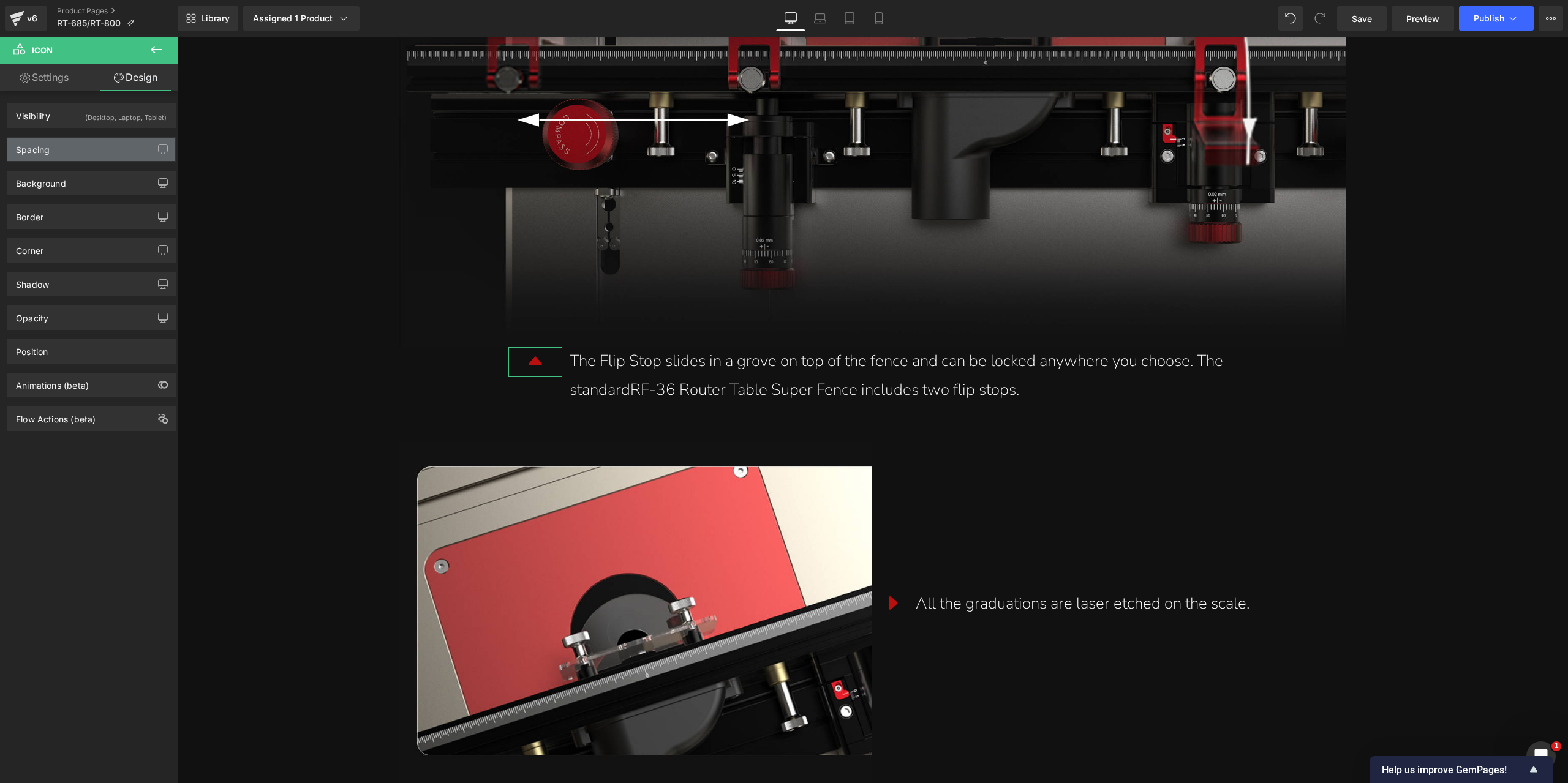
click at [89, 153] on div "Spacing" at bounding box center [91, 149] width 167 height 23
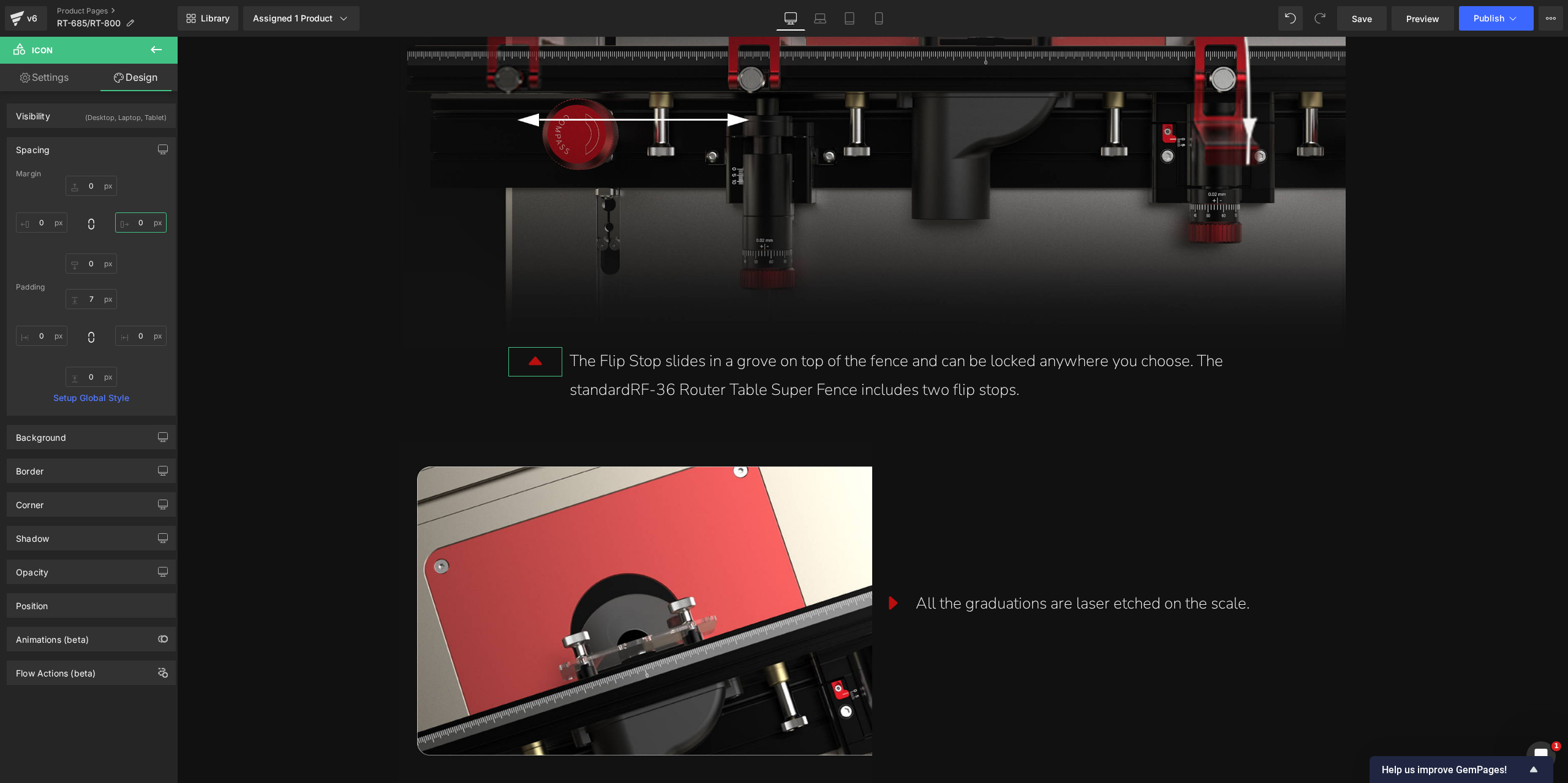
click at [139, 217] on input "0" at bounding box center [140, 222] width 51 height 20
click at [140, 227] on input "-10" at bounding box center [140, 222] width 51 height 20
type input "-20"
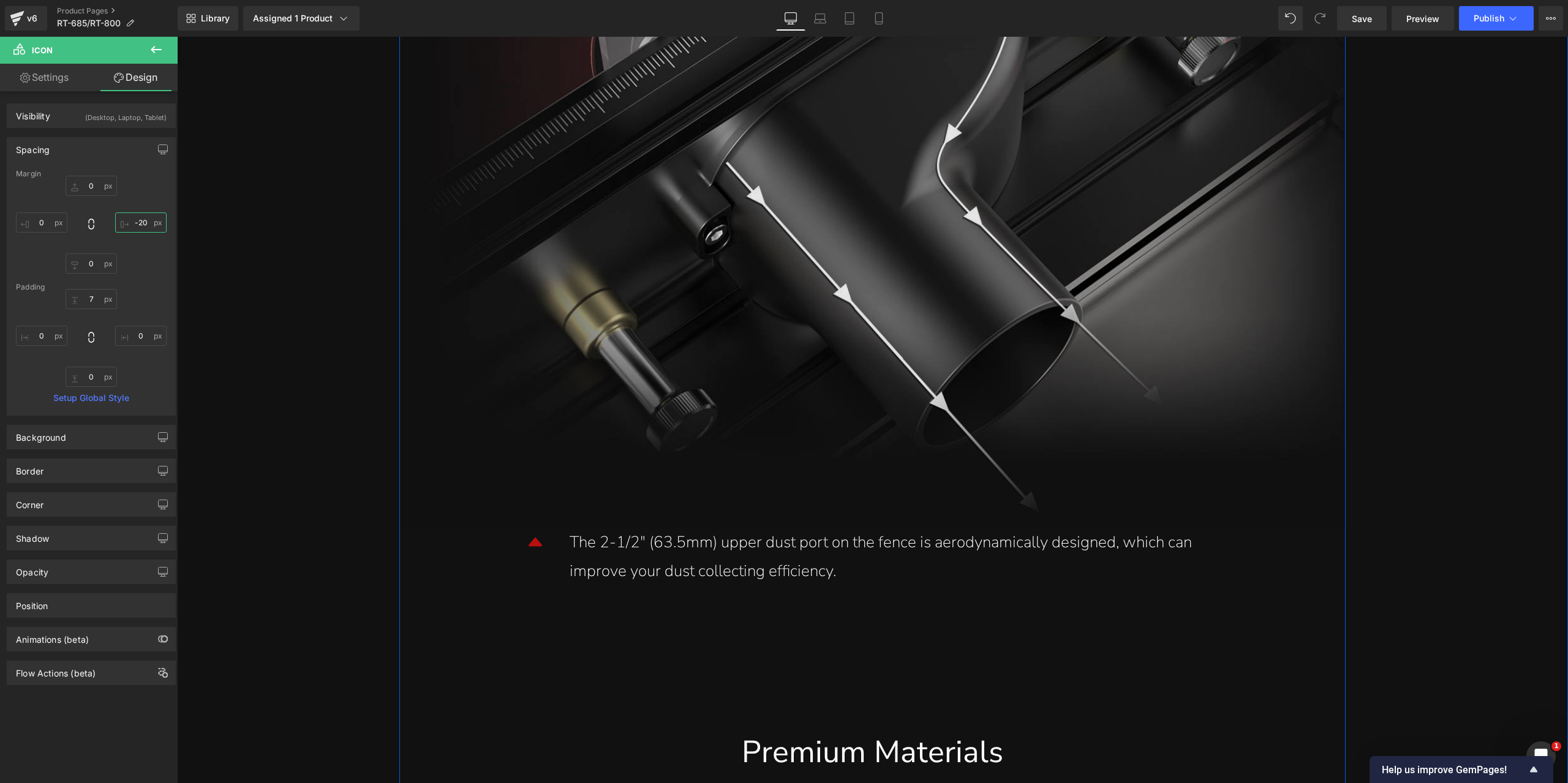
scroll to position [10043, 0]
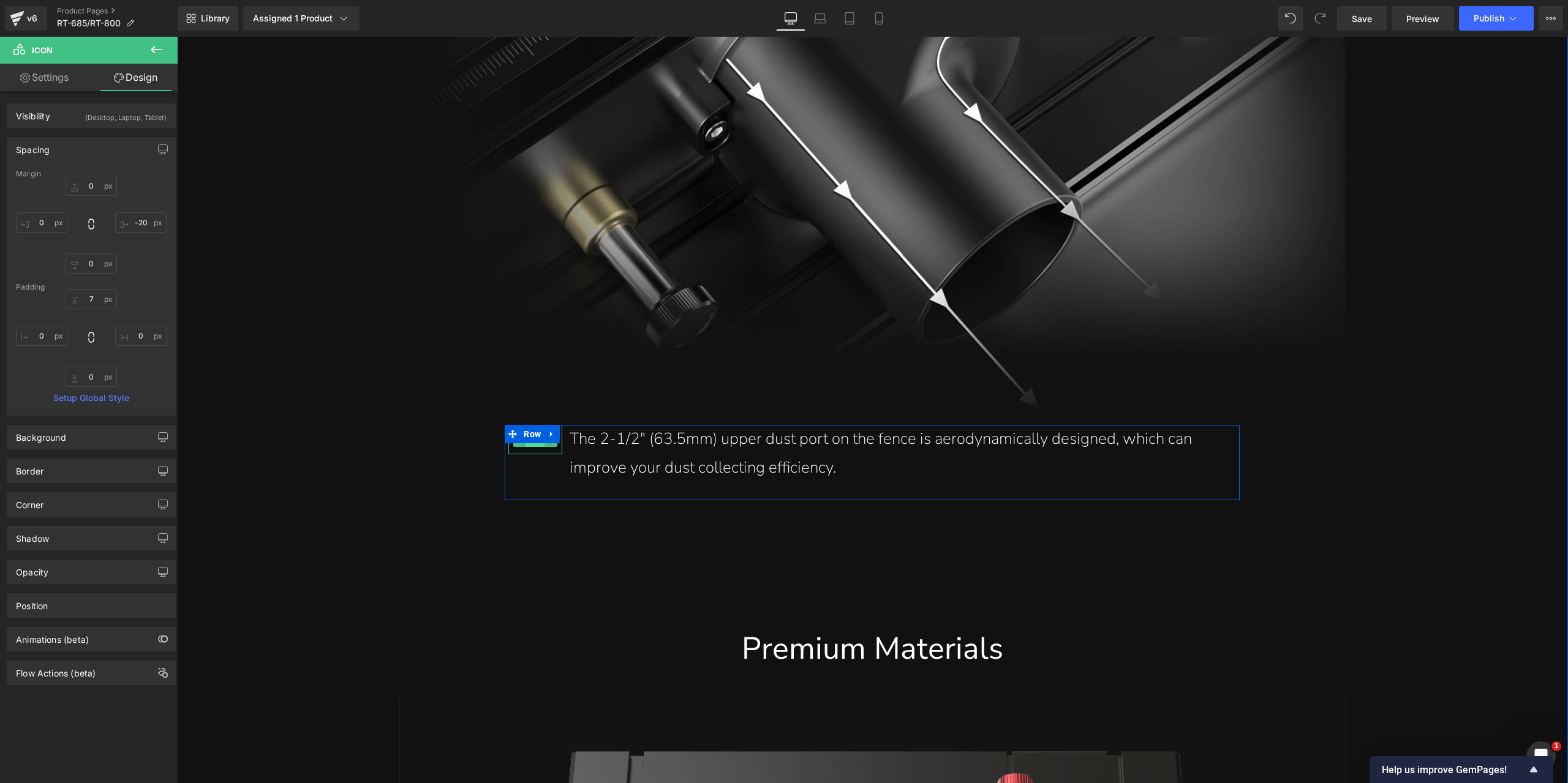
click at [532, 447] on span "Icon" at bounding box center [536, 440] width 19 height 15
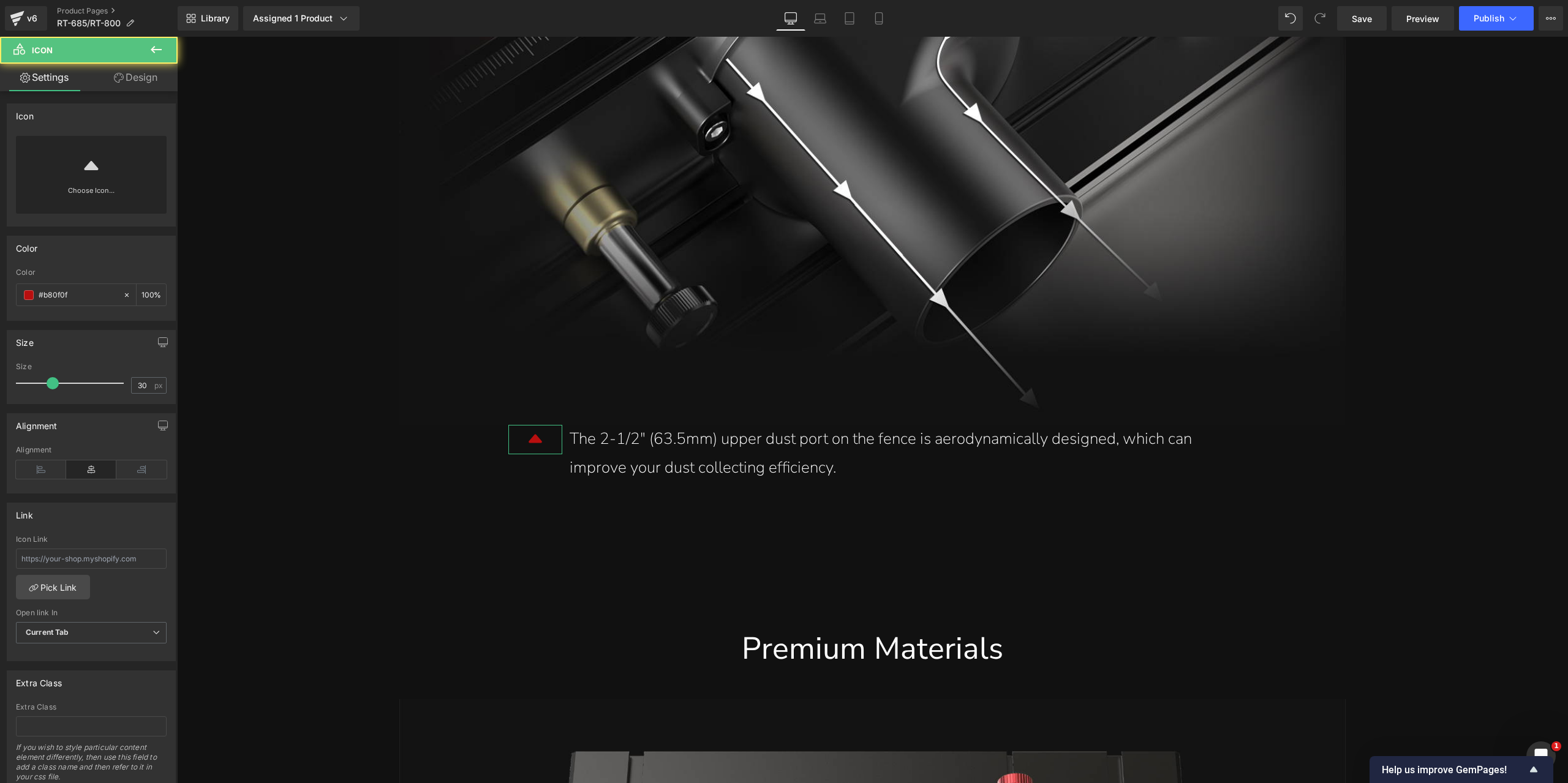
click at [147, 76] on link "Design" at bounding box center [136, 77] width 89 height 27
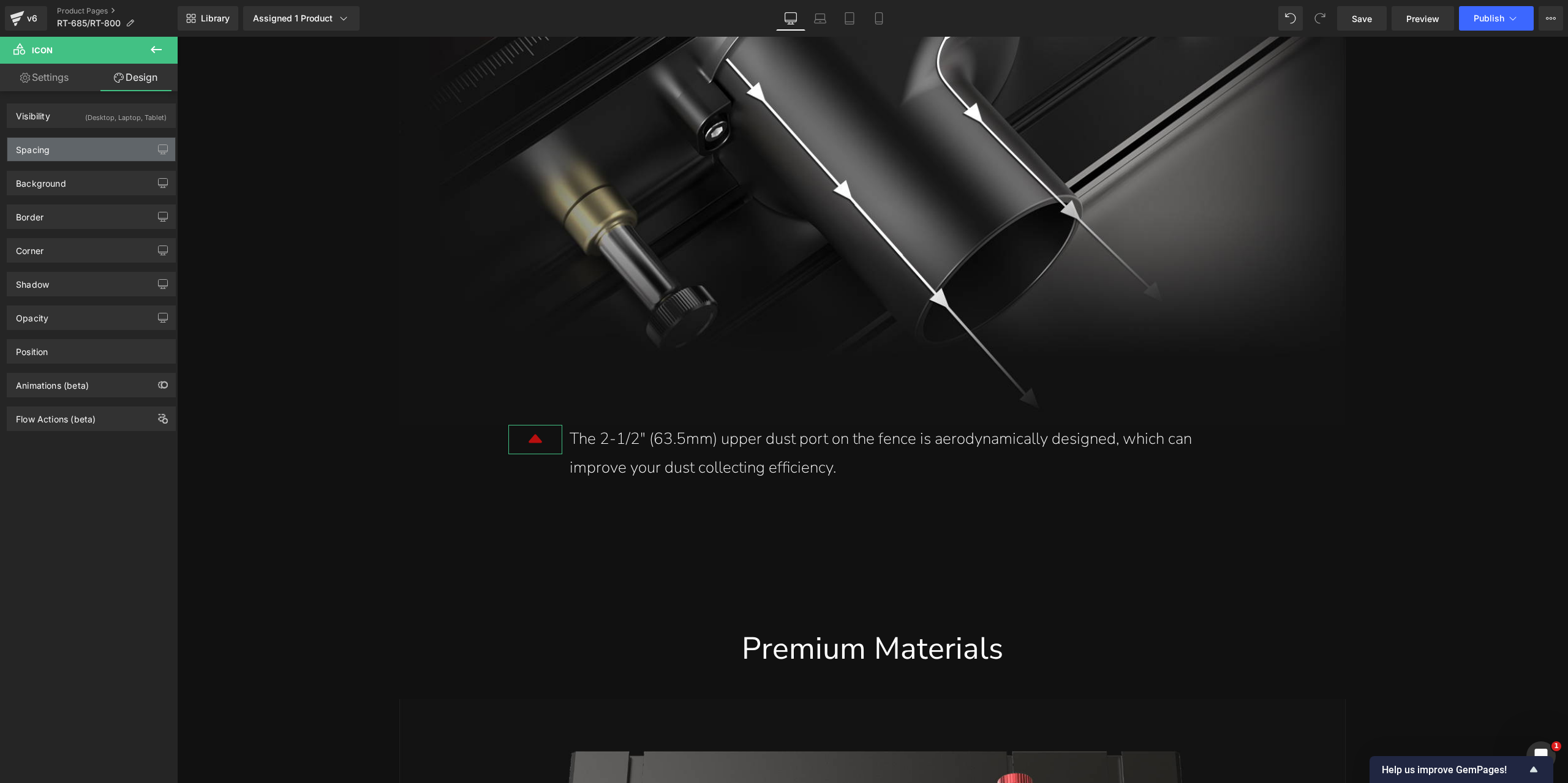
click at [82, 155] on div "Spacing" at bounding box center [91, 149] width 167 height 23
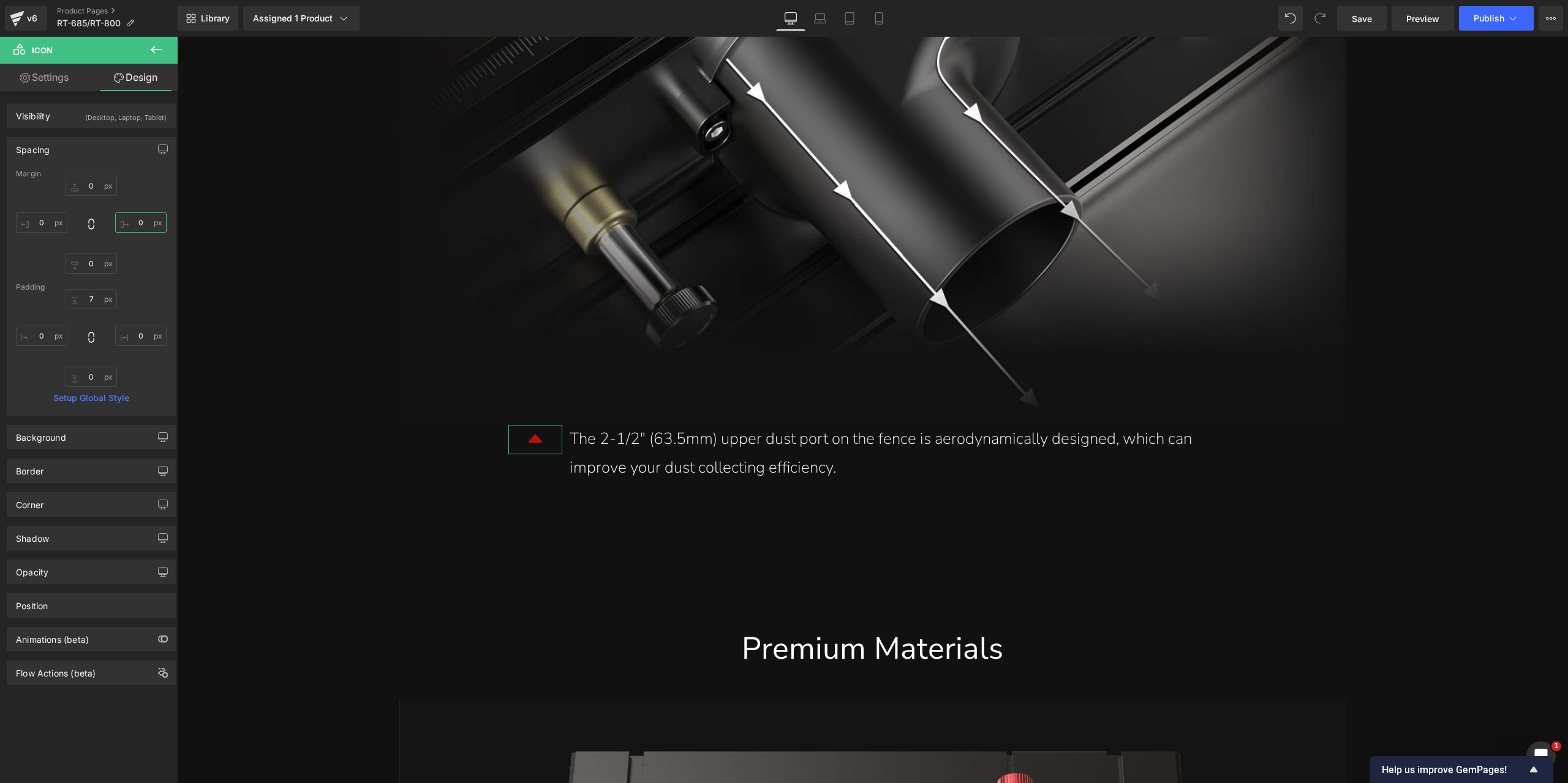
click at [127, 221] on input "0" at bounding box center [140, 222] width 51 height 20
type input "-20"
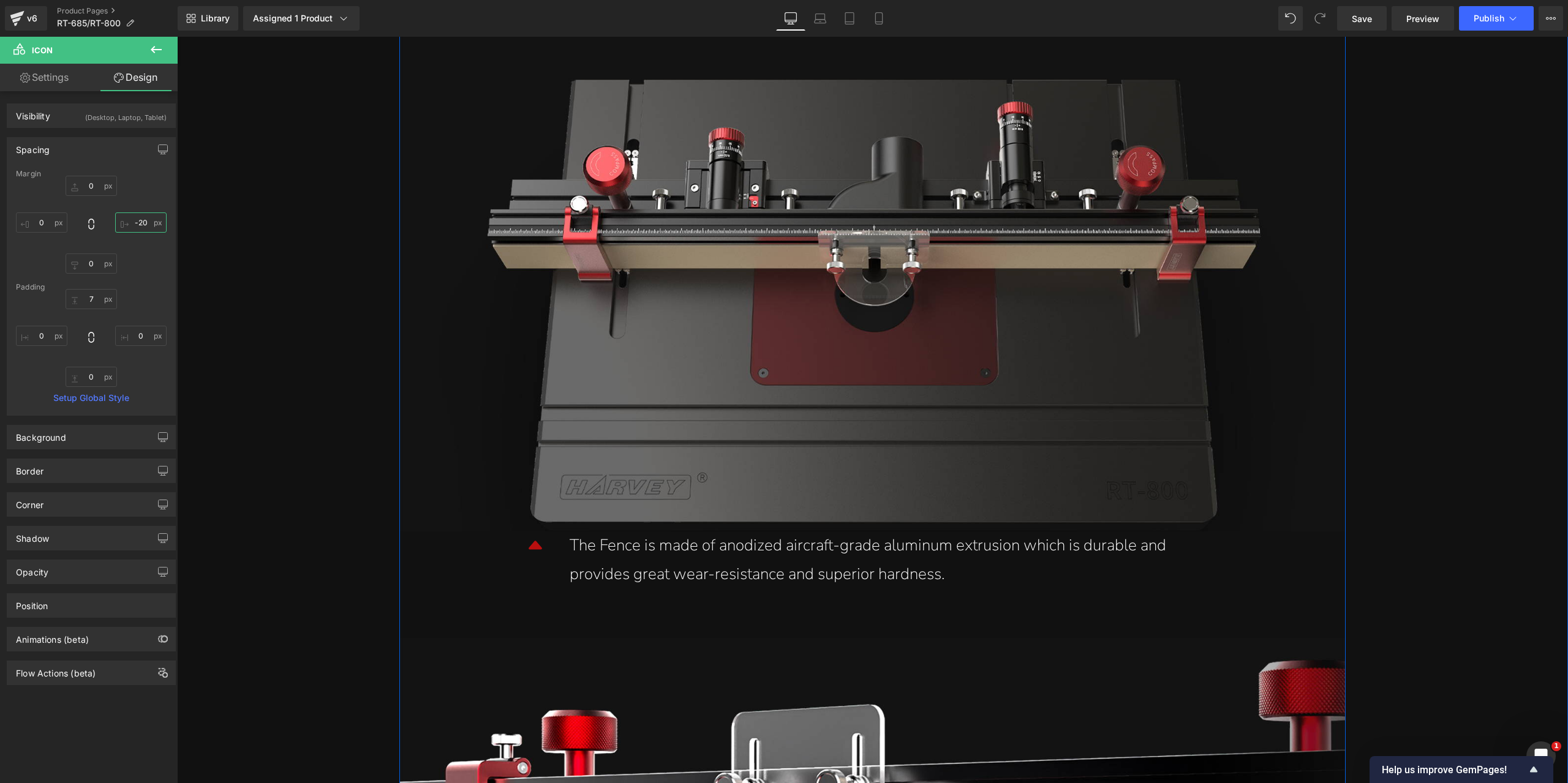
scroll to position [10716, 0]
click at [628, 560] on div "The Fence is made of anodized aircraft-grade aluminum extrusion which is durabl…" at bounding box center [898, 559] width 657 height 58
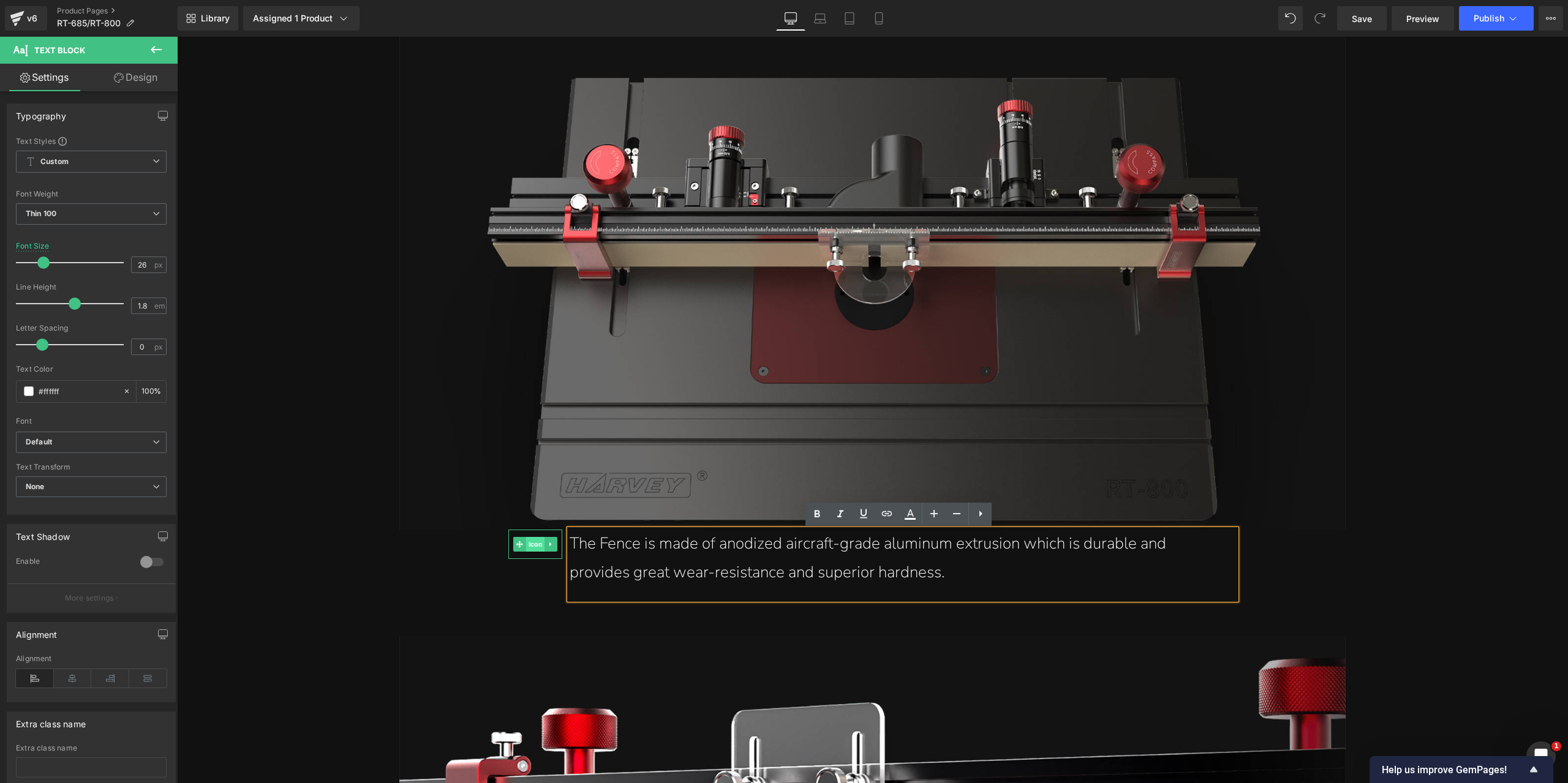
click at [526, 550] on span "Icon" at bounding box center [536, 544] width 19 height 15
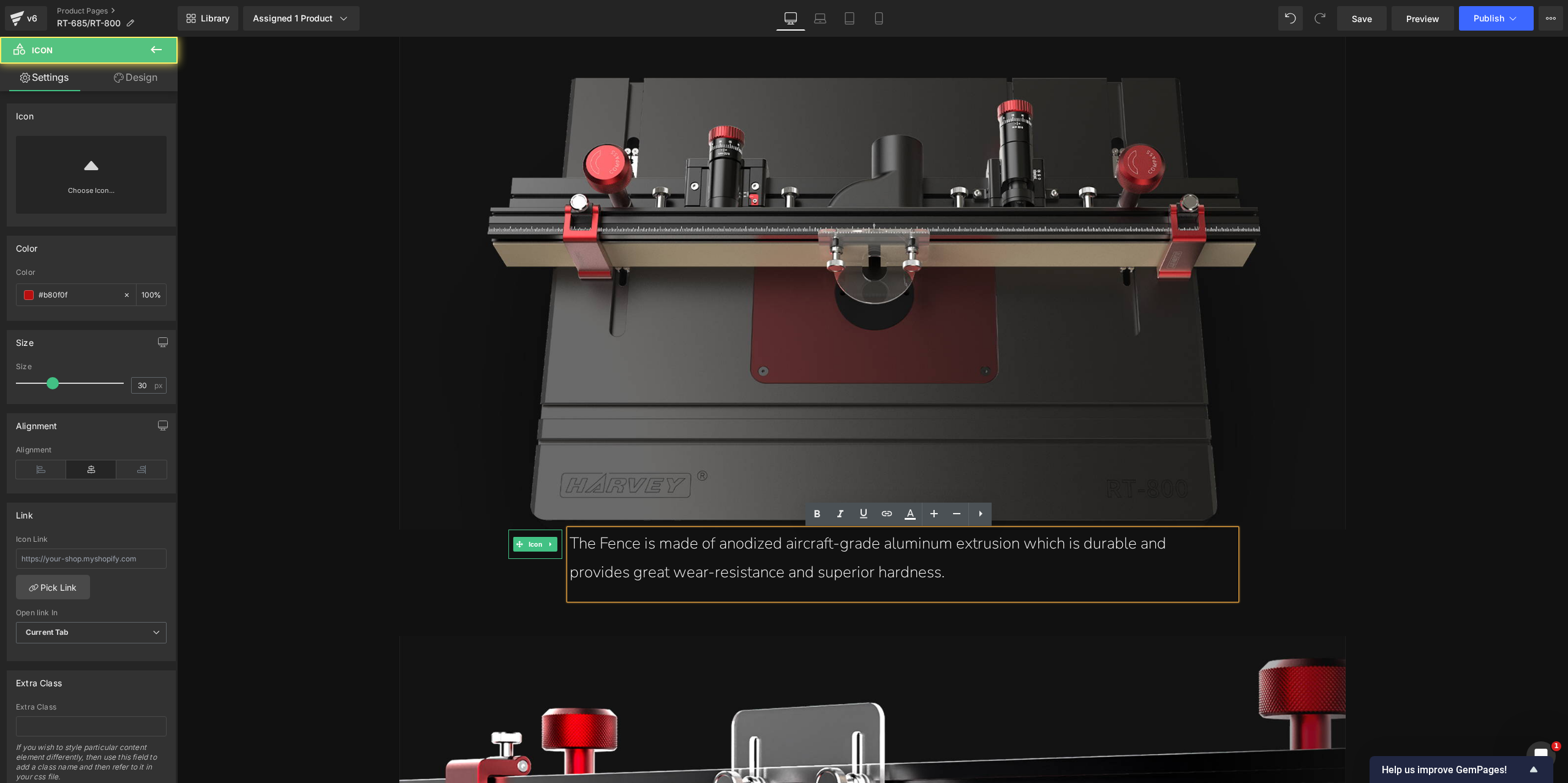
click at [652, 550] on div "The Fence is made of anodized aircraft-grade aluminum extrusion which is durabl…" at bounding box center [898, 559] width 657 height 58
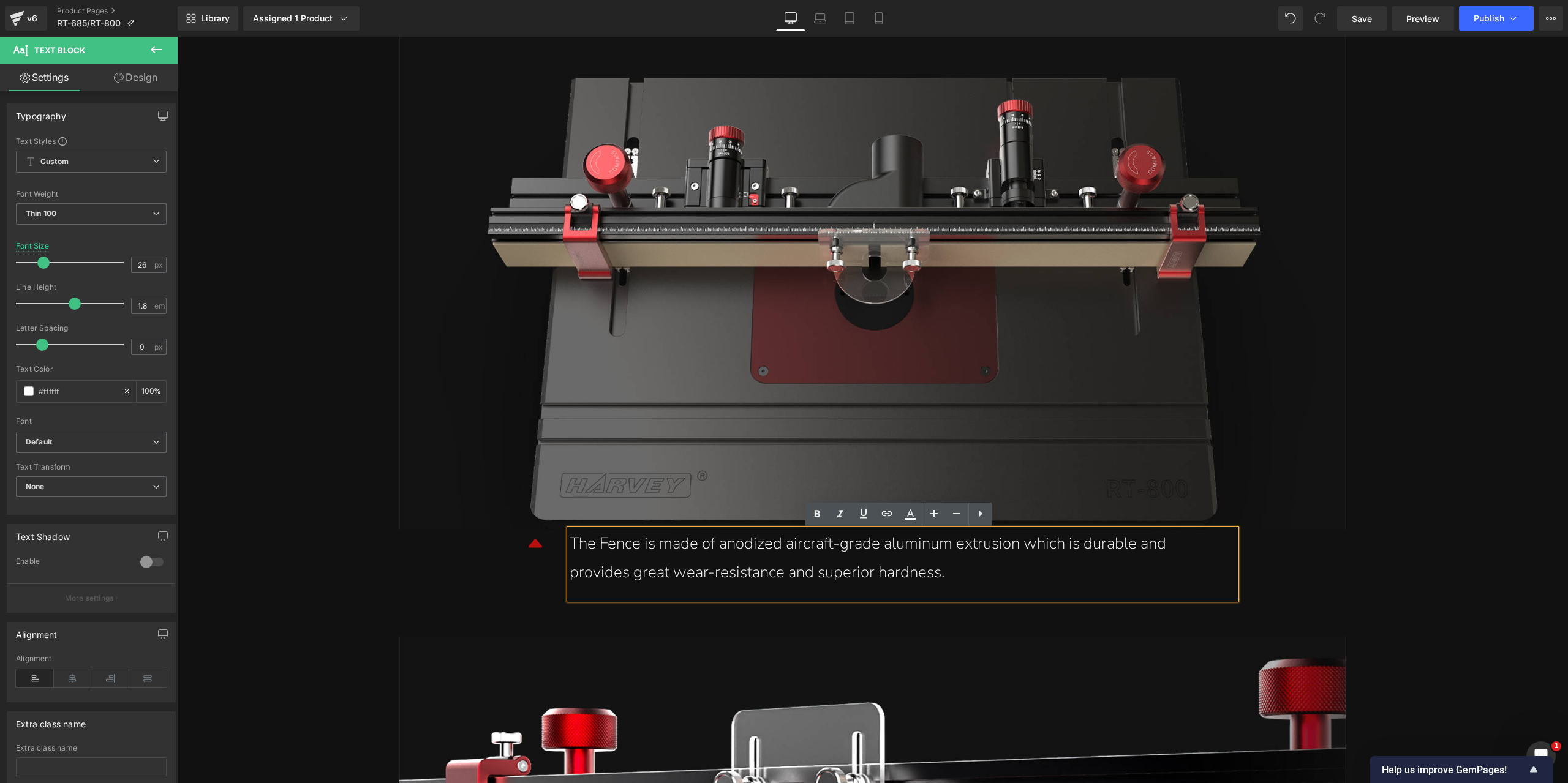
click at [154, 78] on link "Design" at bounding box center [136, 77] width 89 height 27
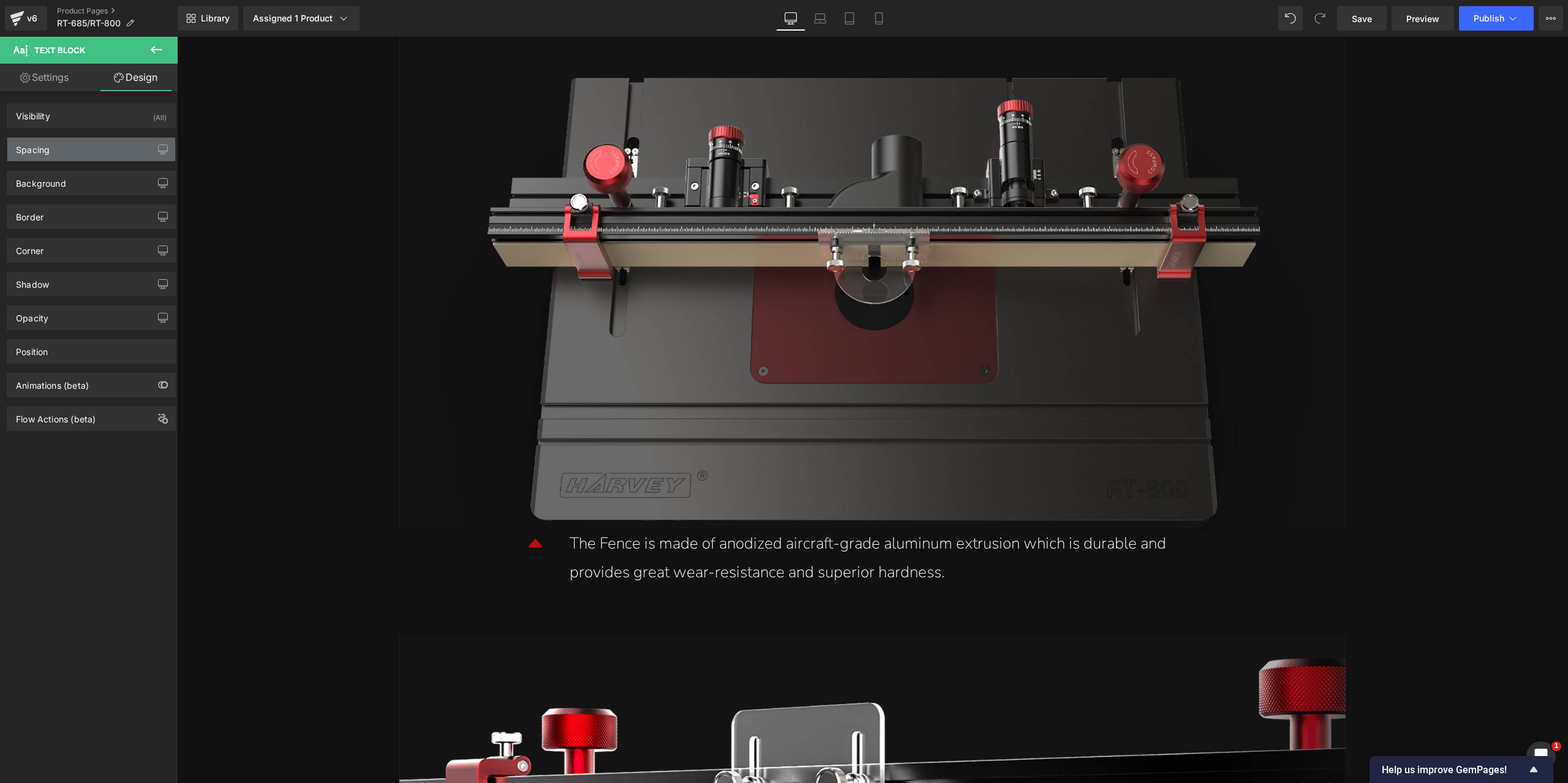
click at [90, 144] on div "Spacing" at bounding box center [91, 149] width 167 height 23
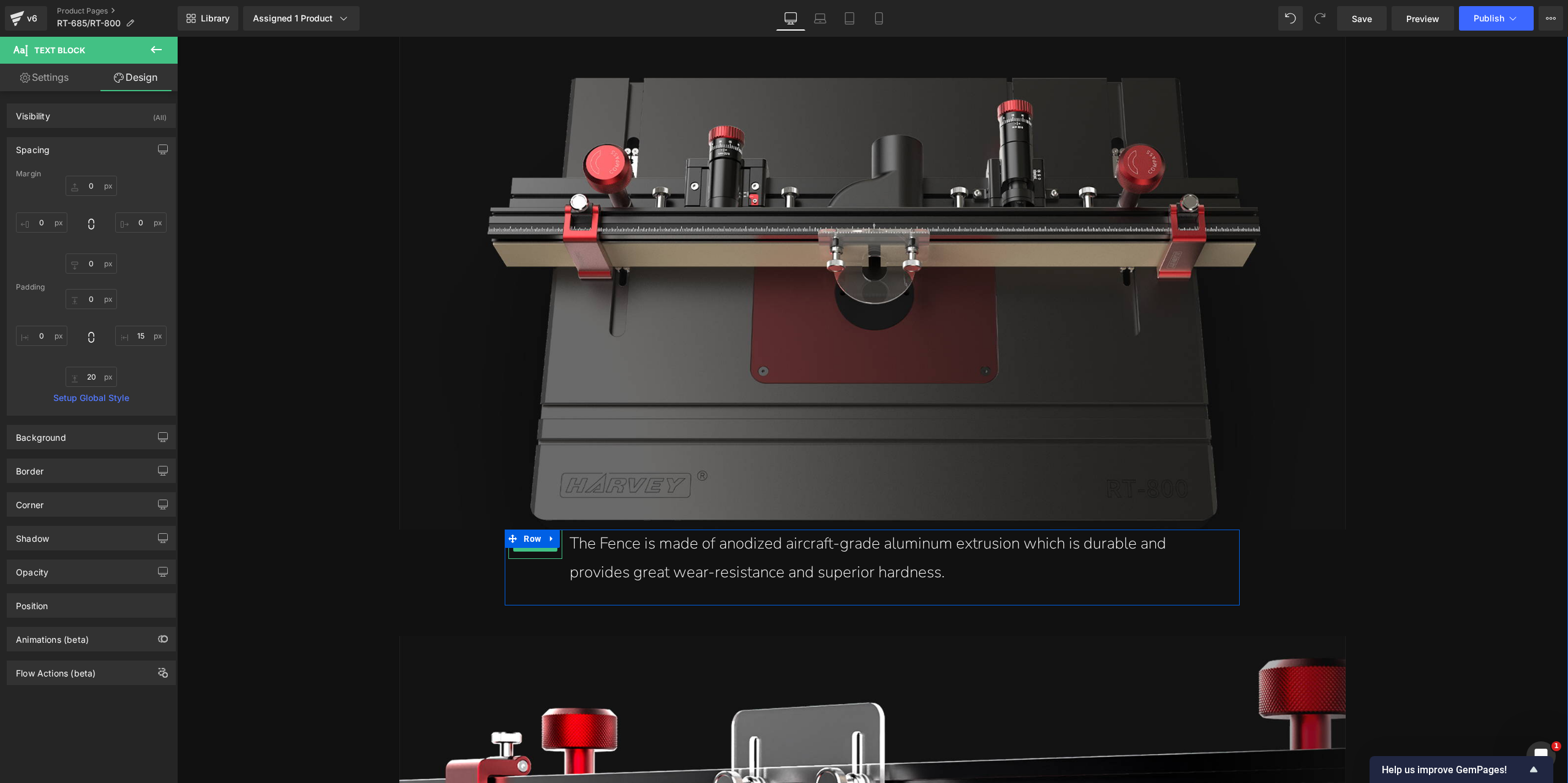
click at [530, 551] on span "Icon" at bounding box center [536, 544] width 19 height 15
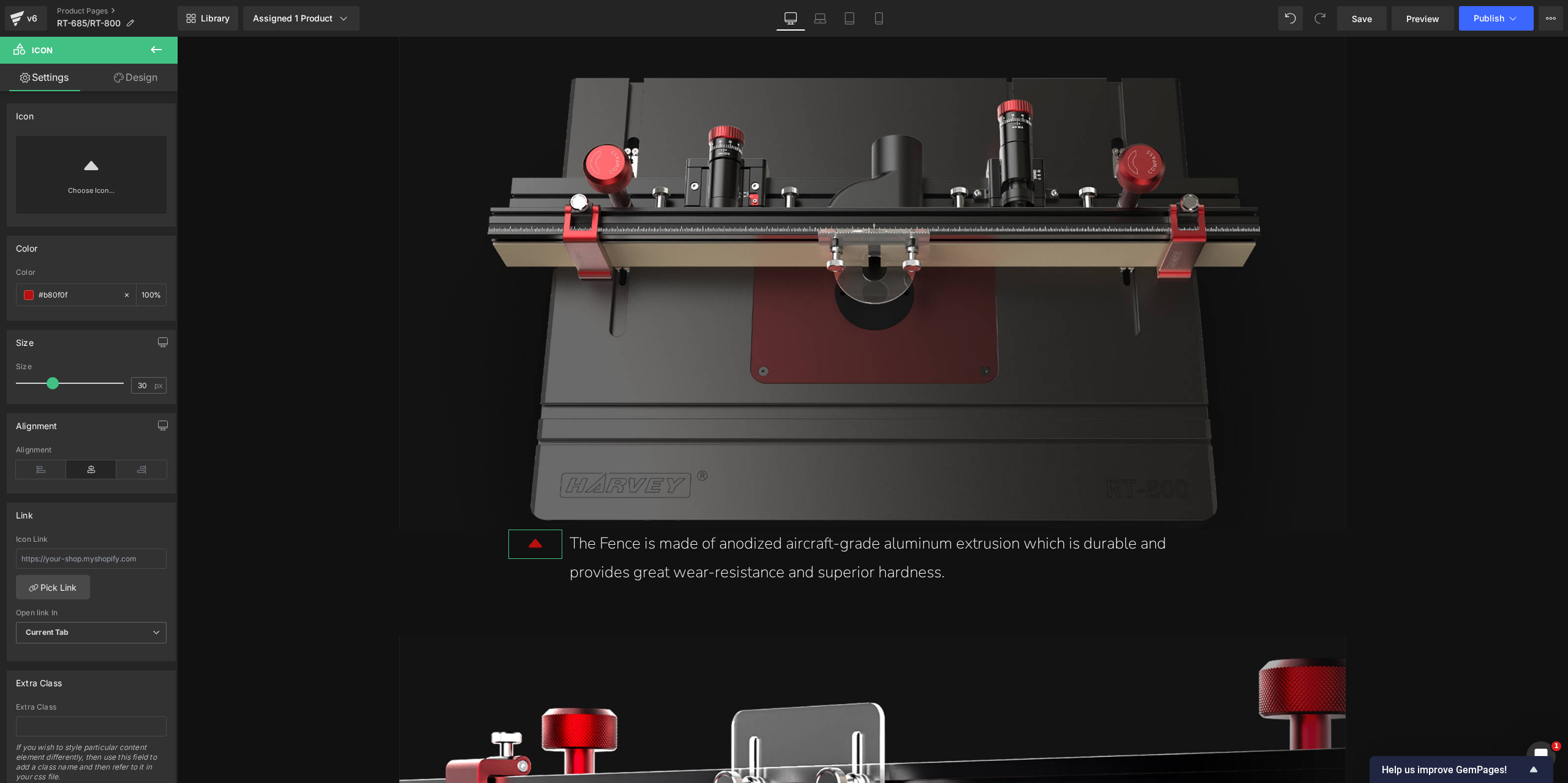
click at [127, 84] on link "Design" at bounding box center [136, 77] width 89 height 27
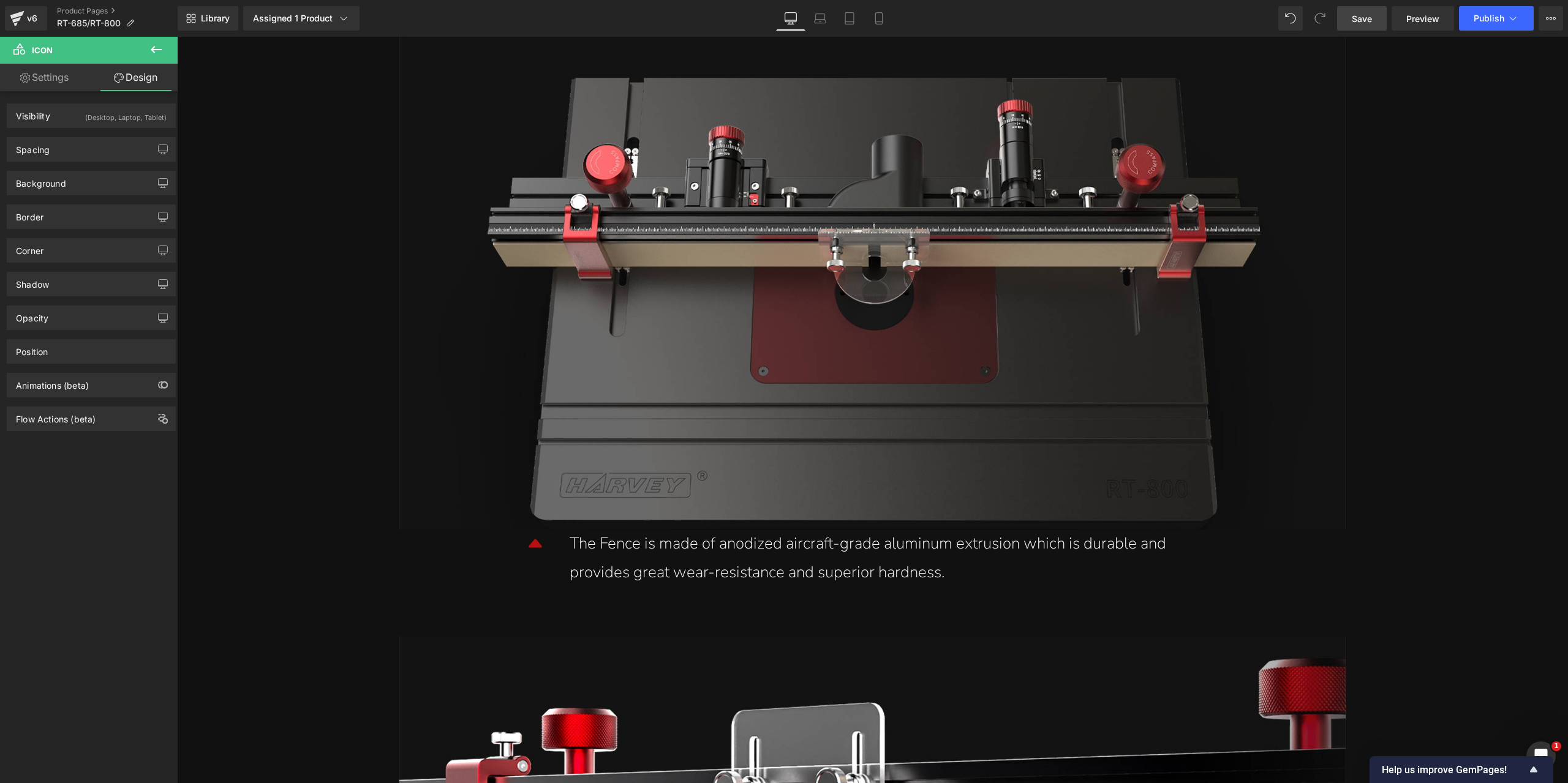
click at [1377, 20] on link "Save" at bounding box center [1362, 18] width 50 height 24
